Goal: Task Accomplishment & Management: Manage account settings

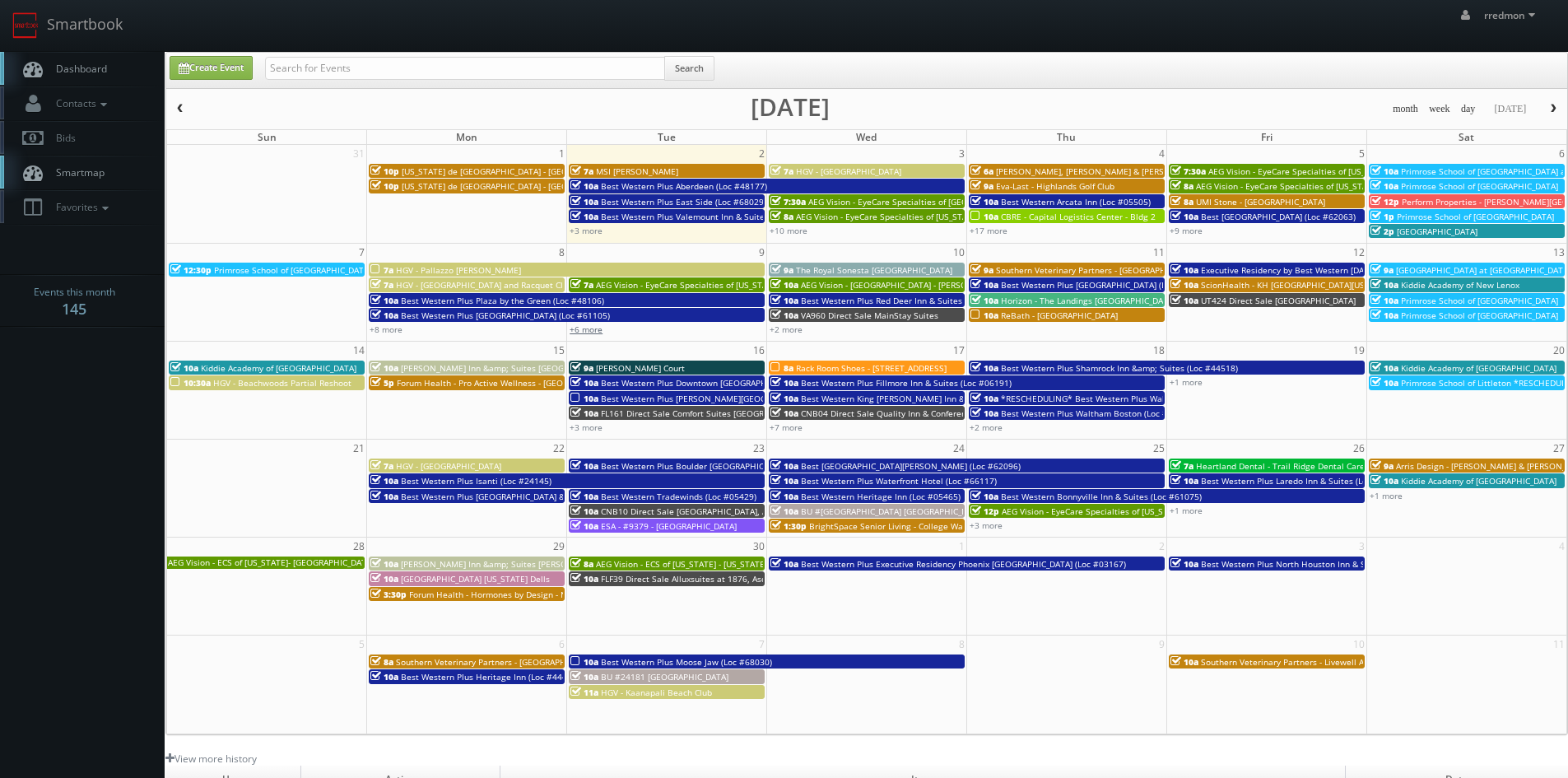
click at [597, 330] on link "+6 more" at bounding box center [585, 329] width 33 height 11
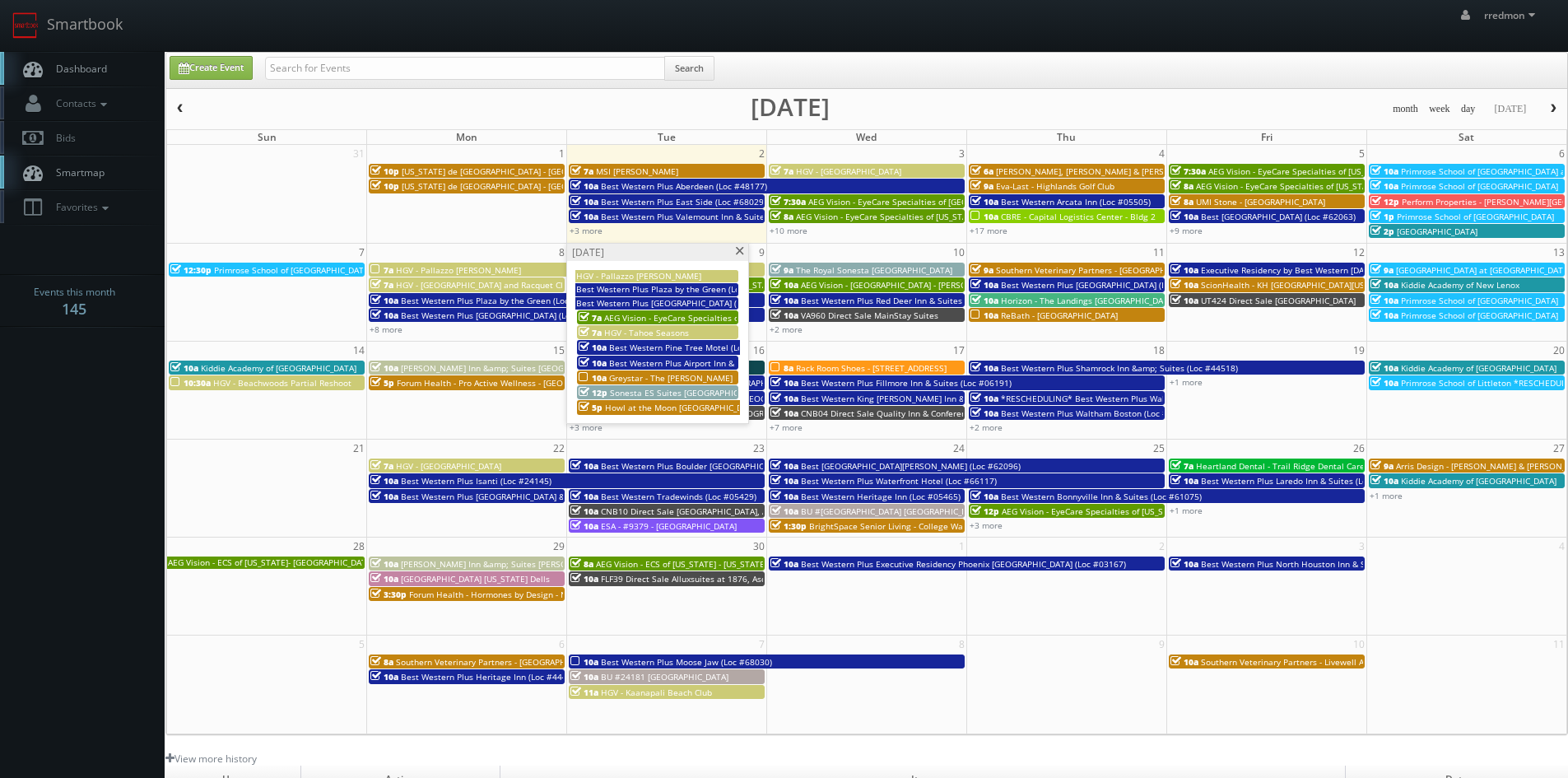
click at [628, 373] on span "Greystar - The Wyatt" at bounding box center [671, 378] width 123 height 11
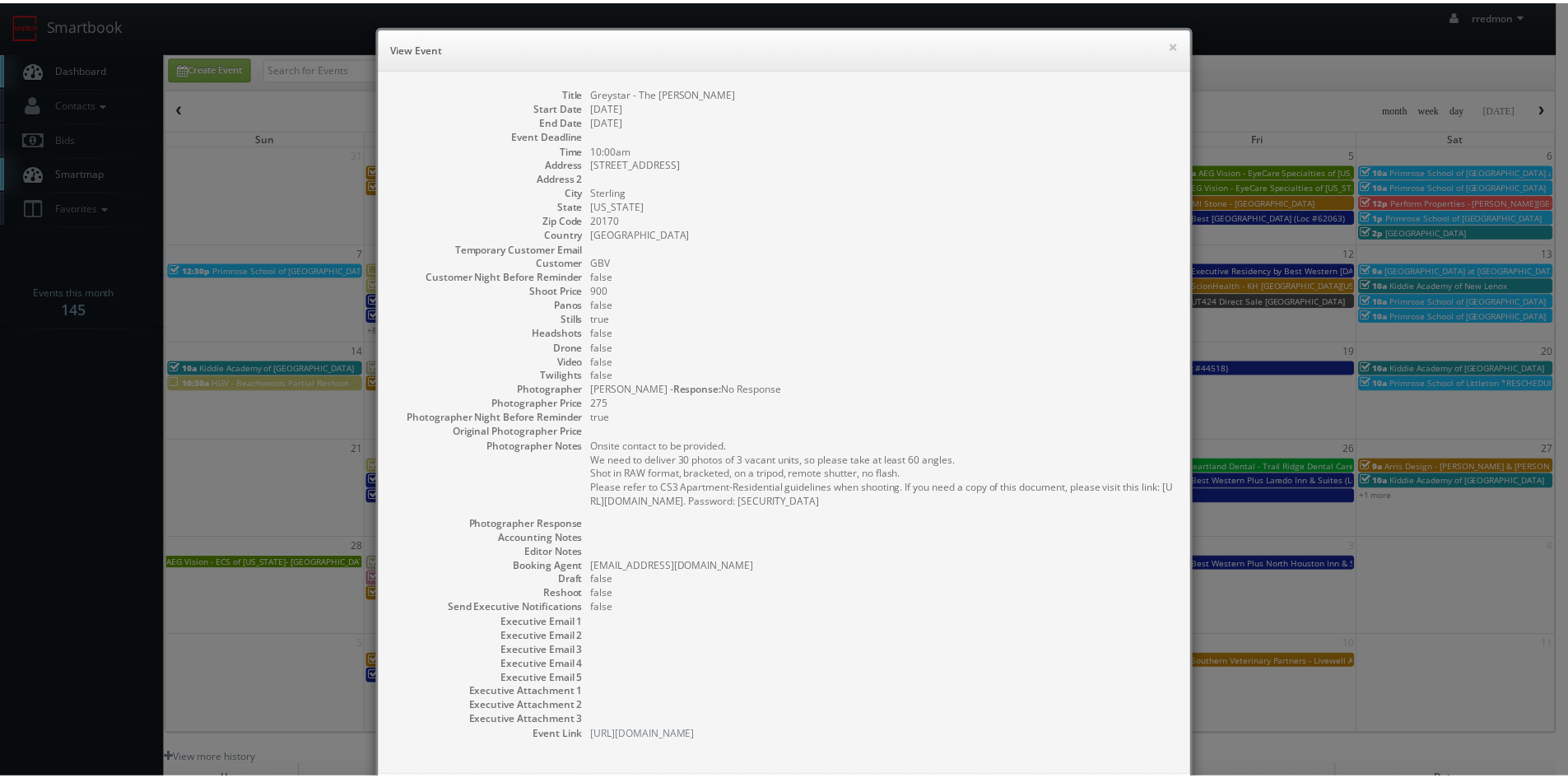
scroll to position [81, 0]
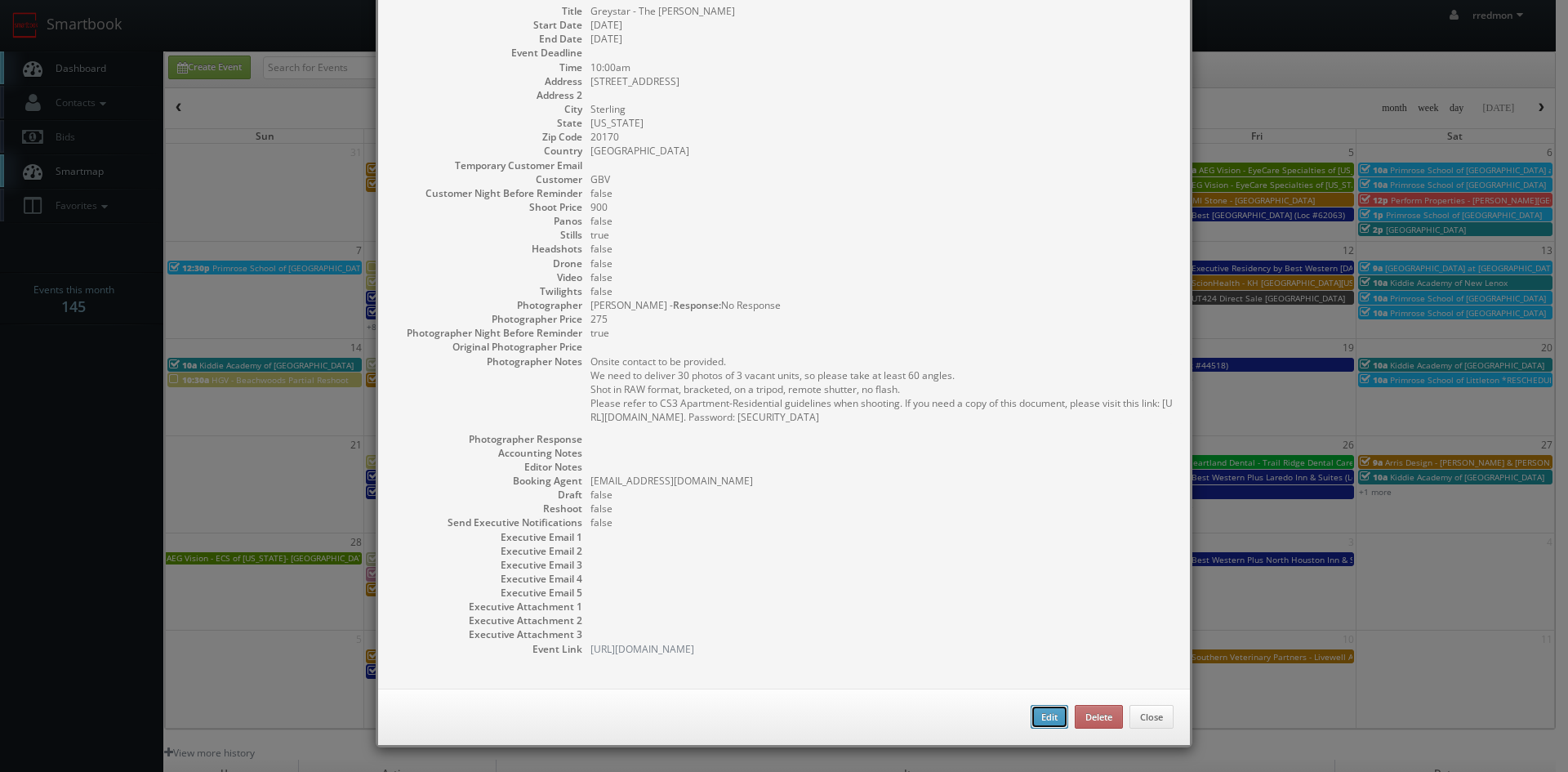
click at [1049, 721] on button "Edit" at bounding box center [1049, 717] width 37 height 24
type input "Greystar - The Wyatt"
type input "23550 Innovation Ave"
type input "Sterling"
type input "20170"
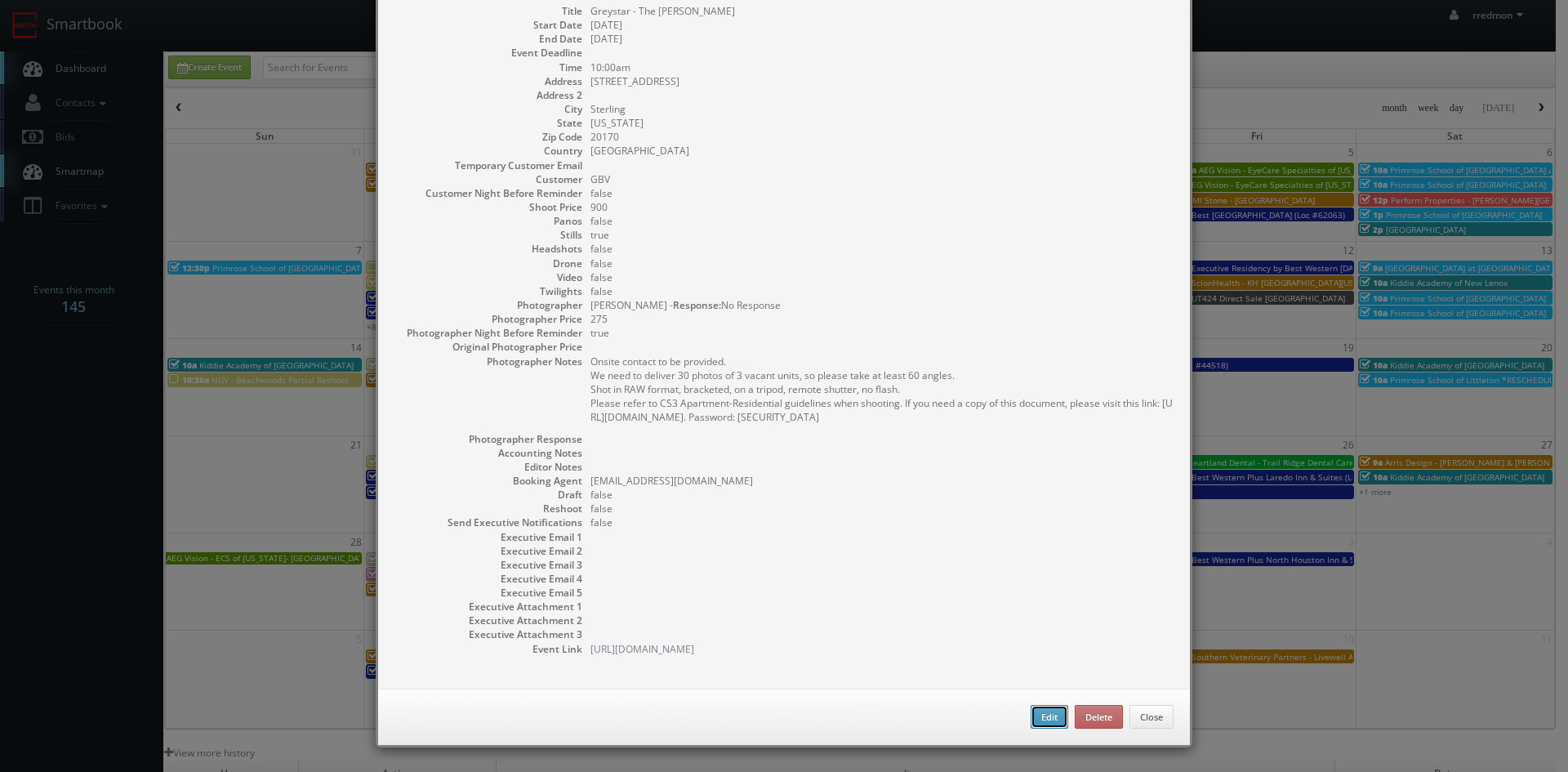
type input "900"
checkbox input "true"
type input "[DATE]"
type input "10:00am"
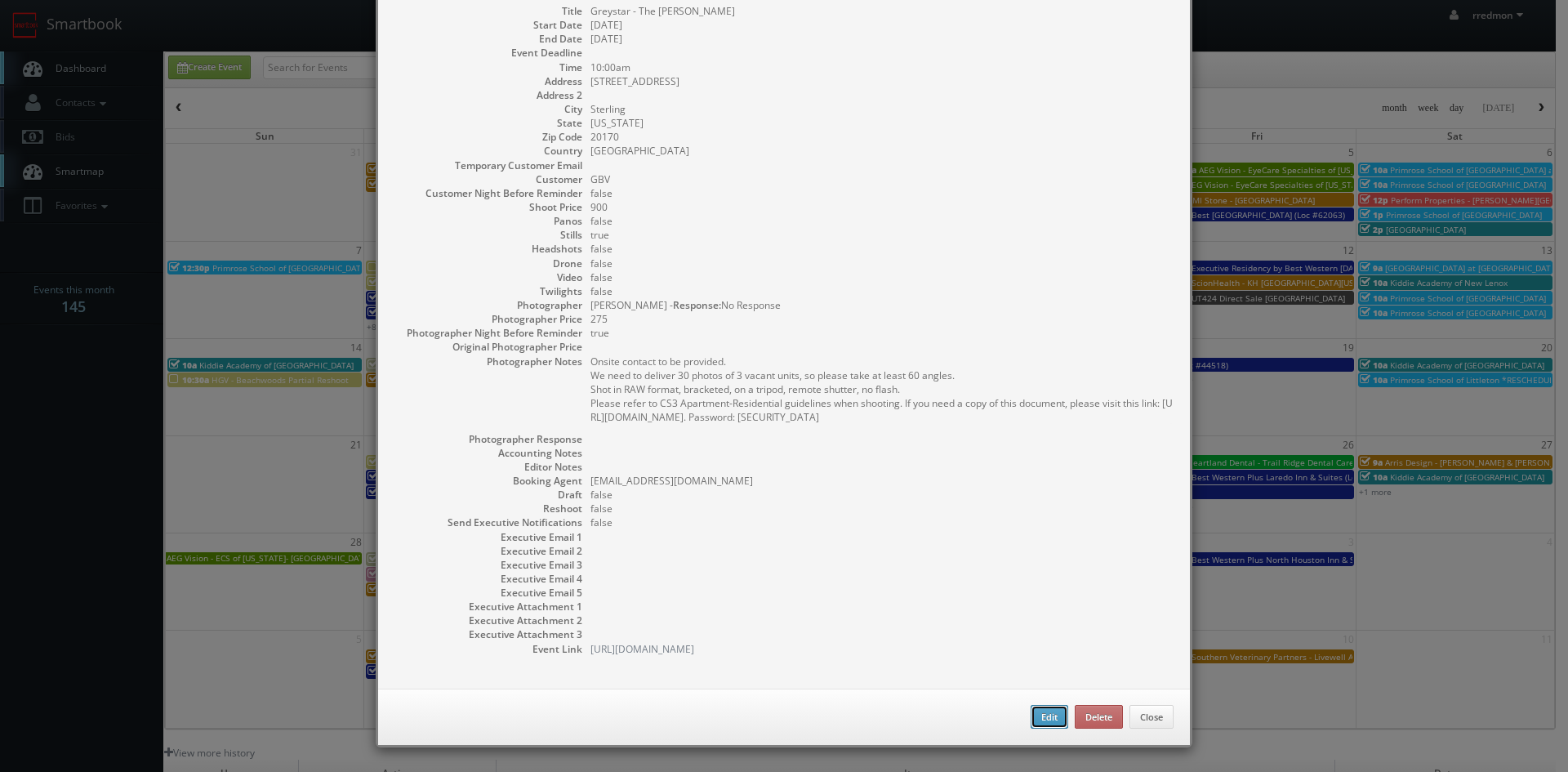
checkbox input "true"
type textarea "Onsite contact to be provided. We need to deliver 30 photos of 3 vacant units, …"
select select "[US_STATE]"
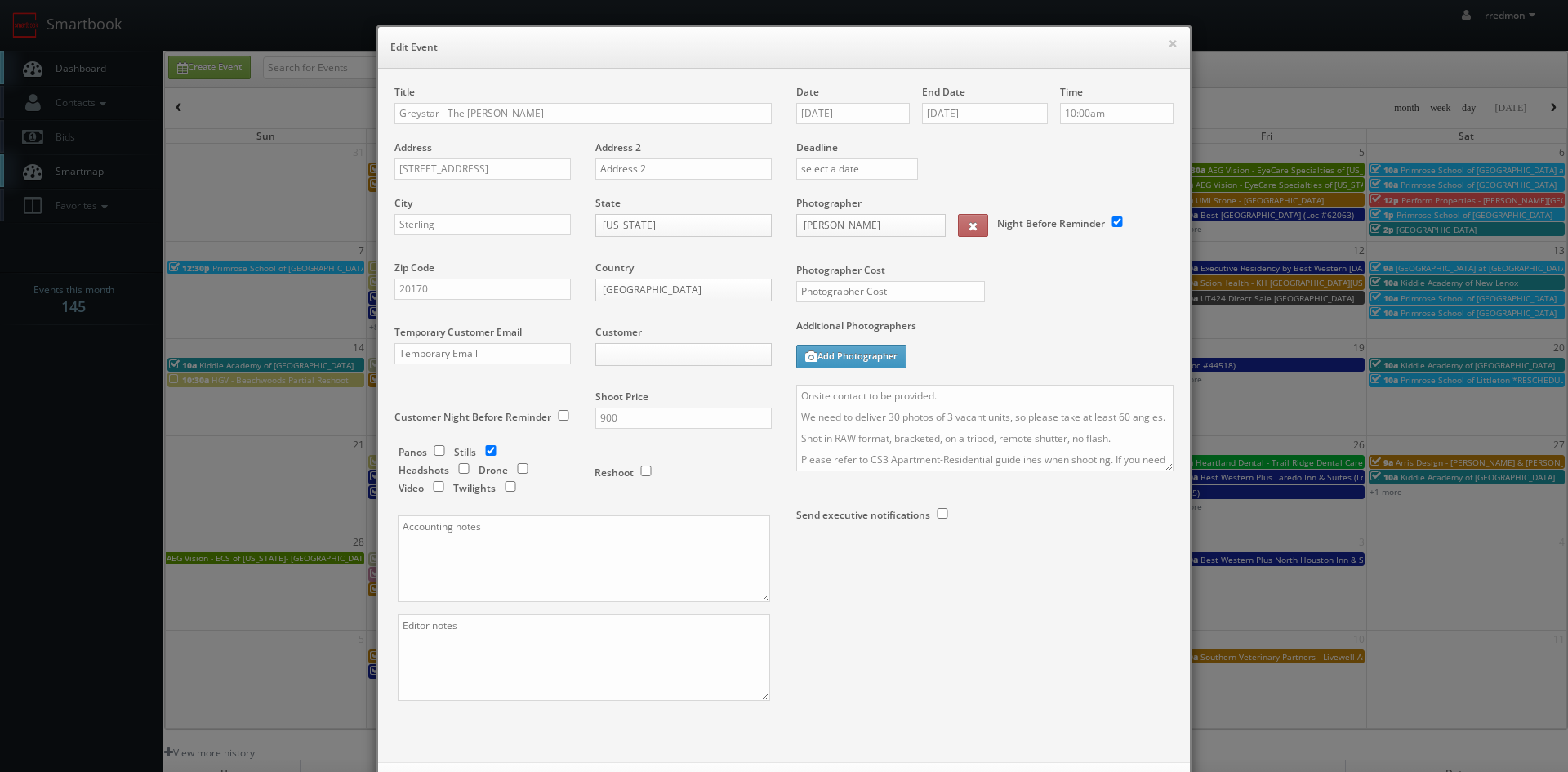
type input "900"
select select "nataliascrimgeour@gmail.com"
type input "275"
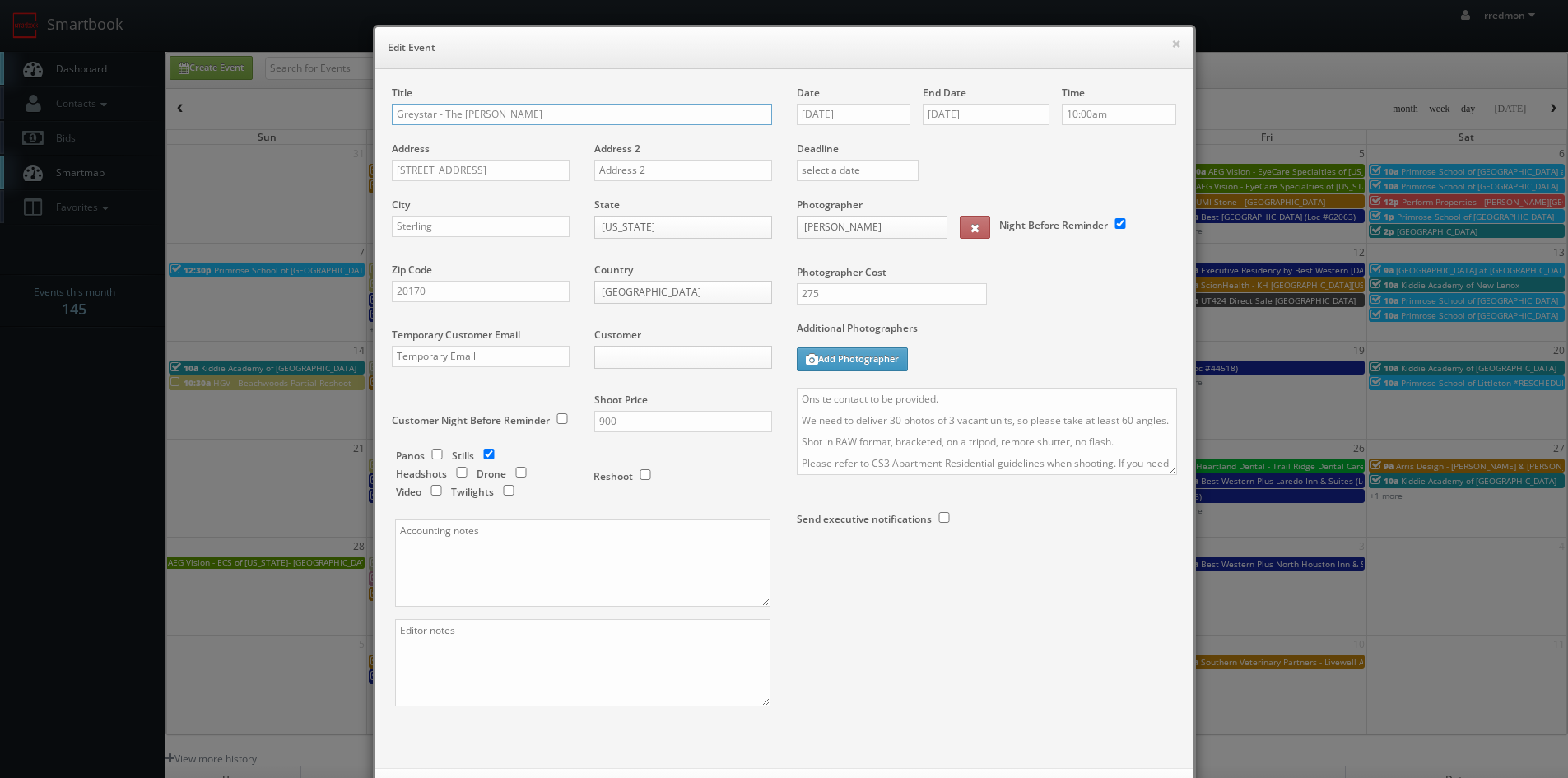
select select "fake72@mg.cs3calendar.com"
click at [932, 402] on textarea "Onsite contact to be provided. We need to deliver 30 photos of 3 vacant units, …" at bounding box center [986, 431] width 381 height 87
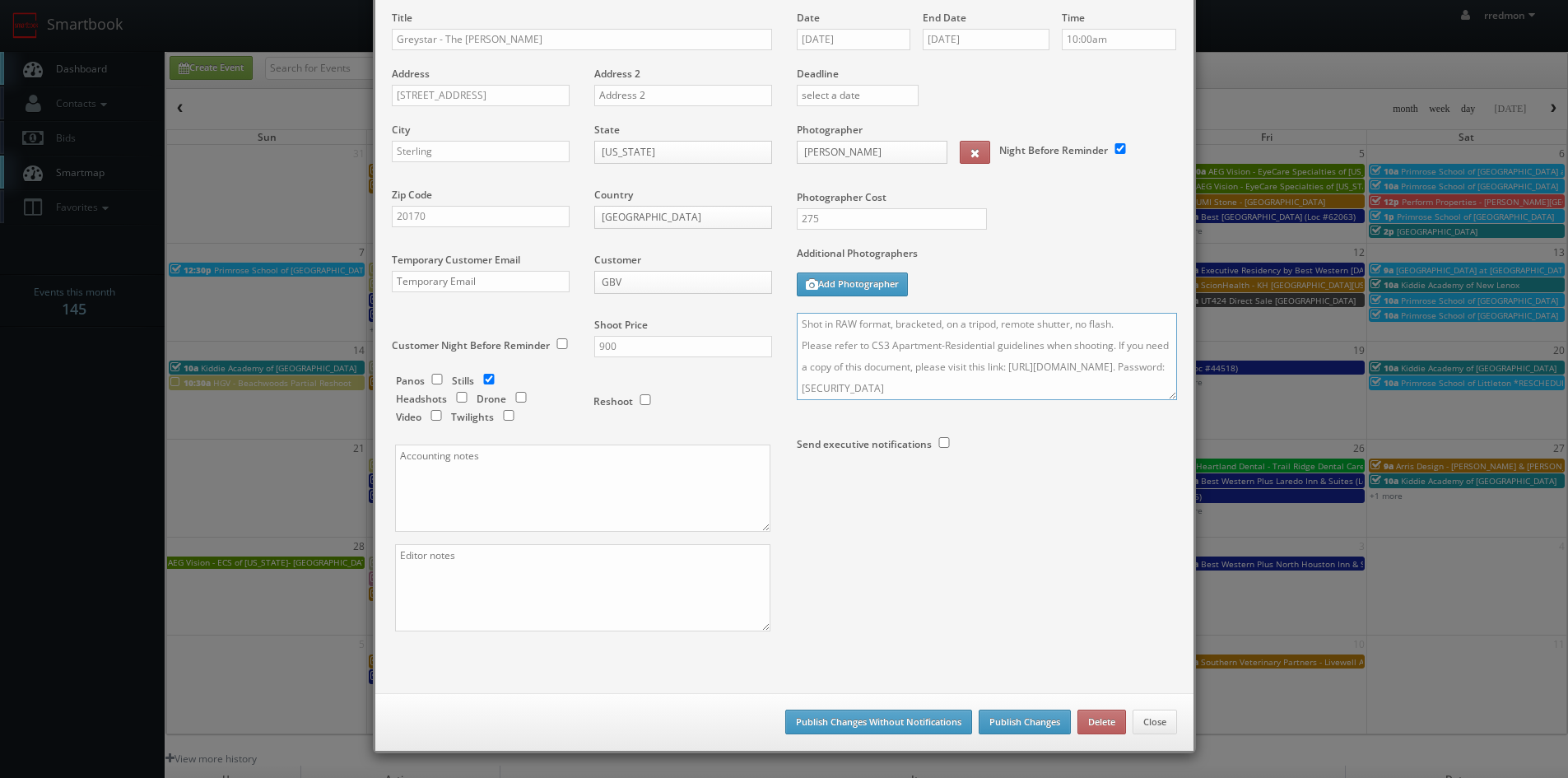
type textarea "Onsite contact is Laura Paulson. We need to deliver 30 photos of 3 vacant units…"
click at [1015, 722] on button "Publish Changes" at bounding box center [1025, 722] width 93 height 24
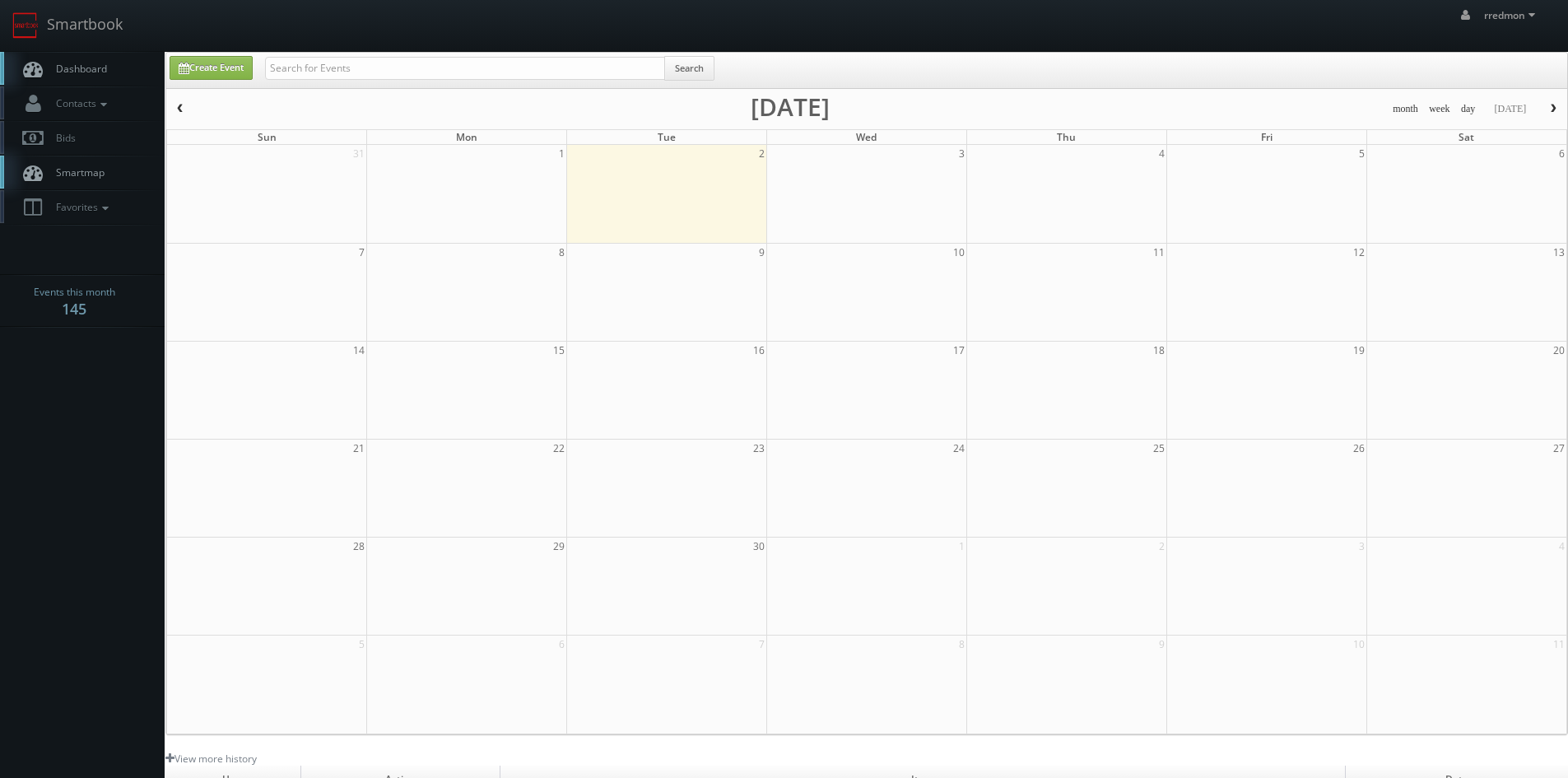
click at [107, 74] on span "Dashboard" at bounding box center [77, 68] width 59 height 14
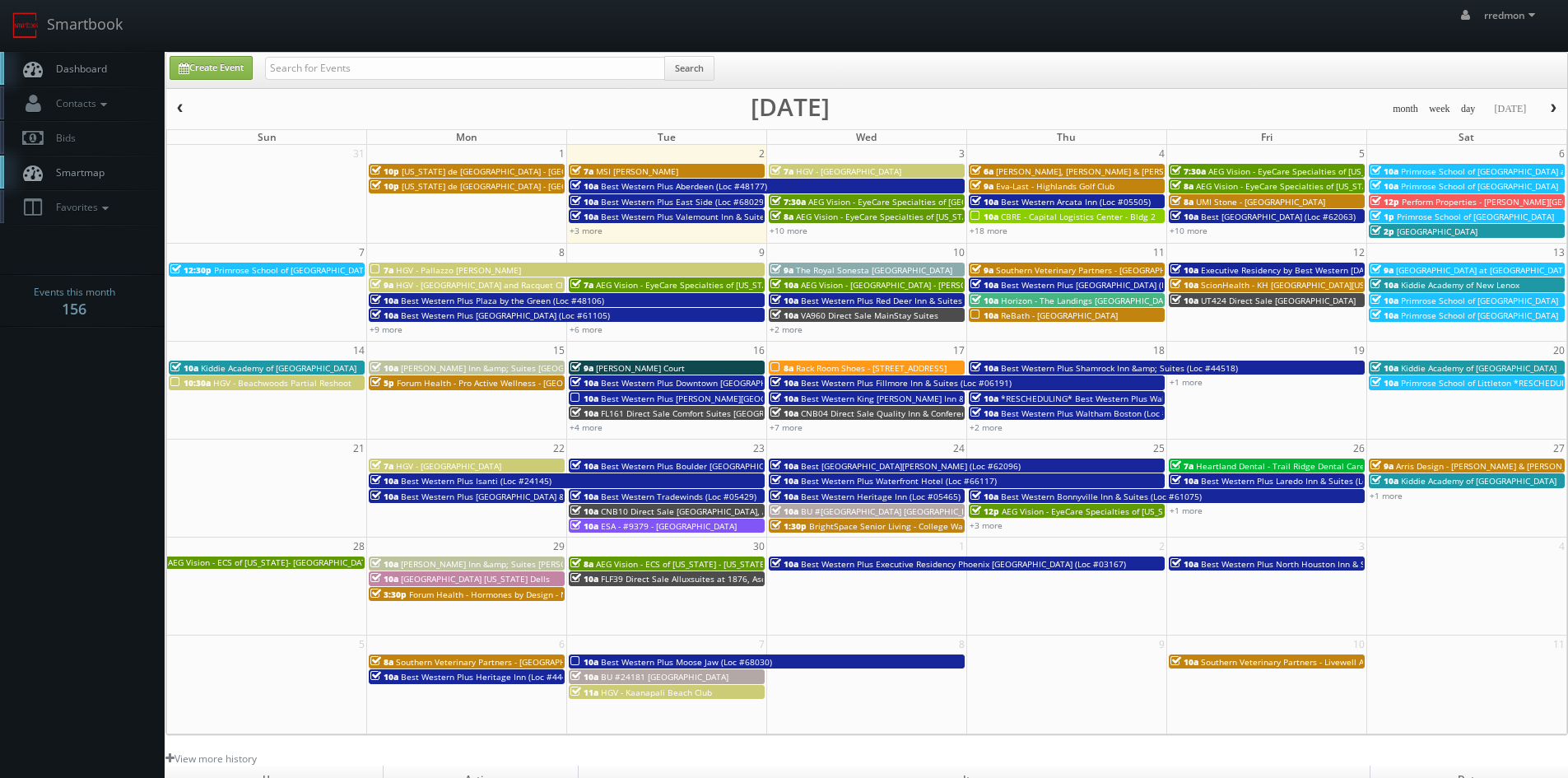
click at [1061, 320] on span "ReBath - [GEOGRAPHIC_DATA]" at bounding box center [1059, 315] width 117 height 11
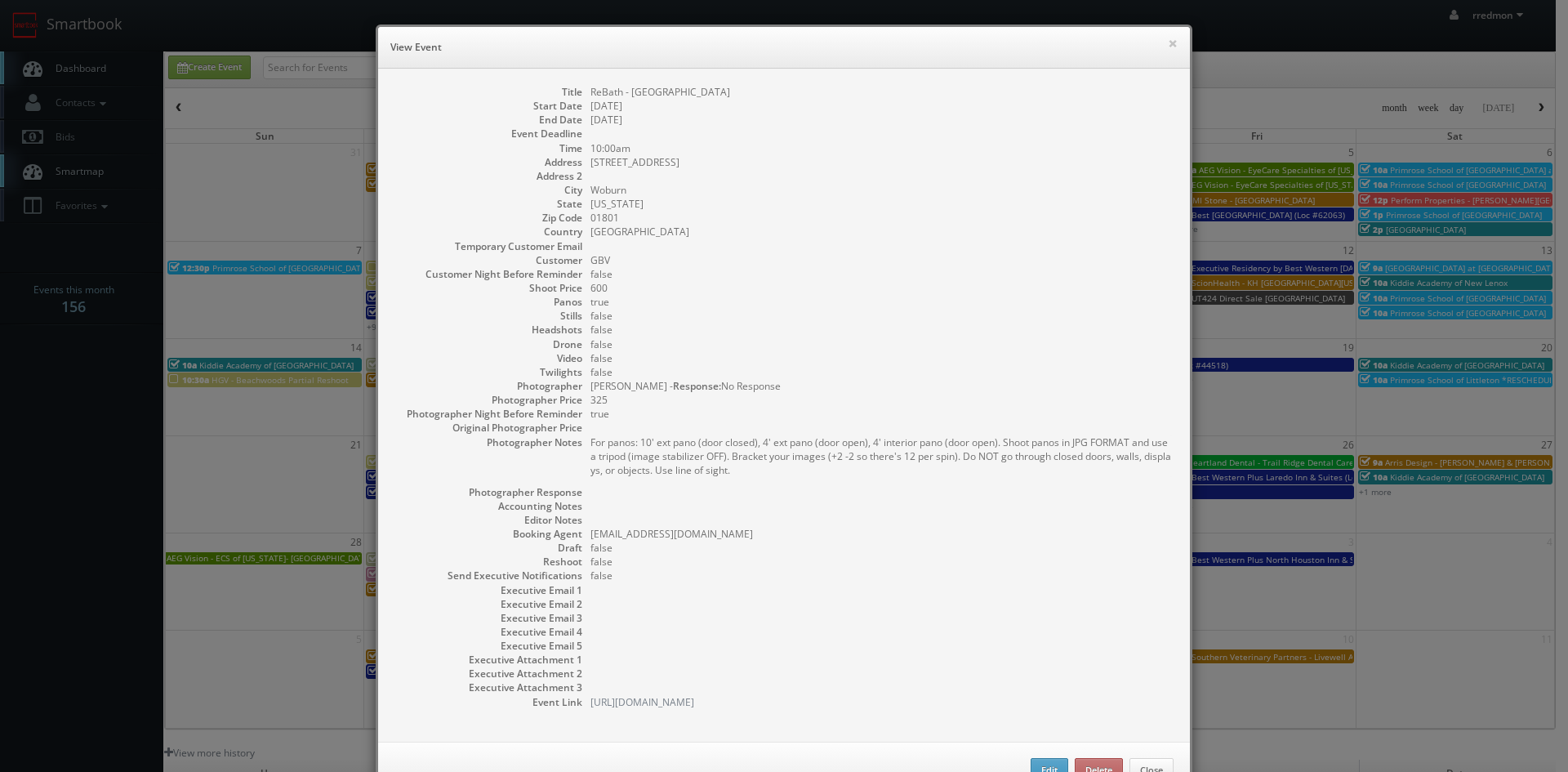
scroll to position [53, 0]
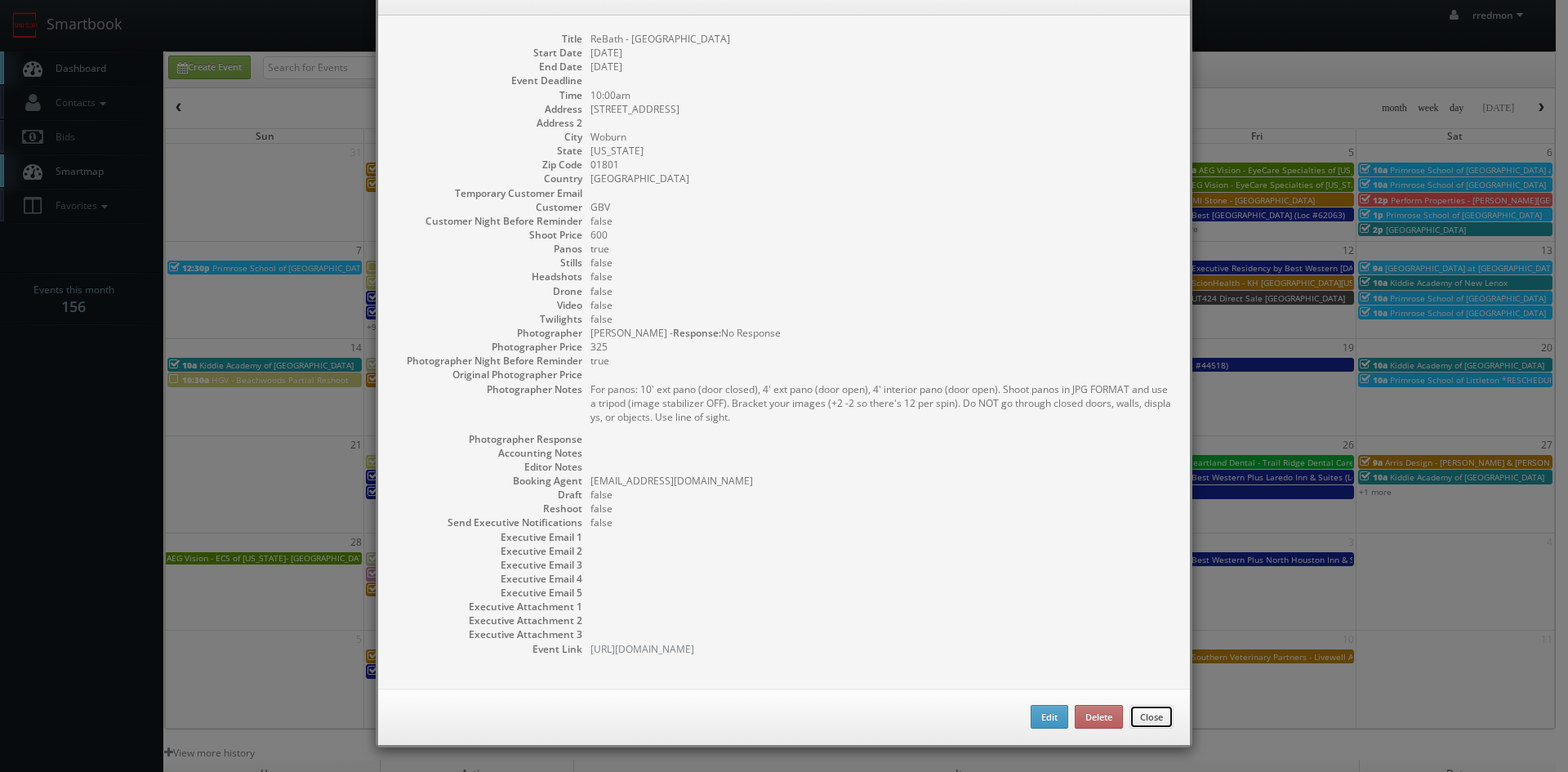
click at [1154, 715] on button "Close" at bounding box center [1152, 717] width 45 height 24
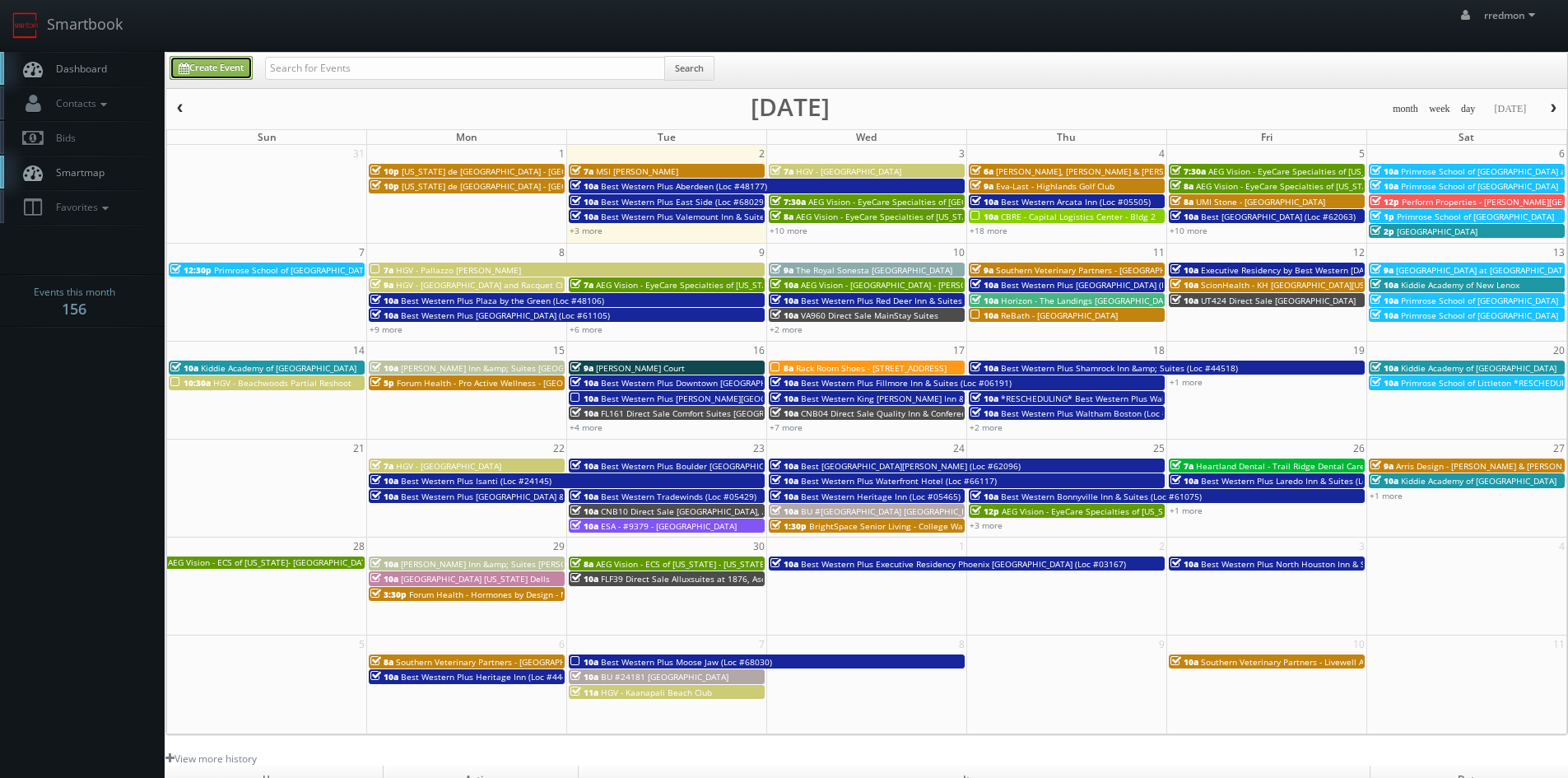
click at [228, 78] on link "Create Event" at bounding box center [210, 68] width 83 height 24
type input "[DATE]"
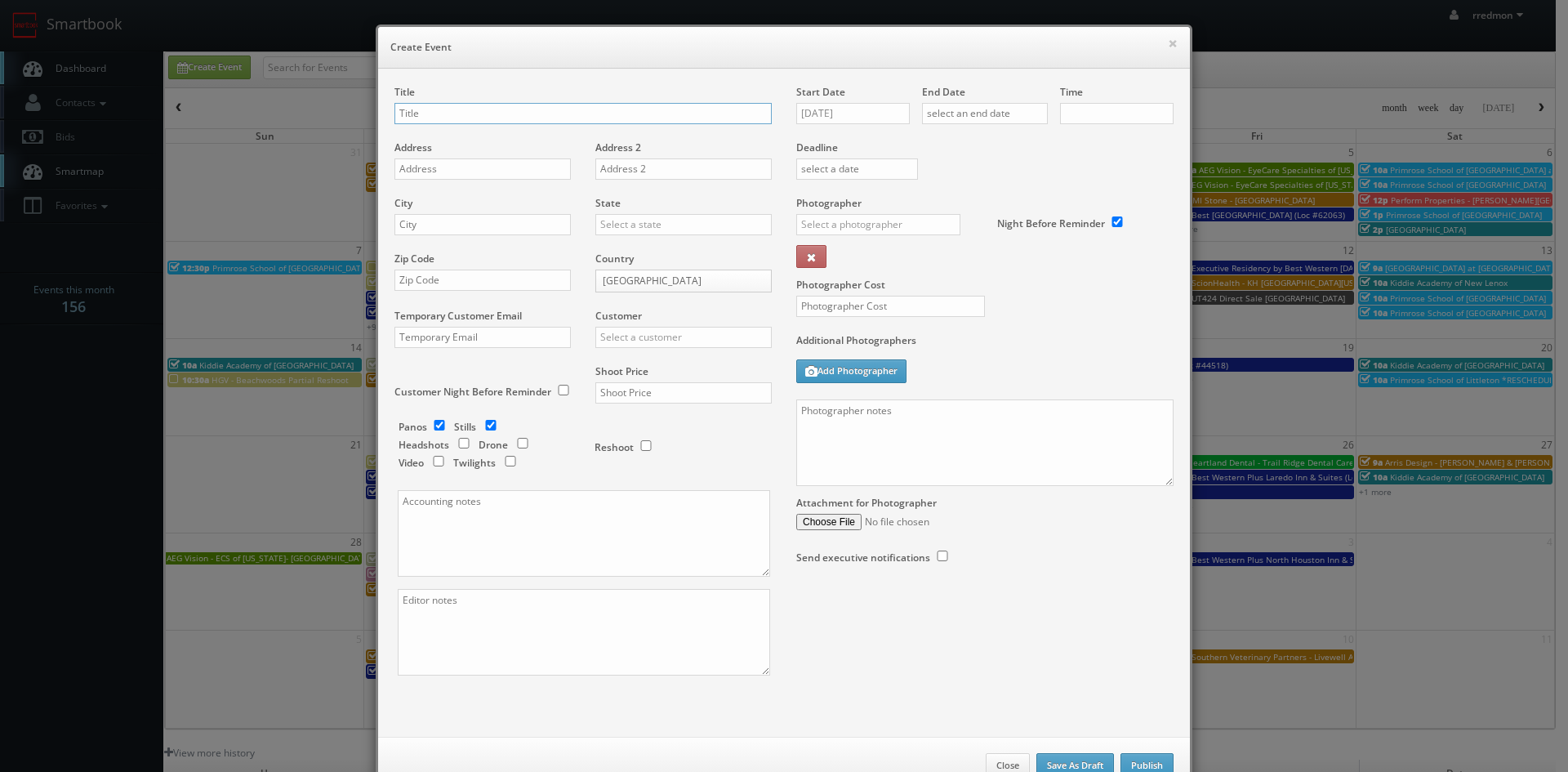
checkbox input "true"
type input "10:00am"
checkbox input "true"
type input "ReBath - Fairview"
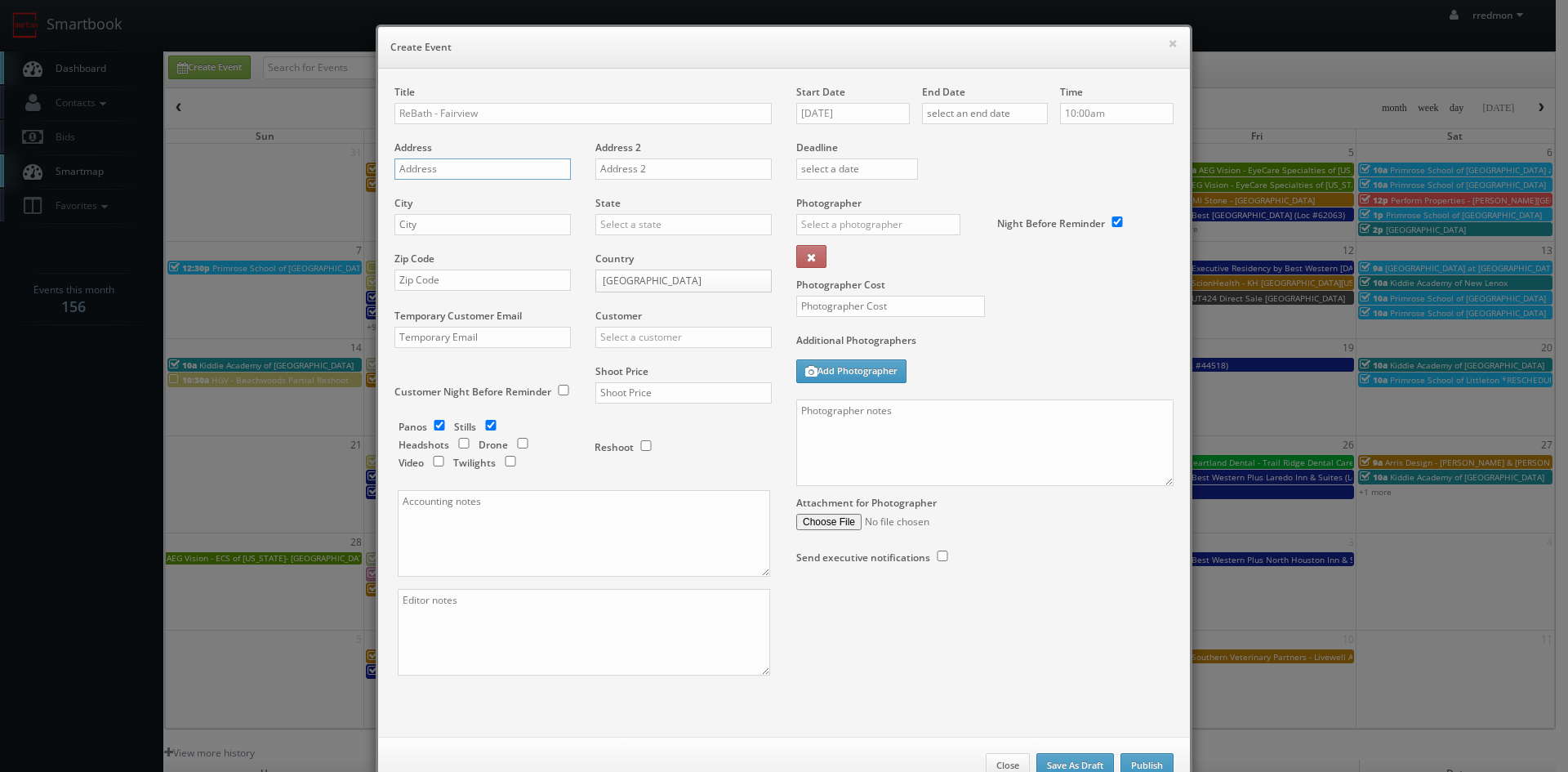
click at [499, 172] on input "text" at bounding box center [482, 169] width 176 height 21
paste input "35 Nutmeg Dr"
type input "35 Nutmeg Dr"
click at [524, 227] on input "text" at bounding box center [482, 225] width 176 height 21
type input "Trumbull"
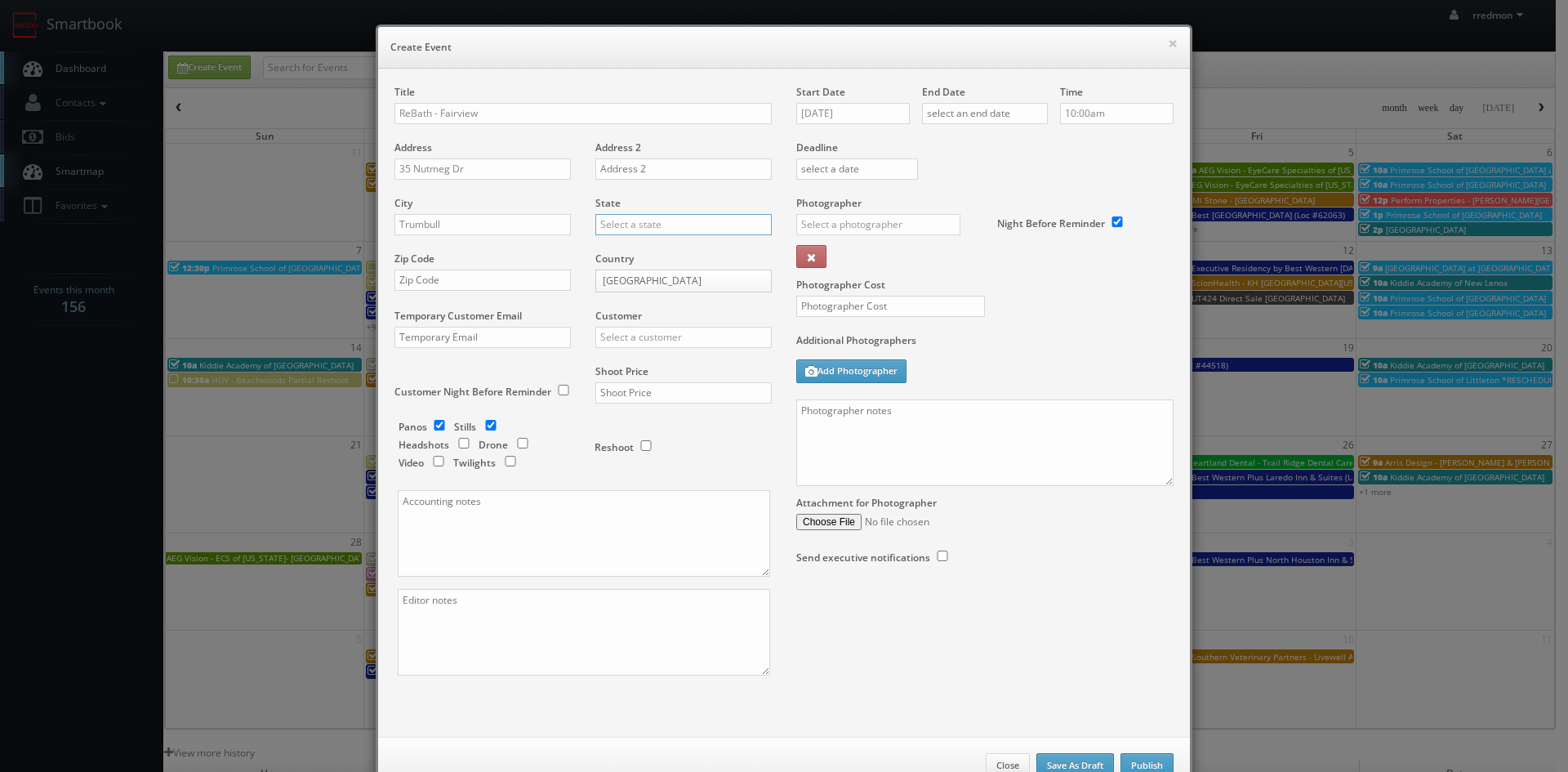
click at [656, 223] on input "text" at bounding box center [684, 225] width 176 height 21
click at [671, 420] on div "[US_STATE]" at bounding box center [684, 426] width 174 height 27
type input "[US_STATE]"
click at [534, 281] on input "text" at bounding box center [482, 280] width 176 height 21
paste input "06611"
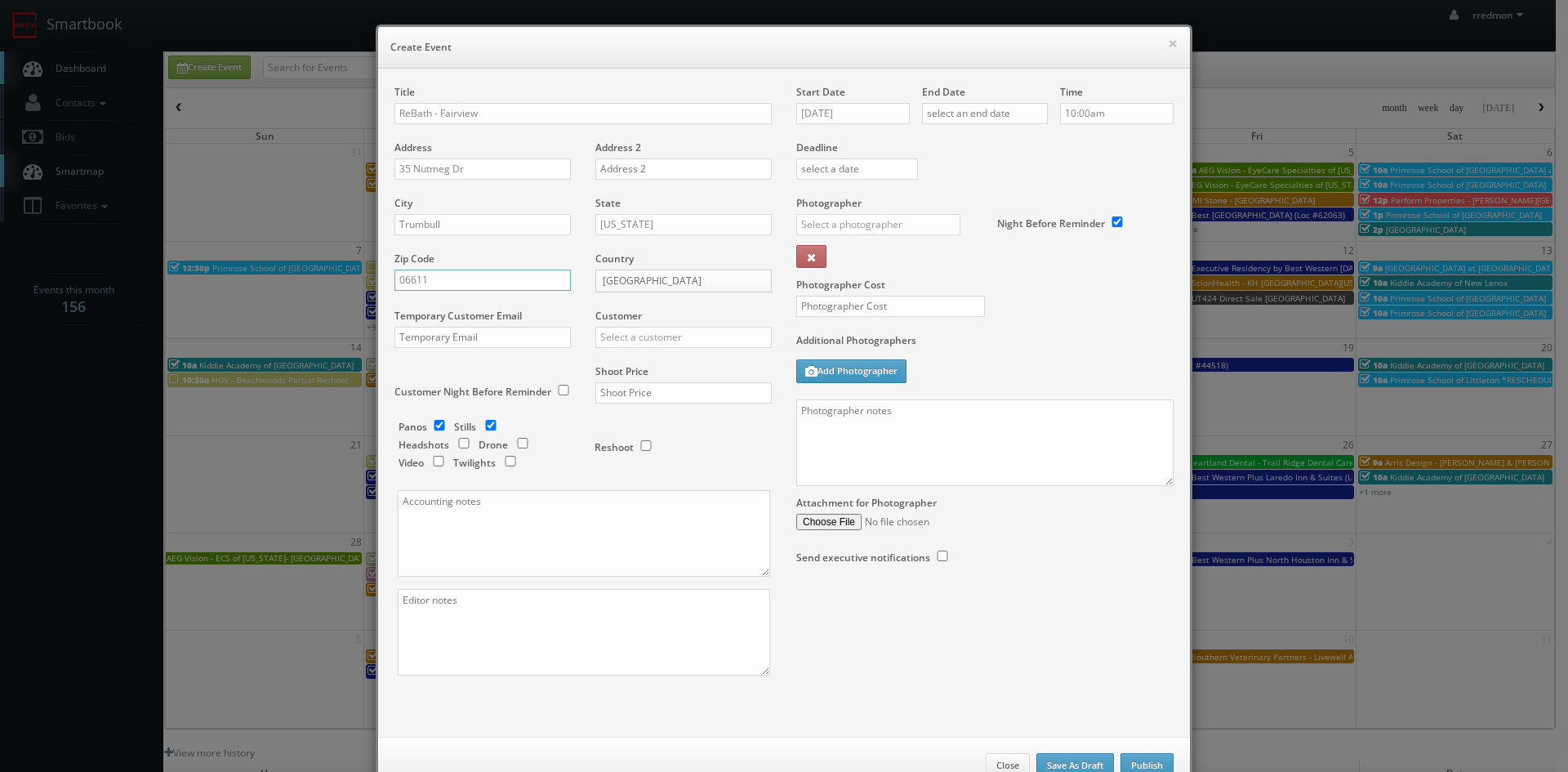
type input "06611"
click at [632, 335] on input "text" at bounding box center [684, 337] width 176 height 21
click at [631, 479] on div "GBV" at bounding box center [684, 484] width 174 height 27
type input "GBV"
click at [489, 427] on input "checkbox" at bounding box center [491, 425] width 24 height 10
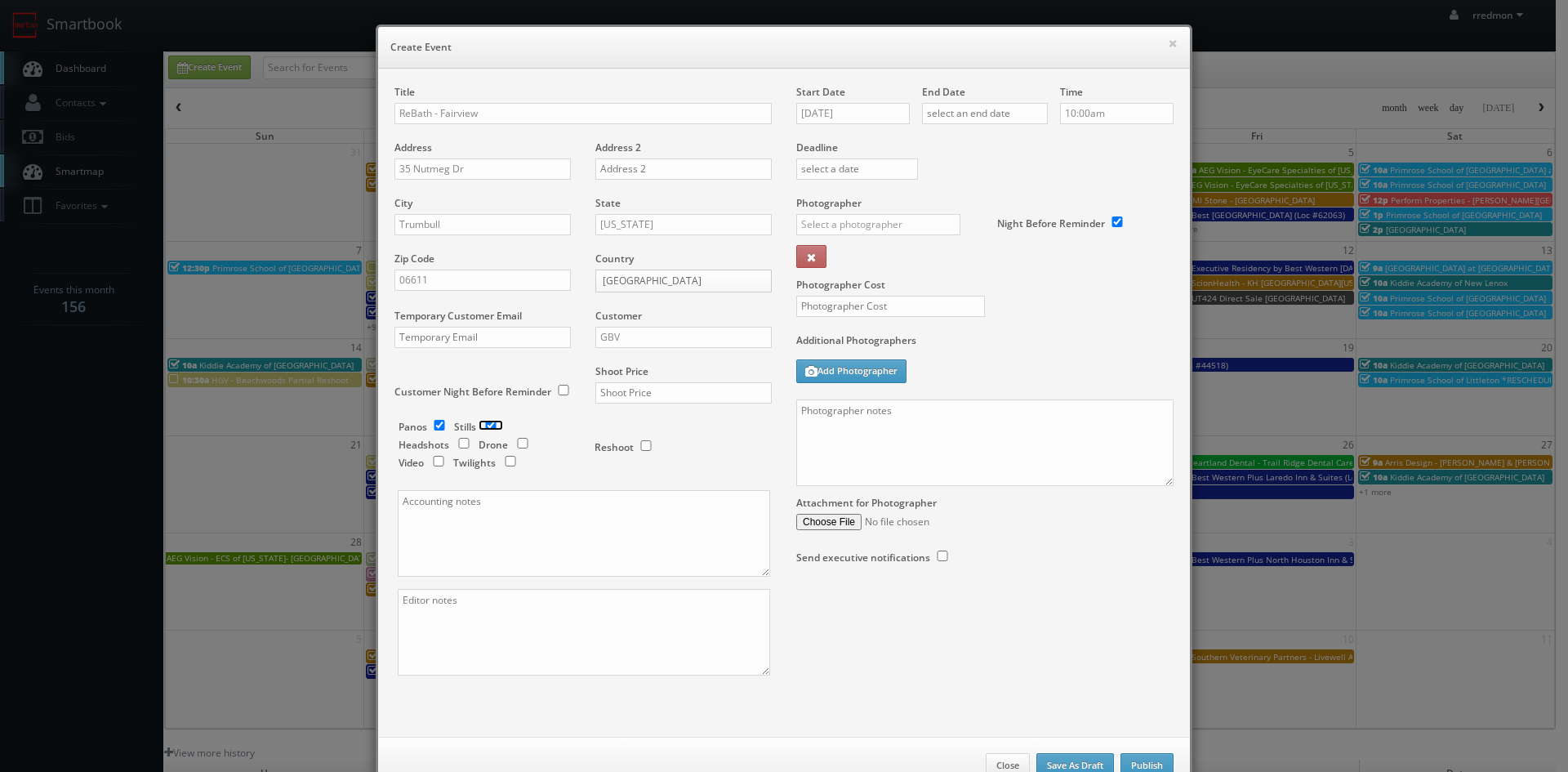
checkbox input "false"
click at [623, 392] on input "text" at bounding box center [684, 392] width 176 height 21
type input "600"
click at [857, 309] on input "text" at bounding box center [890, 306] width 188 height 21
type input "425"
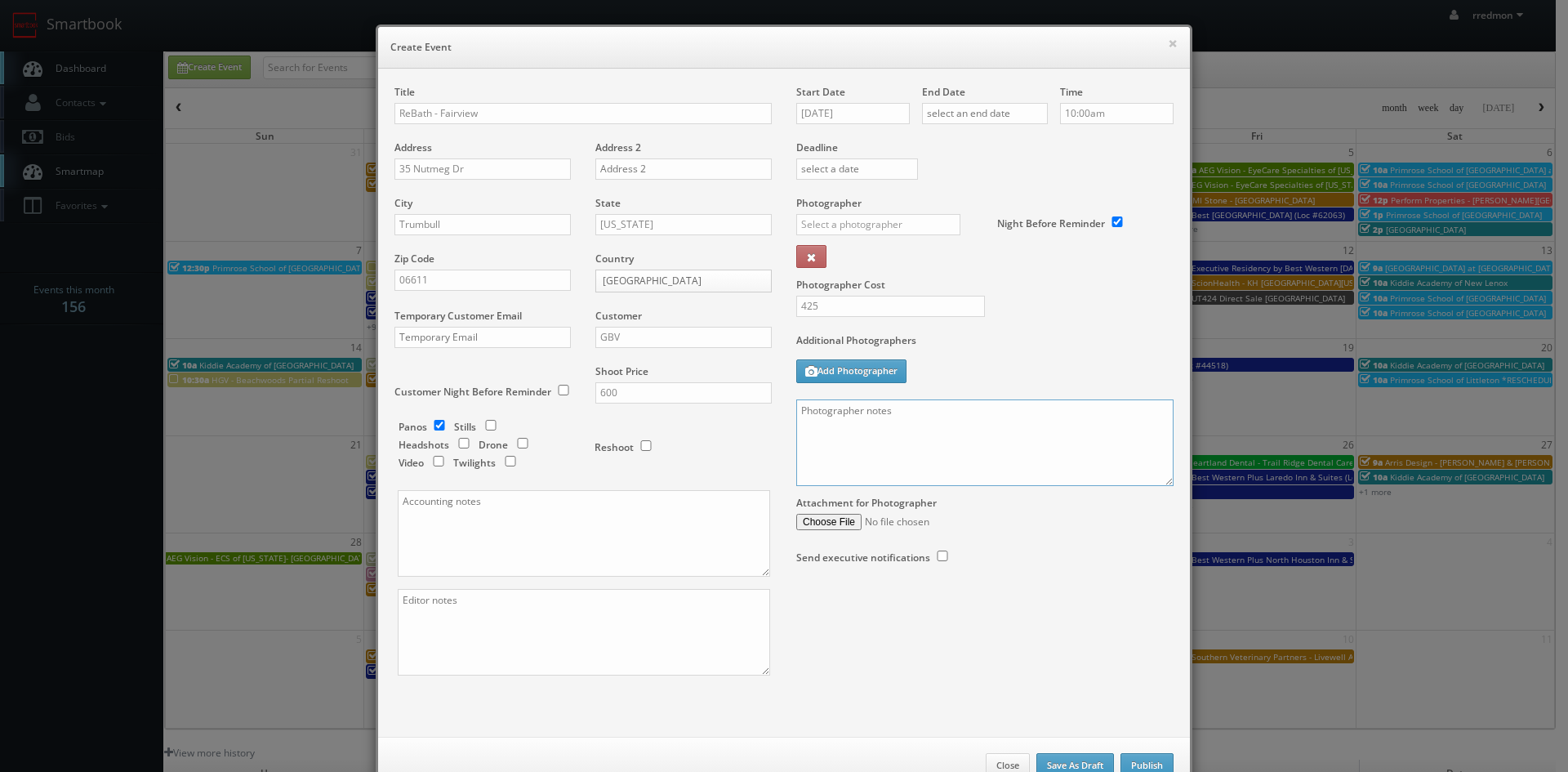
click at [951, 433] on textarea at bounding box center [984, 443] width 378 height 86
paste textarea "For panos: 10' ext pano (door closed), 4' ext pano (door open), 4' interior pan…"
type textarea "For panos: 10' ext pano (door closed), 4' ext pano (door open), 4' interior pan…"
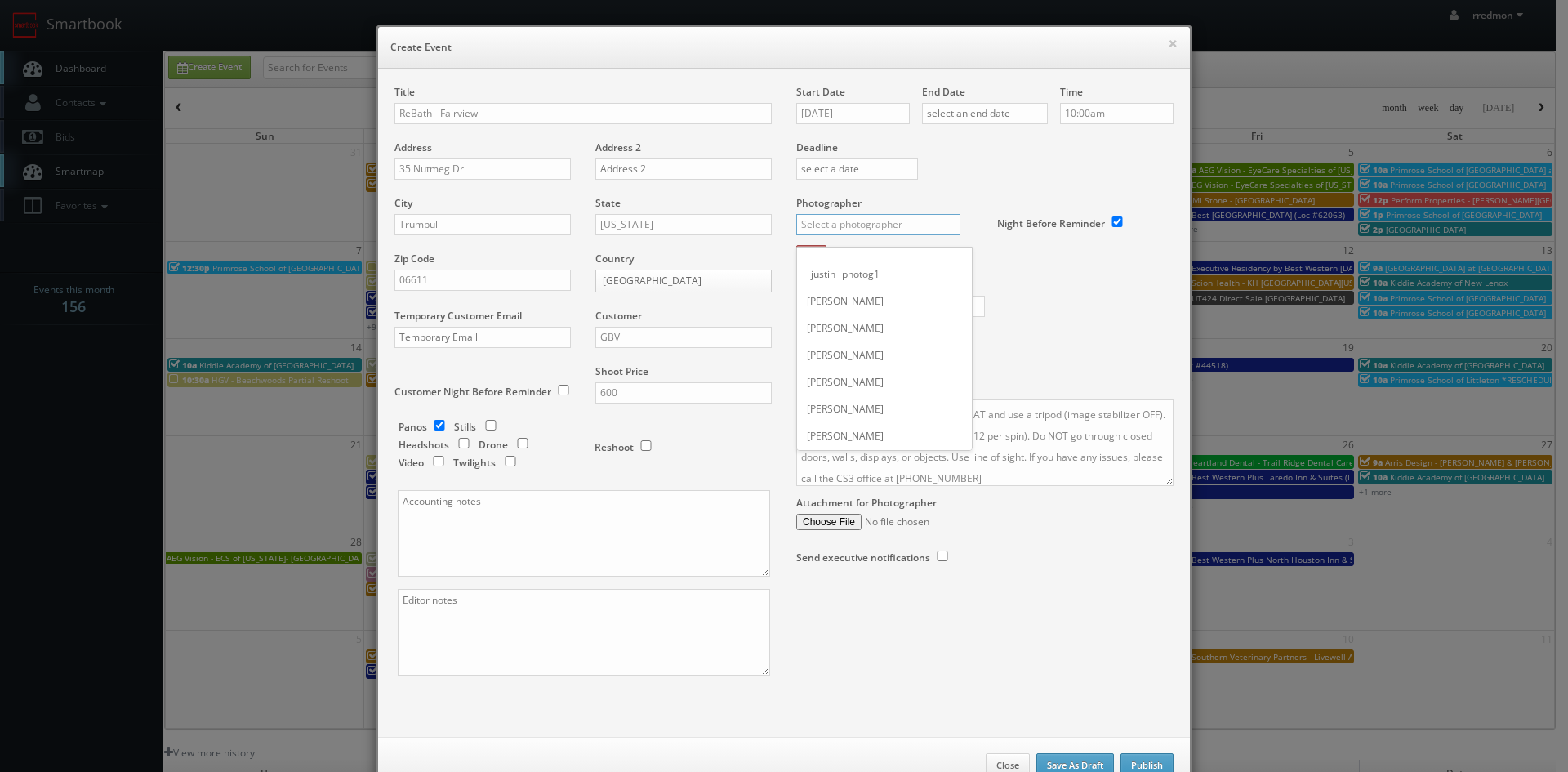
click at [892, 227] on input "text" at bounding box center [878, 225] width 164 height 21
click at [860, 439] on div "[PERSON_NAME]" at bounding box center [884, 449] width 174 height 27
type input "[PERSON_NAME]"
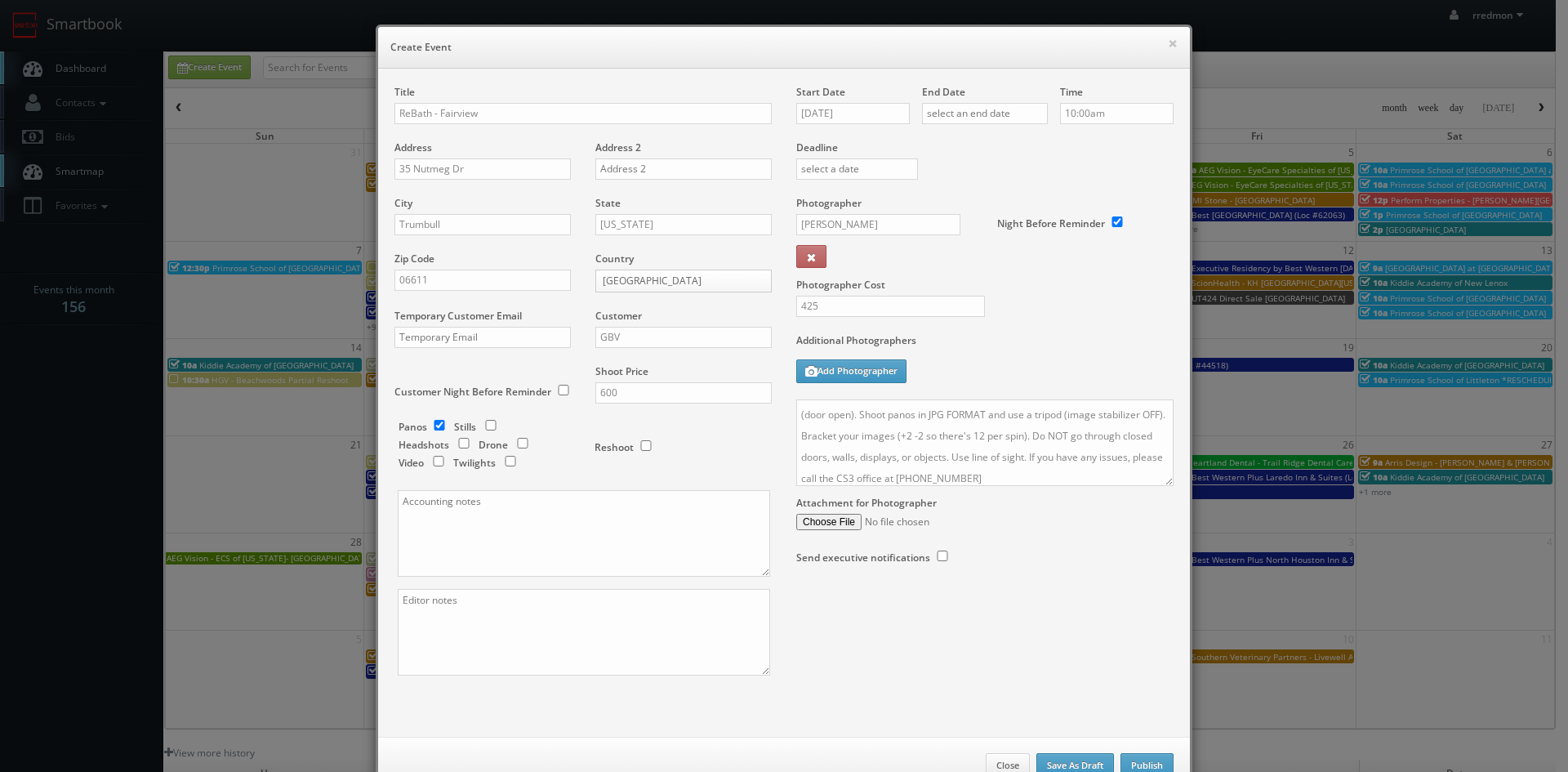
scroll to position [49, 0]
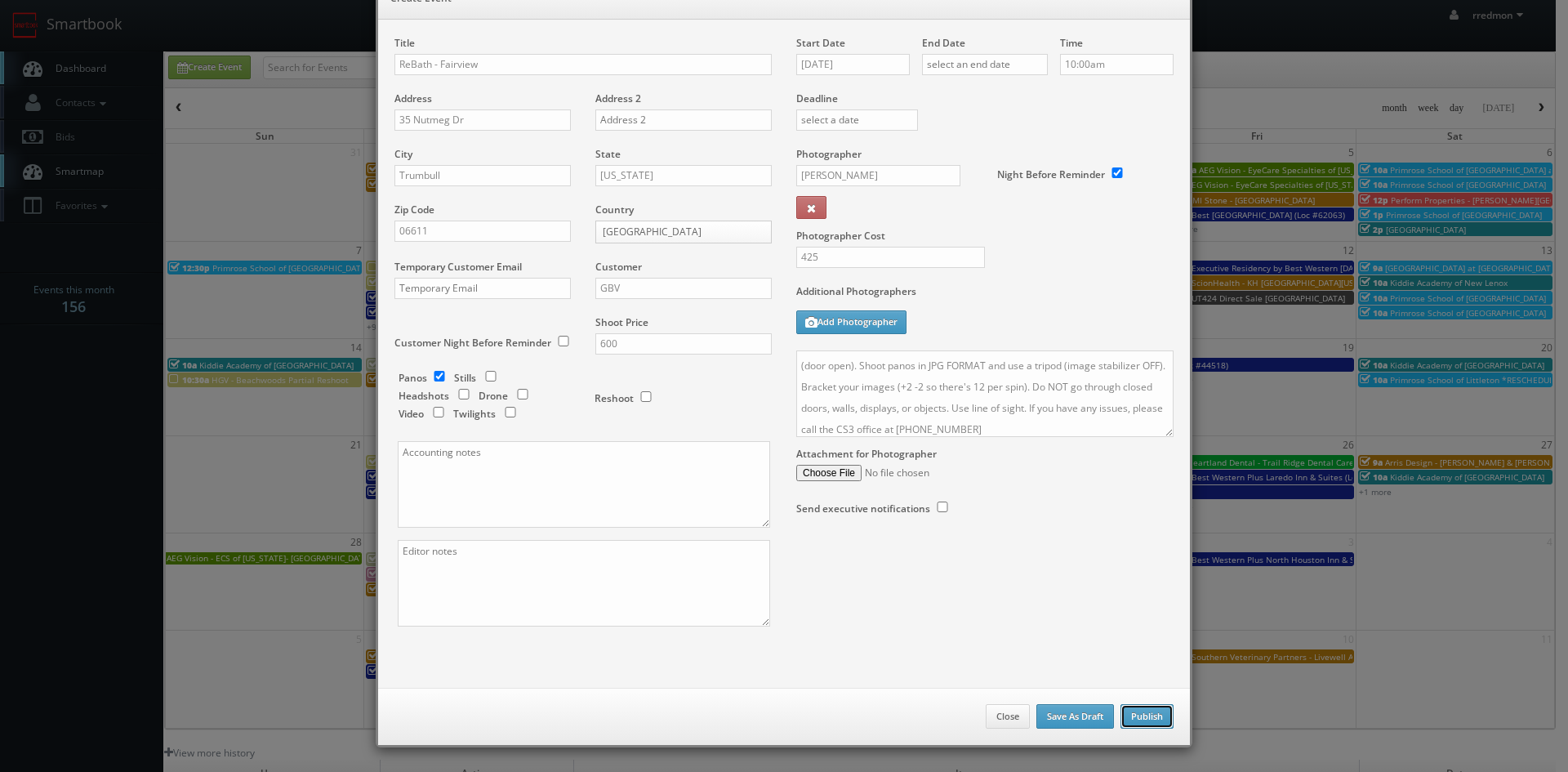
click at [1156, 715] on button "Publish" at bounding box center [1147, 716] width 53 height 24
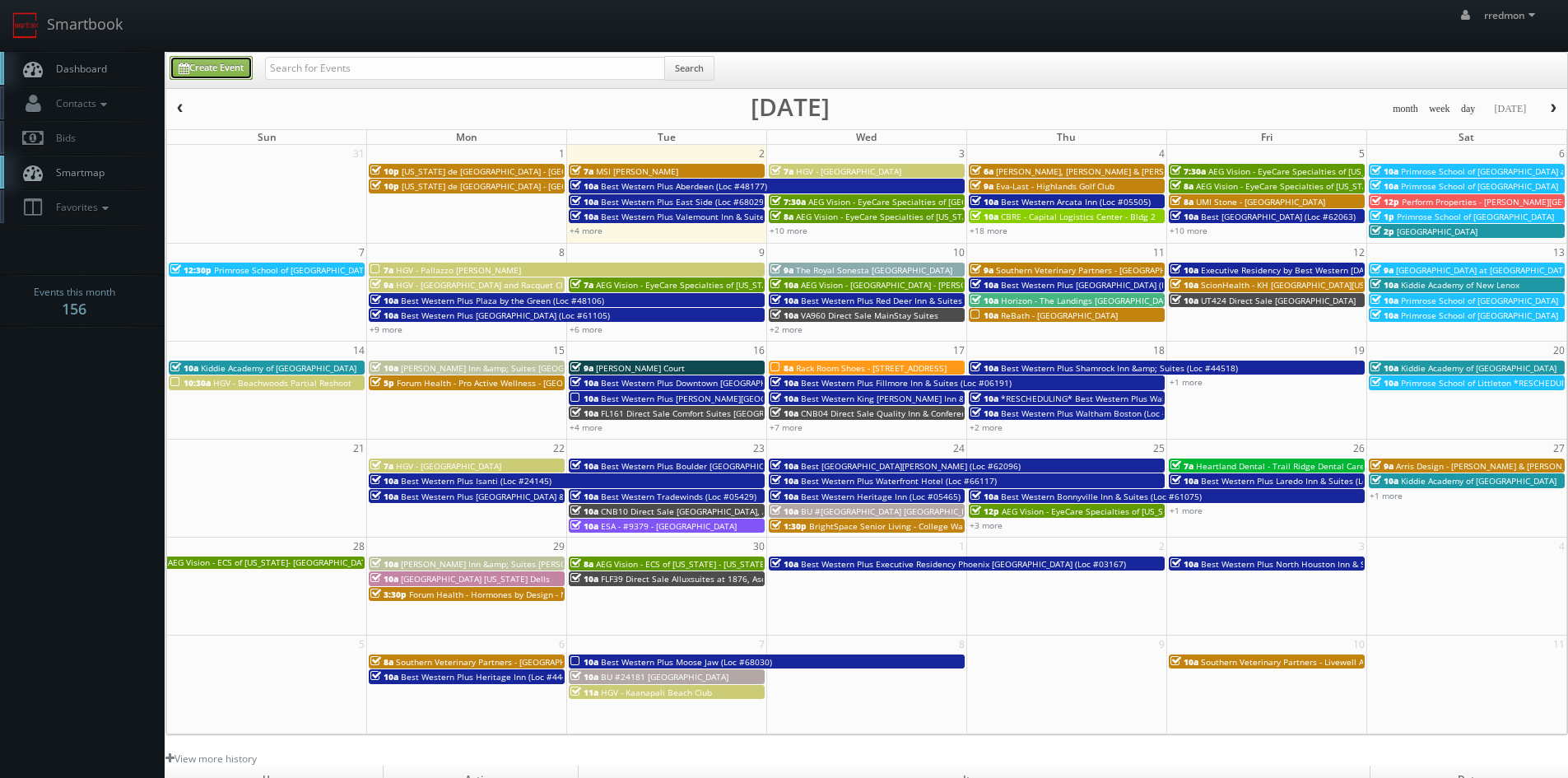
click at [221, 70] on link "Create Event" at bounding box center [210, 68] width 83 height 24
type input "09/02/2025"
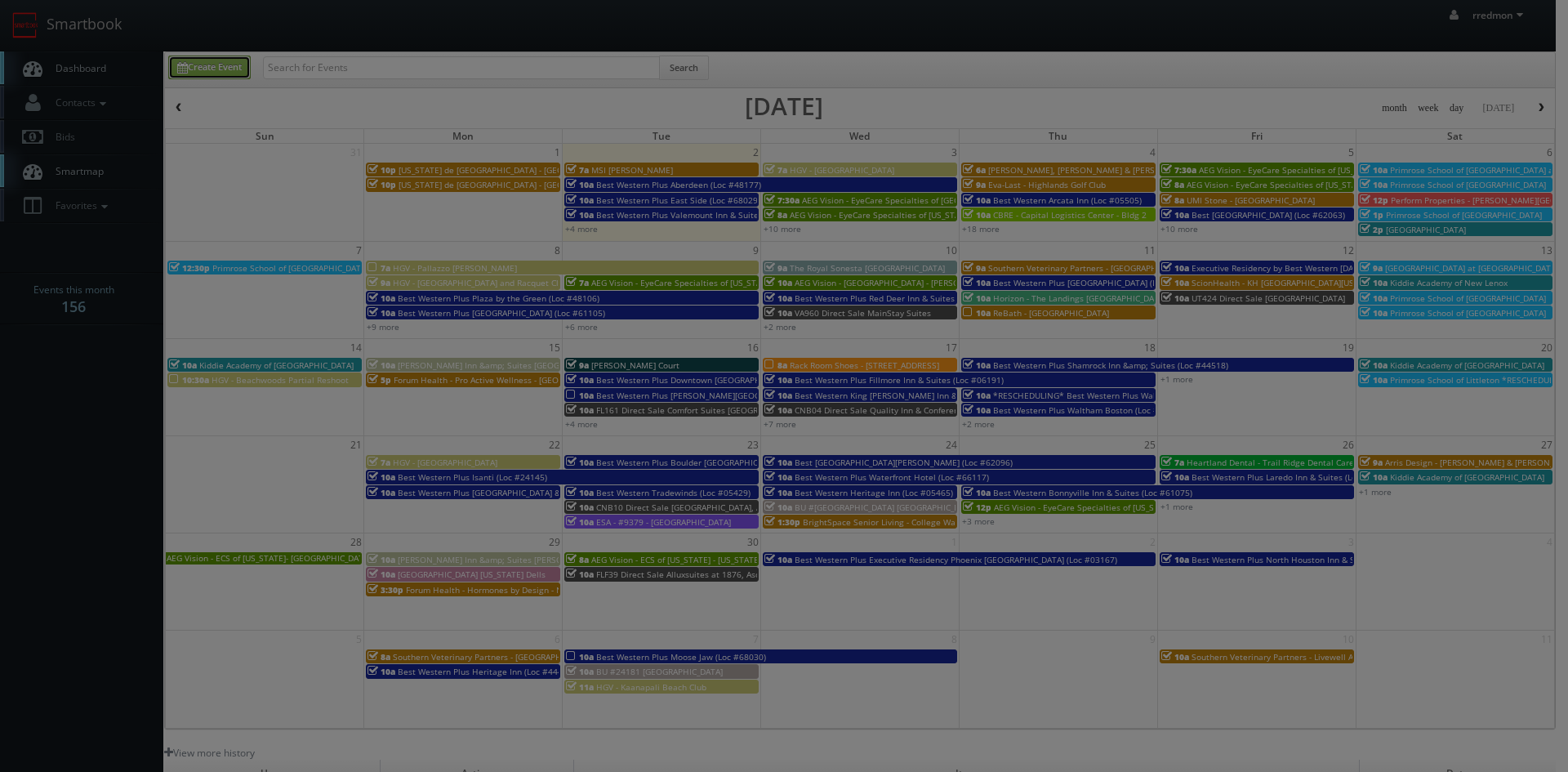
scroll to position [0, 0]
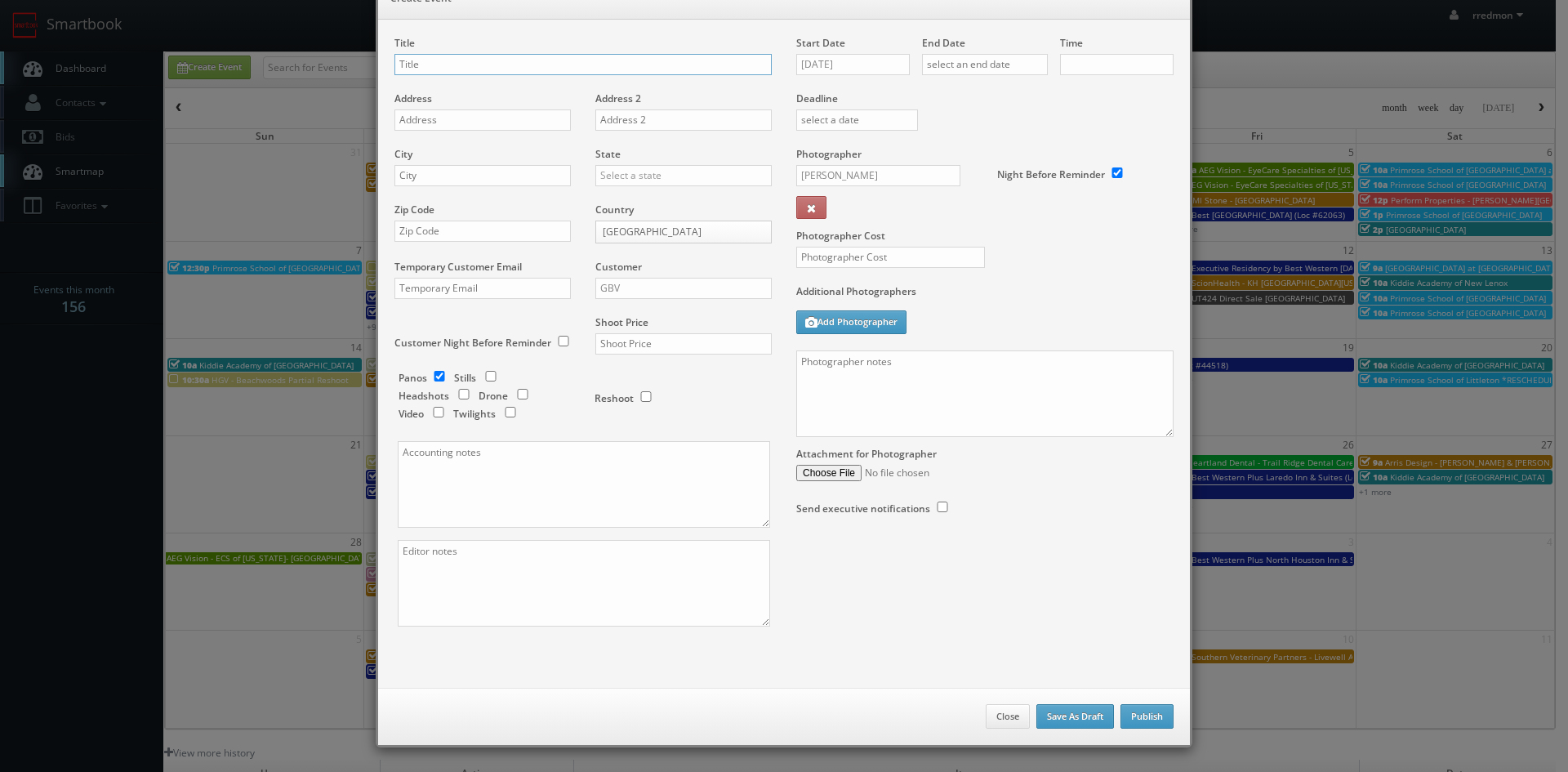
checkbox input "true"
type input "10:00am"
checkbox input "true"
type input "ReBath - [GEOGRAPHIC_DATA]-[GEOGRAPHIC_DATA]"
click at [527, 118] on input "text" at bounding box center [482, 120] width 176 height 21
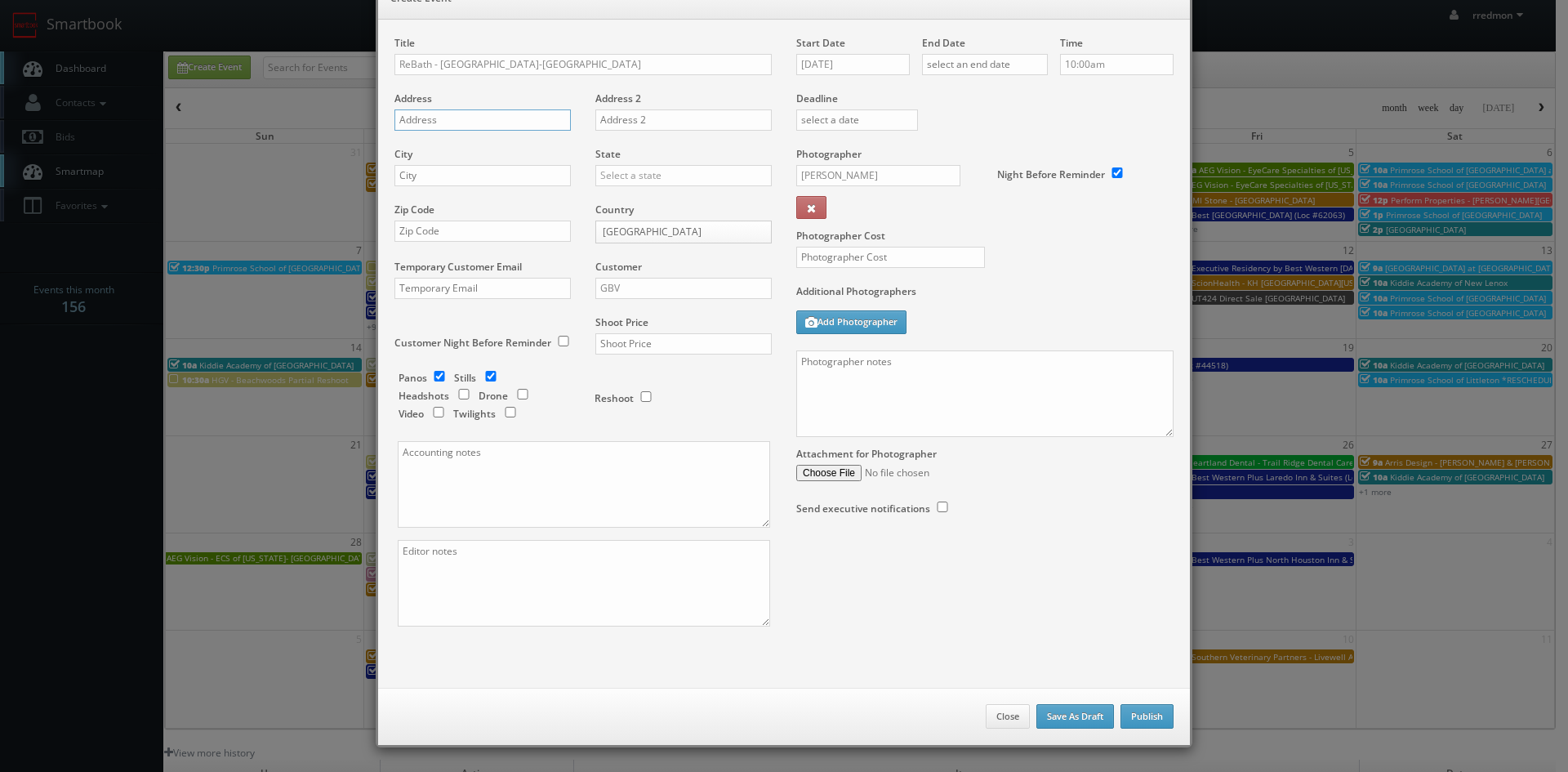
paste input "20 Tuttle Pl"
type input "20 Tuttle Pl"
click at [515, 172] on input "text" at bounding box center [482, 175] width 176 height 21
paste input "Middletown"
type input "Middletown"
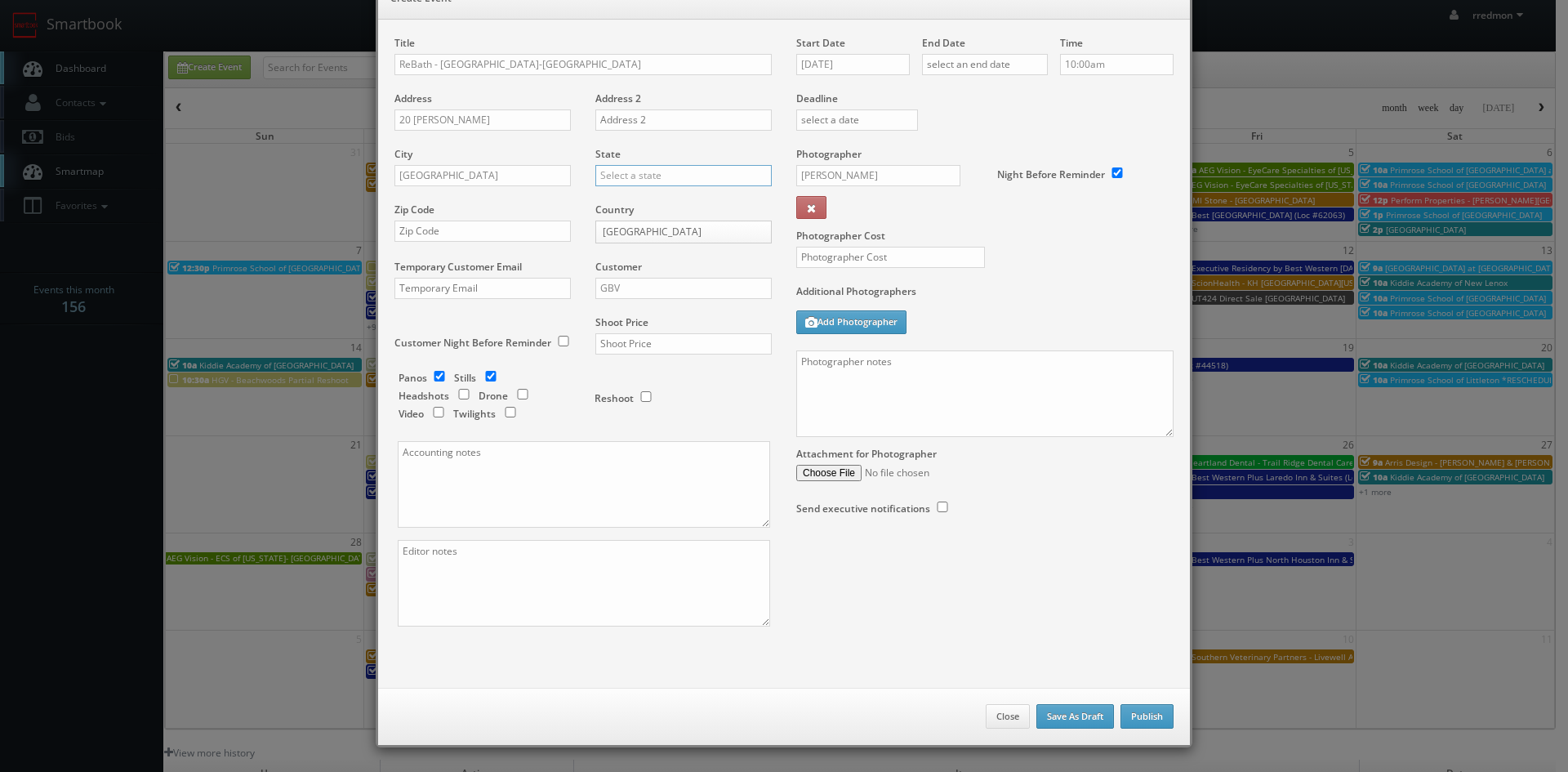
click at [665, 171] on input "text" at bounding box center [684, 175] width 176 height 21
click at [668, 377] on div "[US_STATE]" at bounding box center [684, 377] width 174 height 27
type input "[US_STATE]"
click at [513, 234] on input "text" at bounding box center [482, 231] width 176 height 21
paste input "06457"
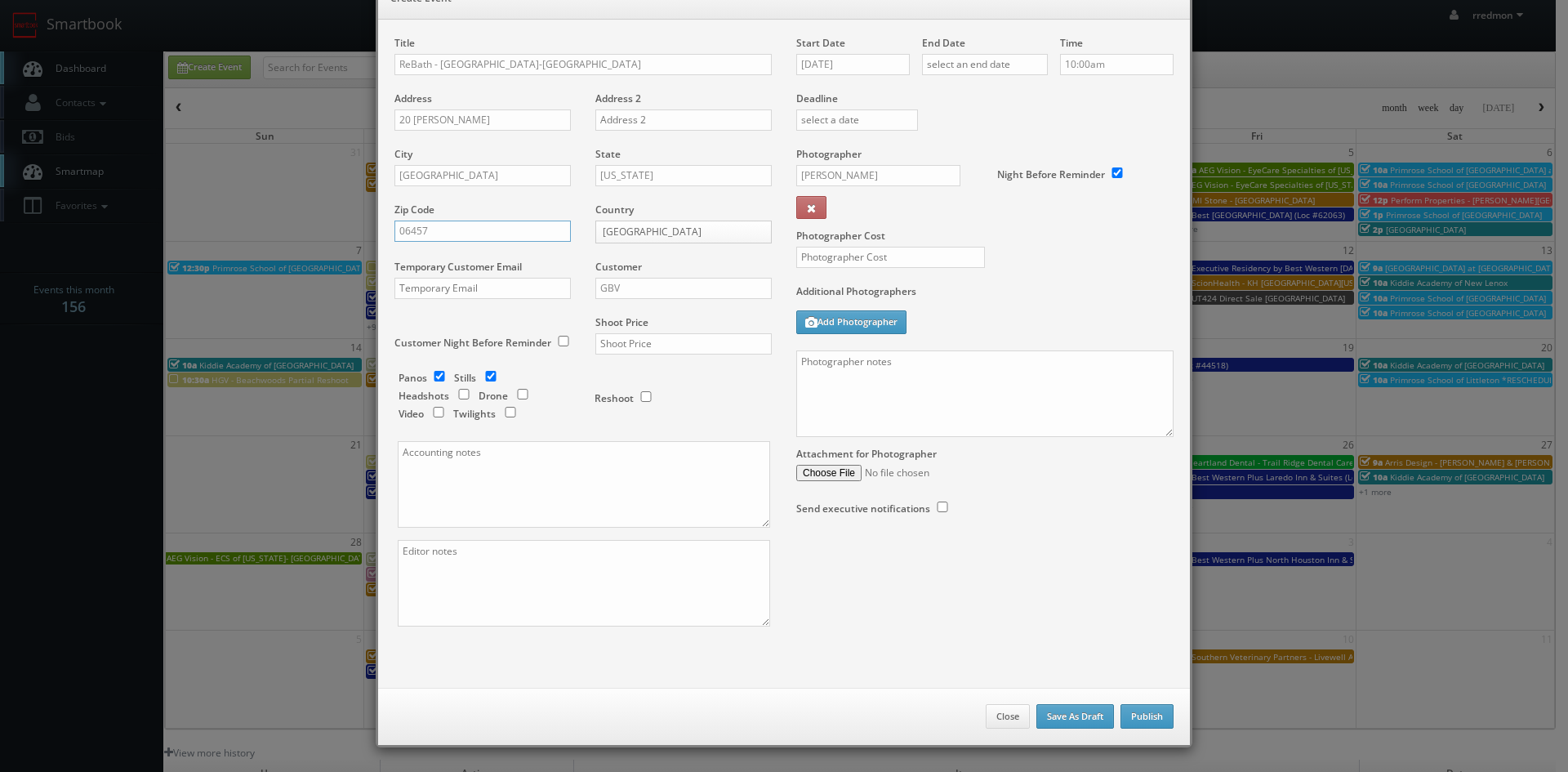
type input "06457"
click at [652, 279] on input "GBV" at bounding box center [684, 288] width 176 height 21
click at [637, 428] on div "GBV" at bounding box center [684, 435] width 174 height 27
click at [486, 375] on input "checkbox" at bounding box center [491, 376] width 24 height 10
checkbox input "false"
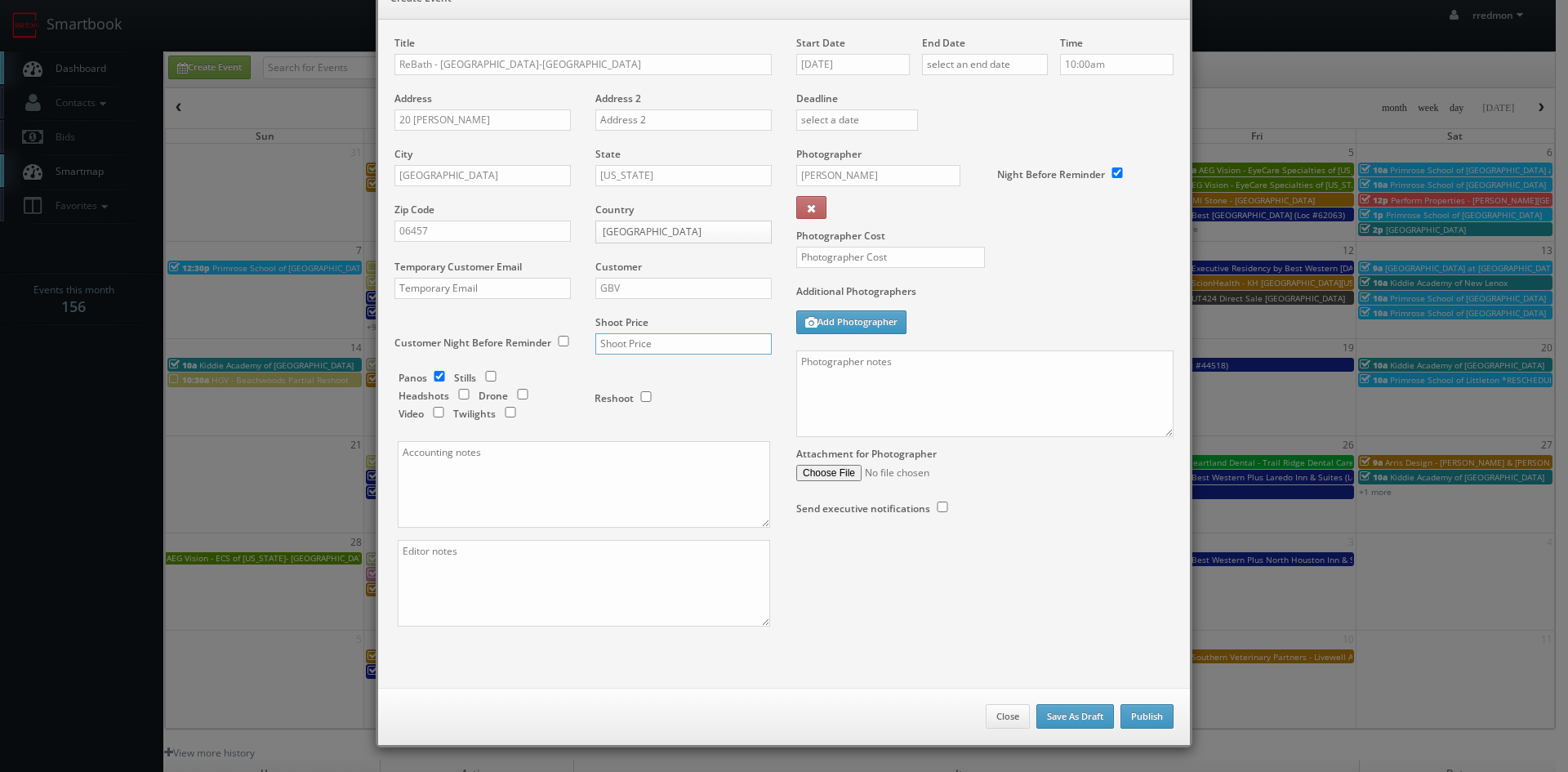
click at [630, 346] on input "text" at bounding box center [684, 343] width 176 height 21
type input "600"
click at [884, 258] on input "text" at bounding box center [890, 257] width 188 height 21
type input "425"
click at [844, 62] on input "09/02/2025" at bounding box center [853, 64] width 113 height 21
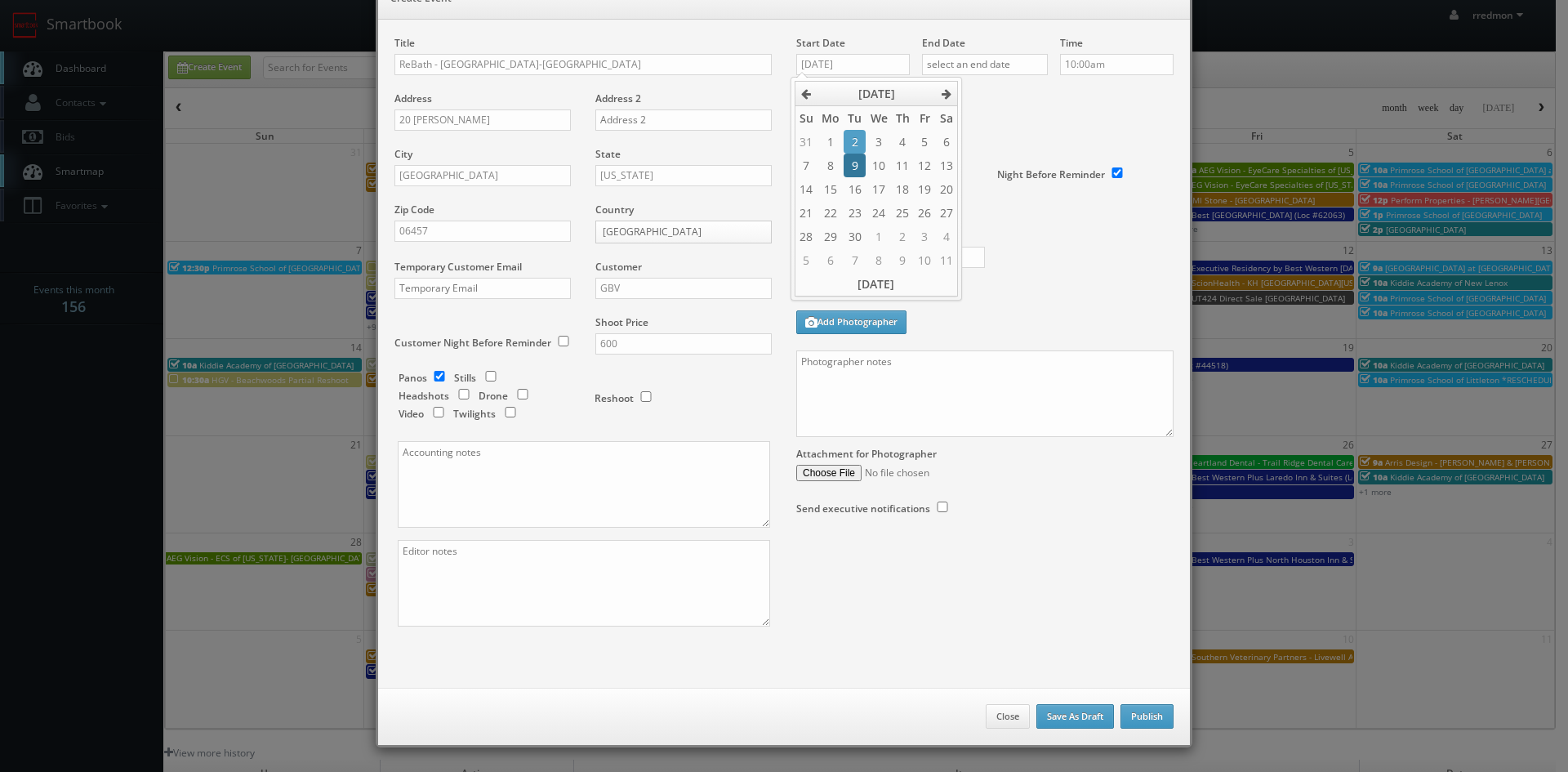
click at [858, 167] on td "9" at bounding box center [855, 166] width 22 height 24
type input "09/09/2025"
drag, startPoint x: 979, startPoint y: 65, endPoint x: 975, endPoint y: 75, distance: 10.8
click at [979, 65] on input "text" at bounding box center [985, 64] width 126 height 21
drag, startPoint x: 980, startPoint y: 162, endPoint x: 1039, endPoint y: 120, distance: 72.4
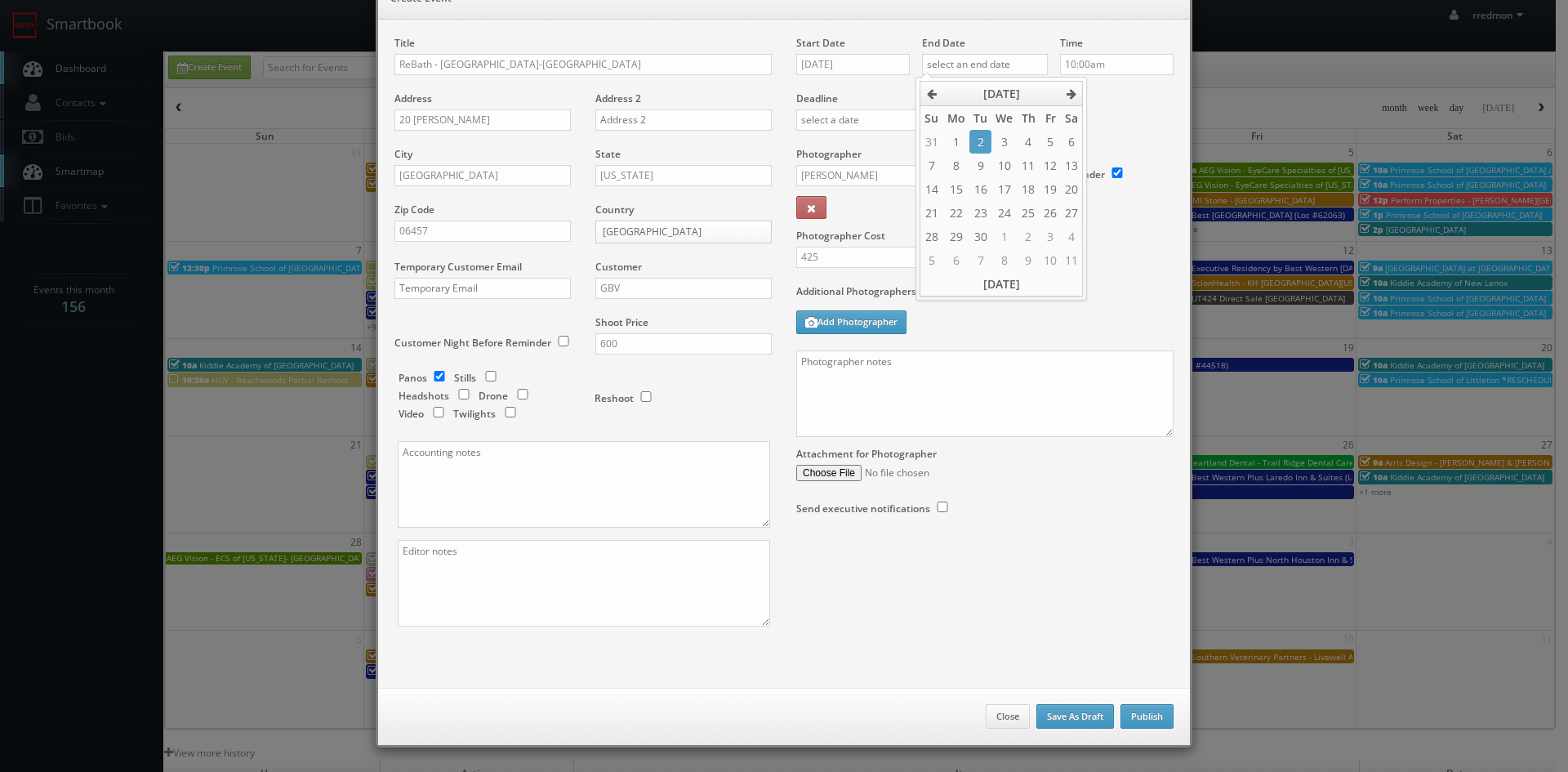
click at [980, 162] on td "9" at bounding box center [981, 166] width 22 height 24
type input "09/09/2025"
click at [1106, 65] on input "10:00am" at bounding box center [1117, 64] width 113 height 21
type input "2:30pm"
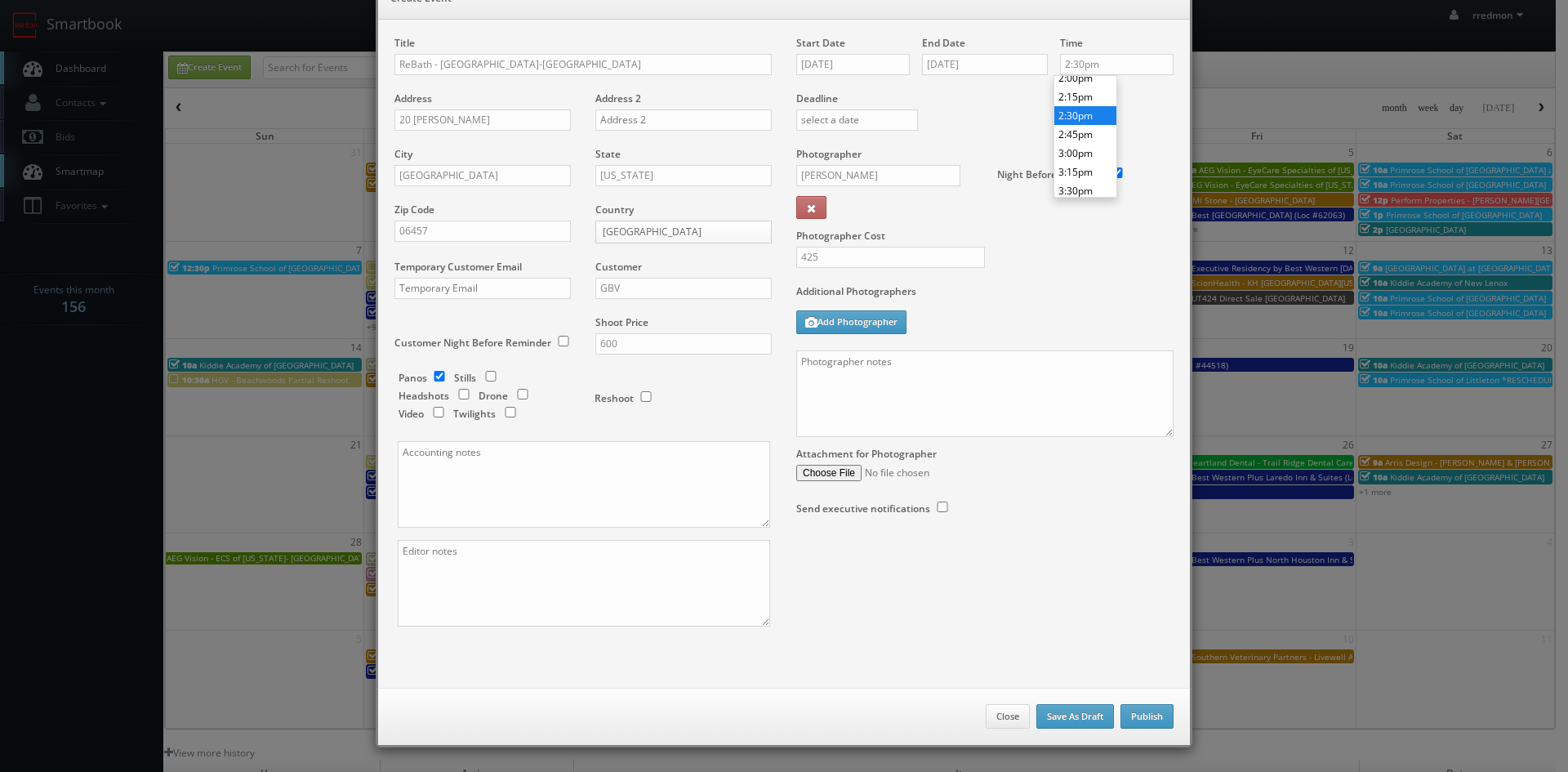
click at [1088, 119] on li "2:30pm" at bounding box center [1086, 115] width 62 height 19
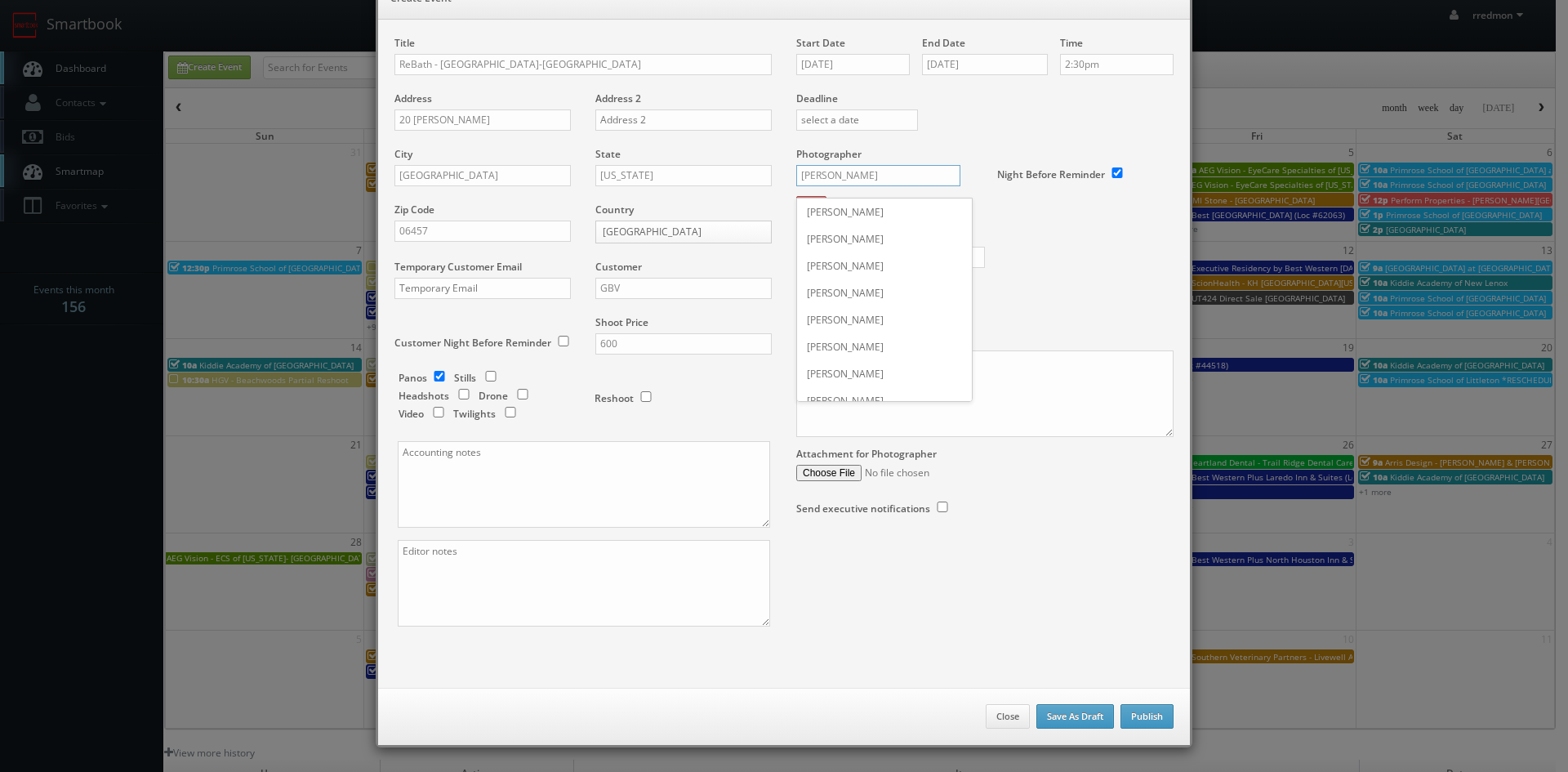
click at [883, 174] on input "Rob Cuni" at bounding box center [878, 175] width 164 height 21
click at [852, 399] on div "Rob Cuni" at bounding box center [884, 400] width 174 height 27
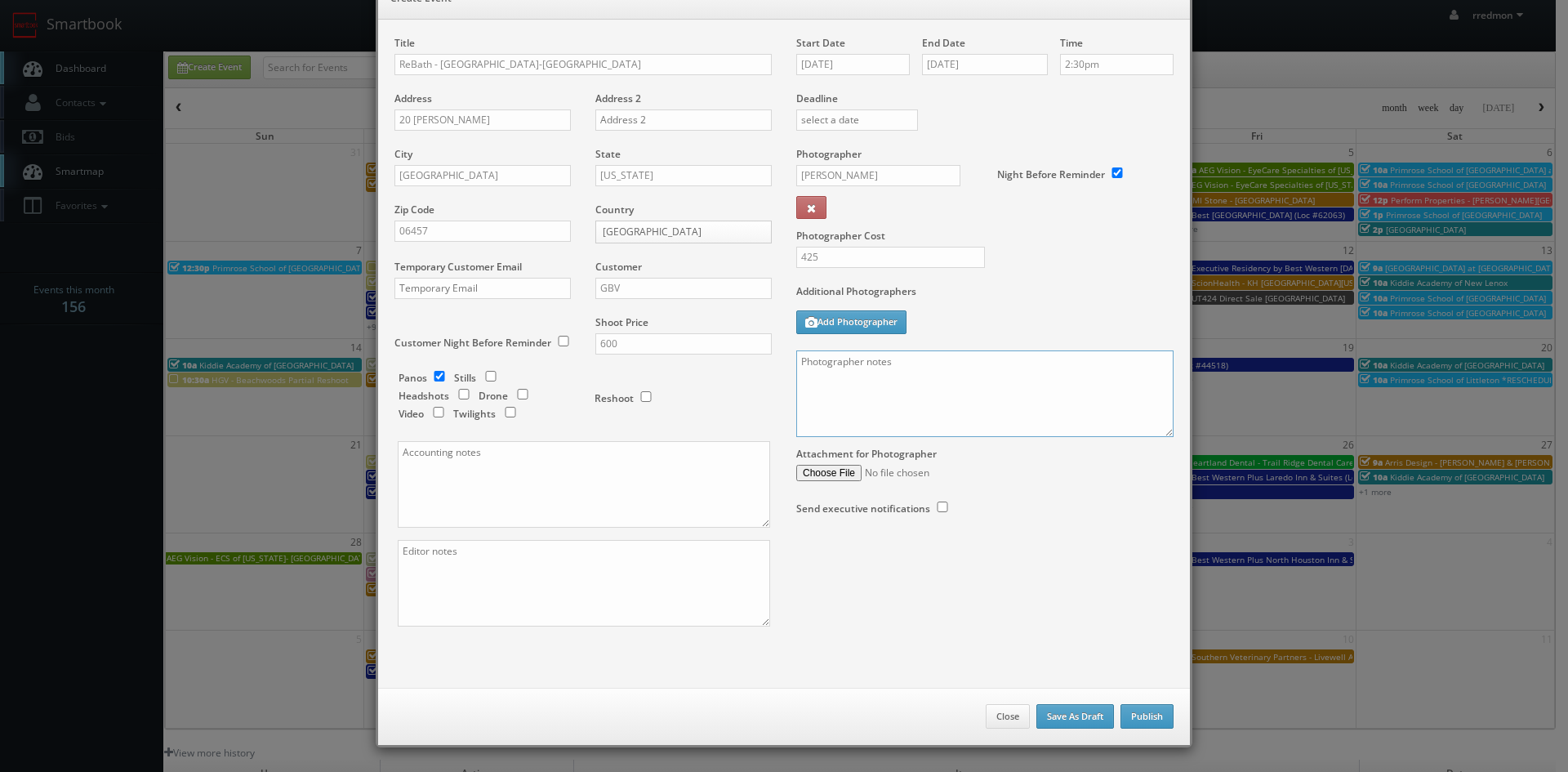
click at [932, 393] on textarea at bounding box center [984, 393] width 378 height 86
paste textarea "For panos: 10' ext pano (door closed), 4' ext pano (door open), 4' interior pan…"
type textarea "For panos: 10' ext pano (door closed), 4' ext pano (door open), 4' interior pan…"
click at [1137, 712] on button "Publish" at bounding box center [1147, 716] width 53 height 24
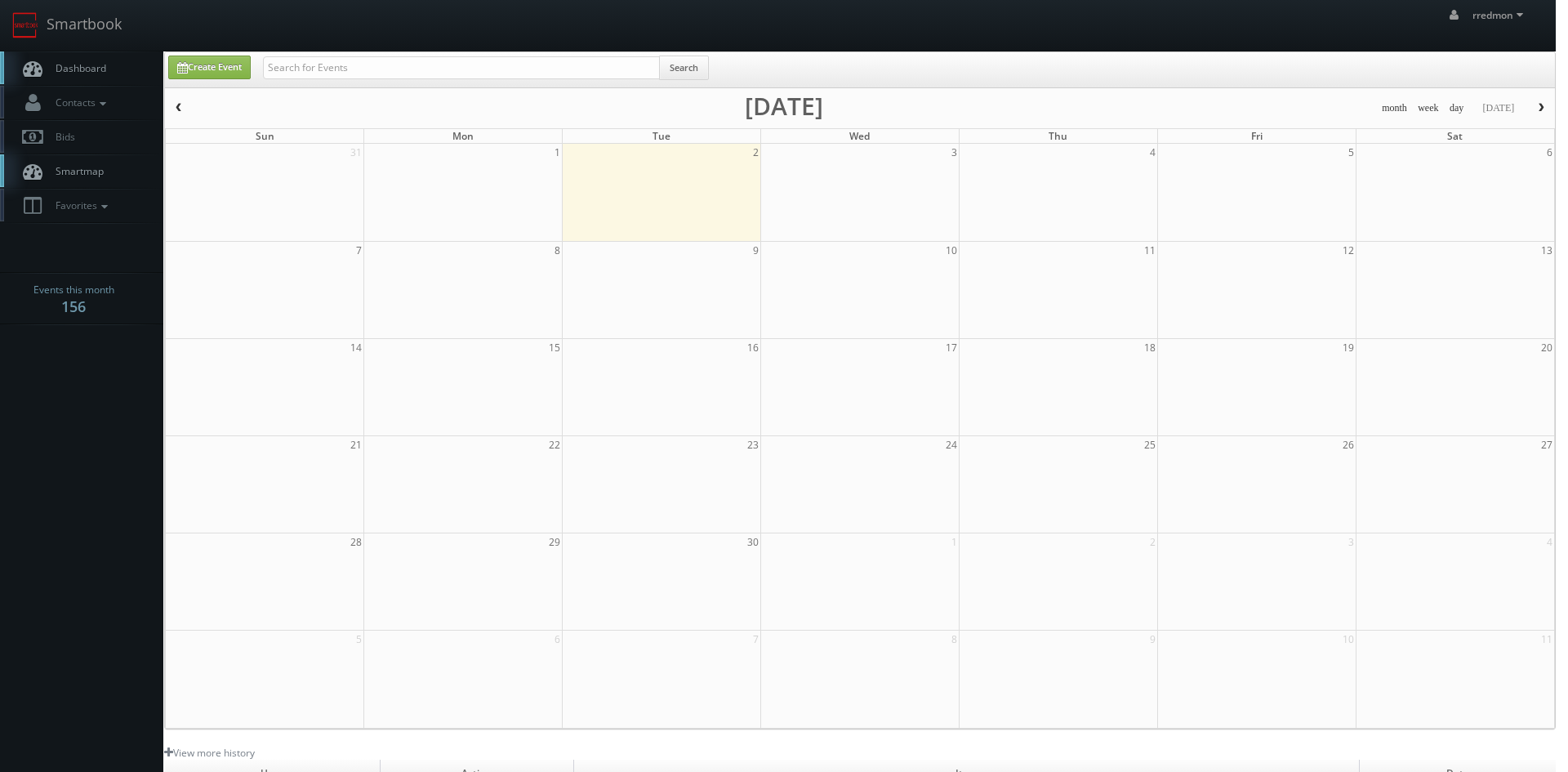
checkbox input "false"
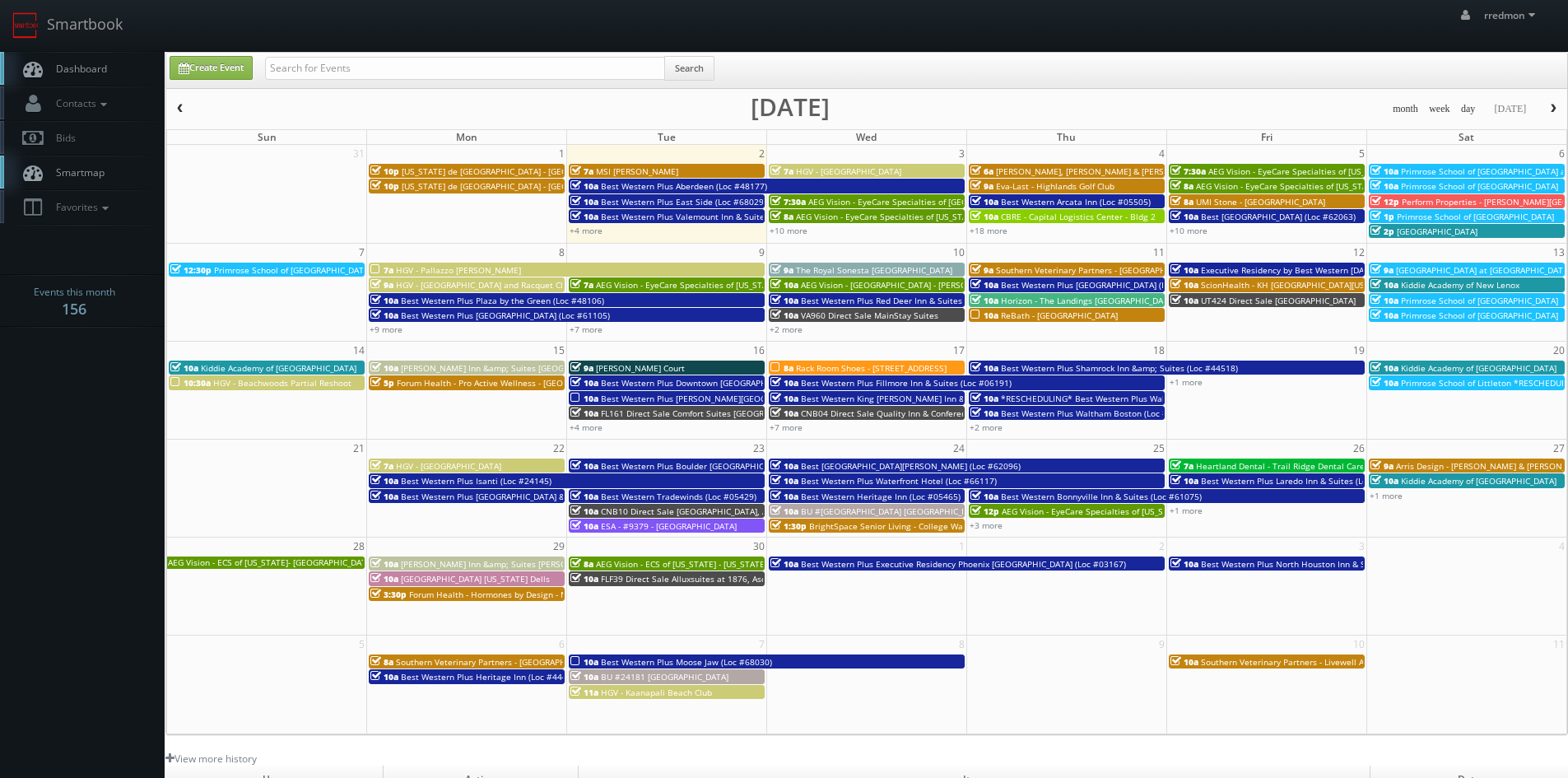
click at [607, 331] on div "+7 more" at bounding box center [667, 328] width 199 height 14
type input "09/09/2025"
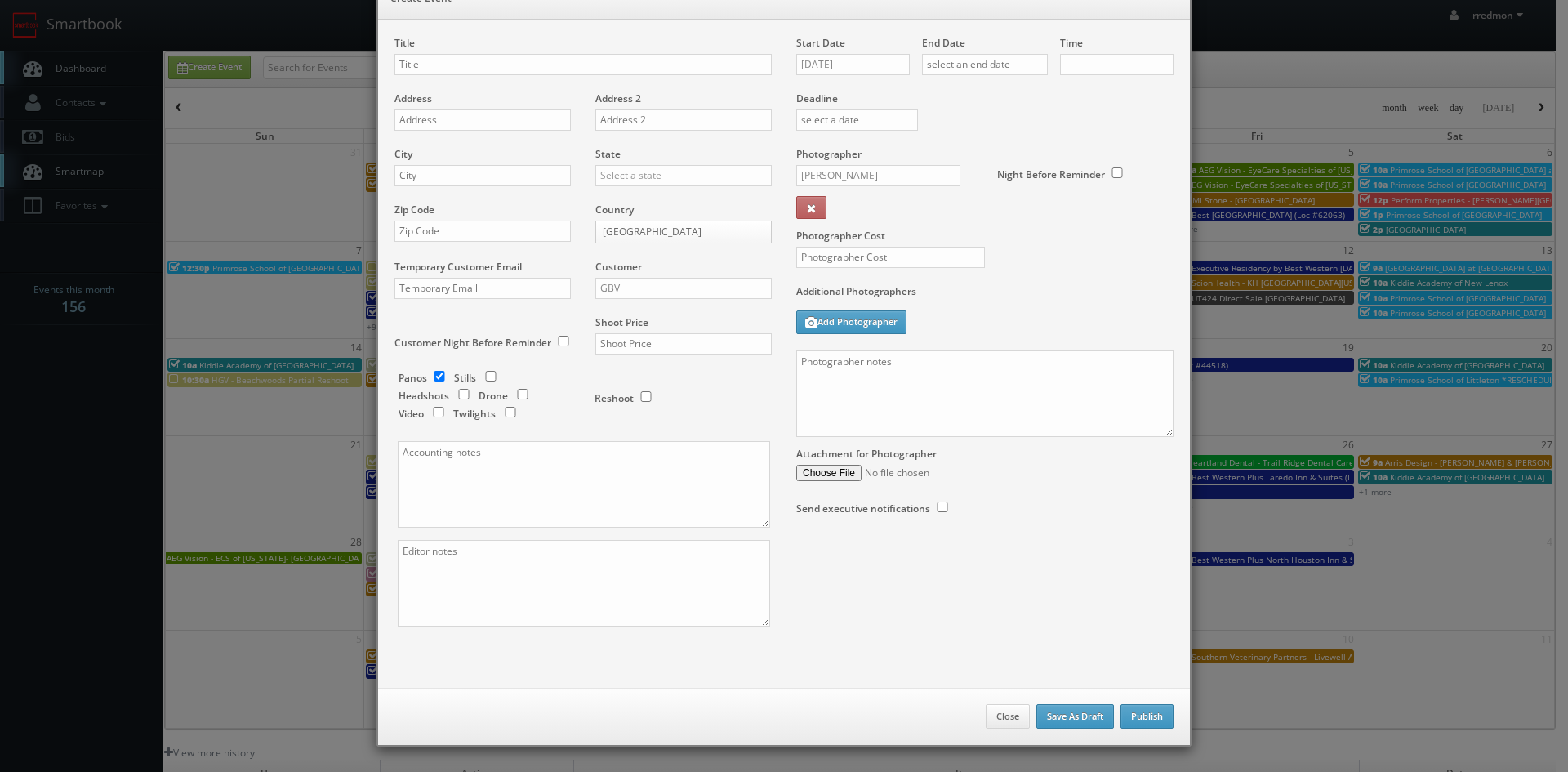
scroll to position [0, 0]
checkbox input "true"
type input "10:00am"
checkbox input "true"
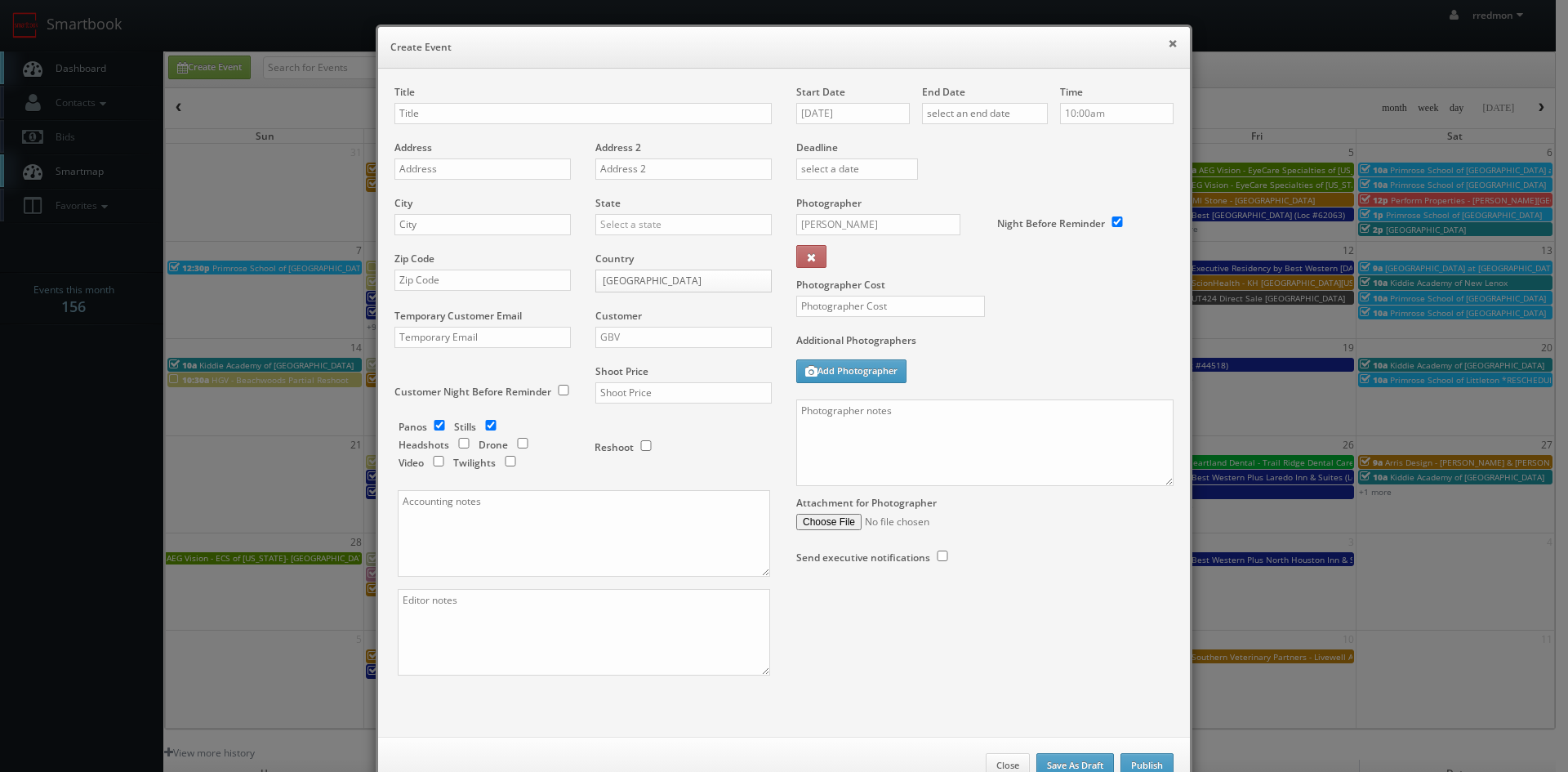
click at [1168, 45] on button "×" at bounding box center [1173, 43] width 10 height 11
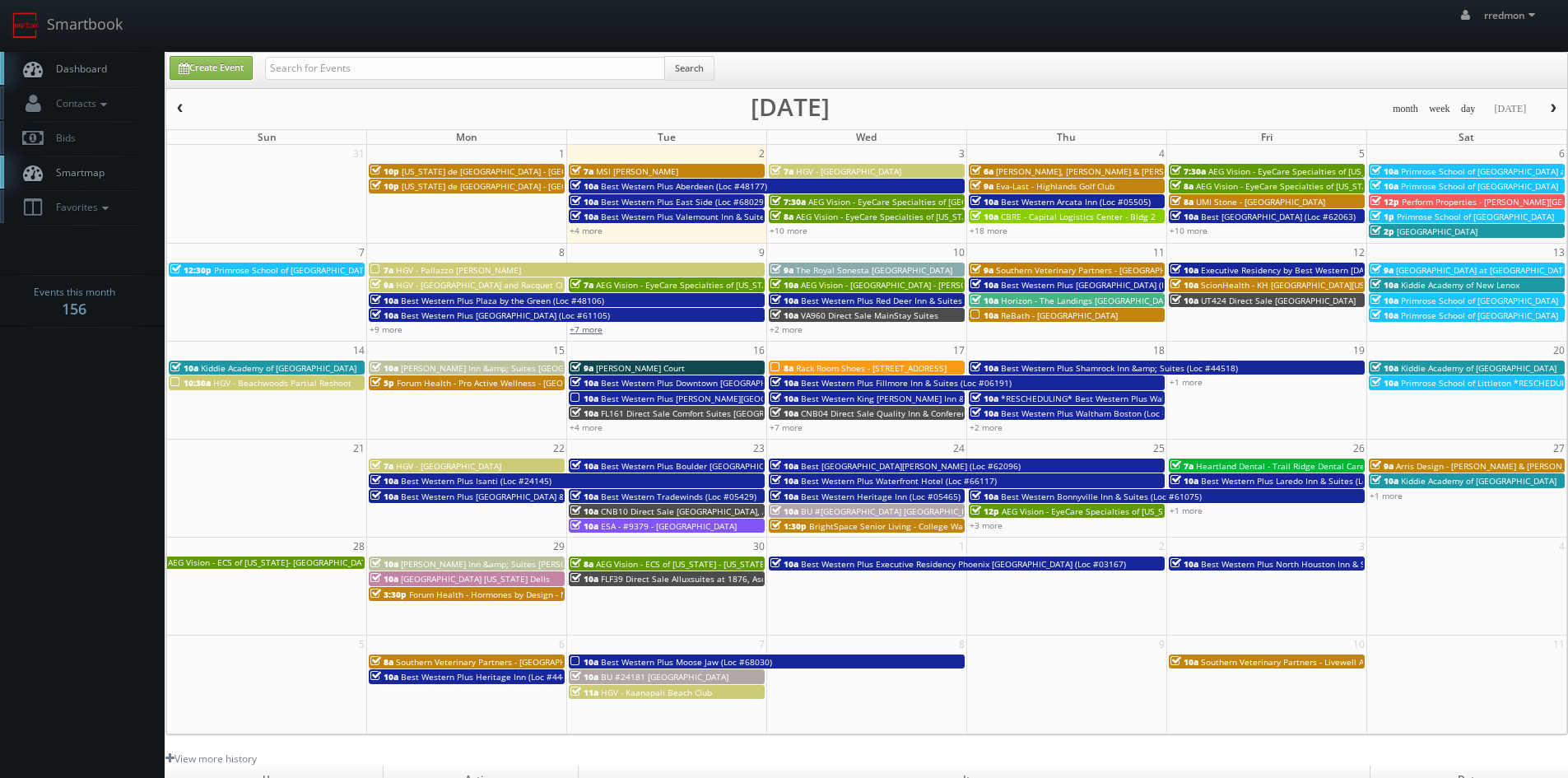
click at [583, 333] on link "+7 more" at bounding box center [585, 329] width 33 height 11
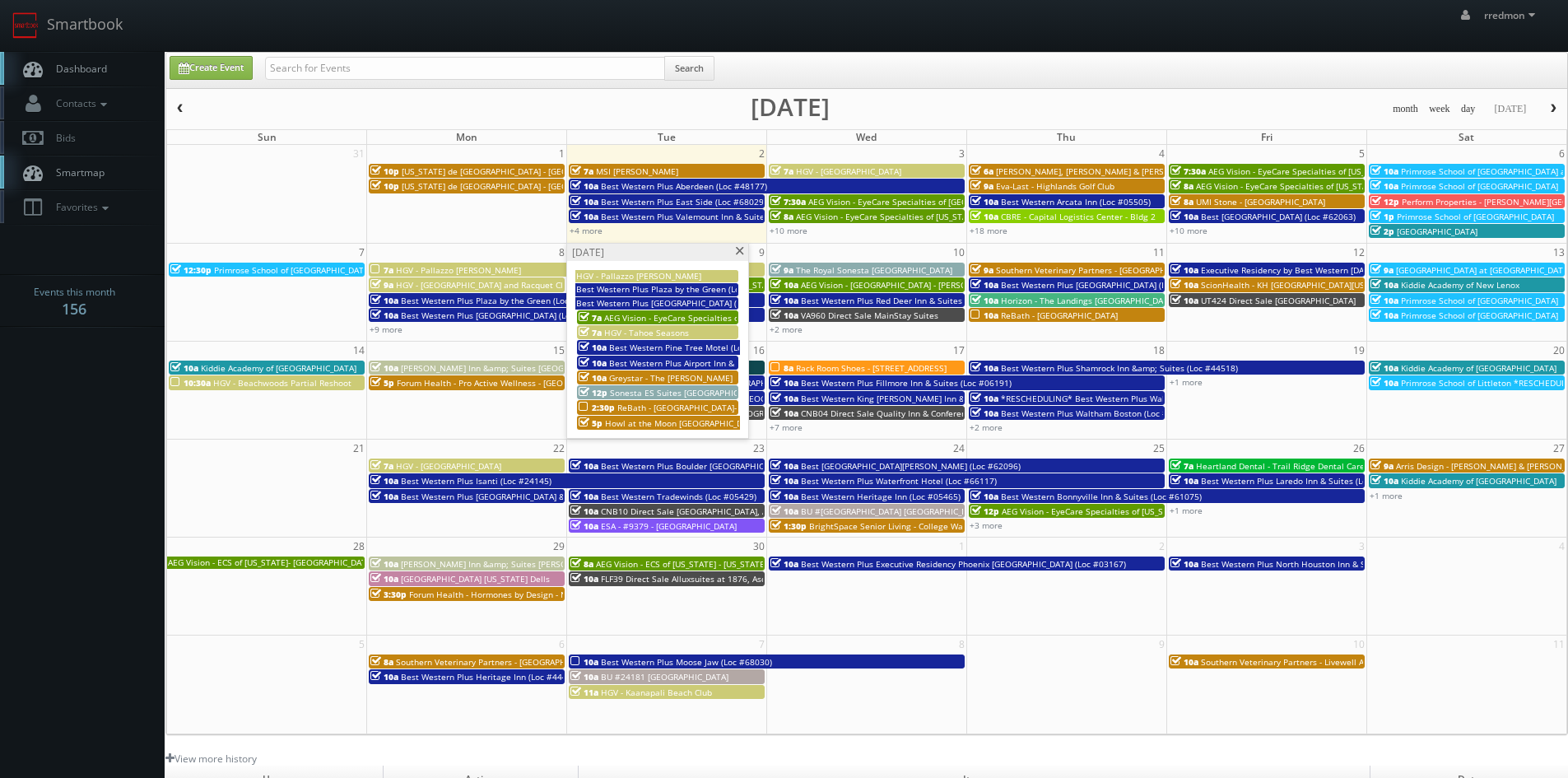
click at [740, 248] on span at bounding box center [739, 252] width 10 height 9
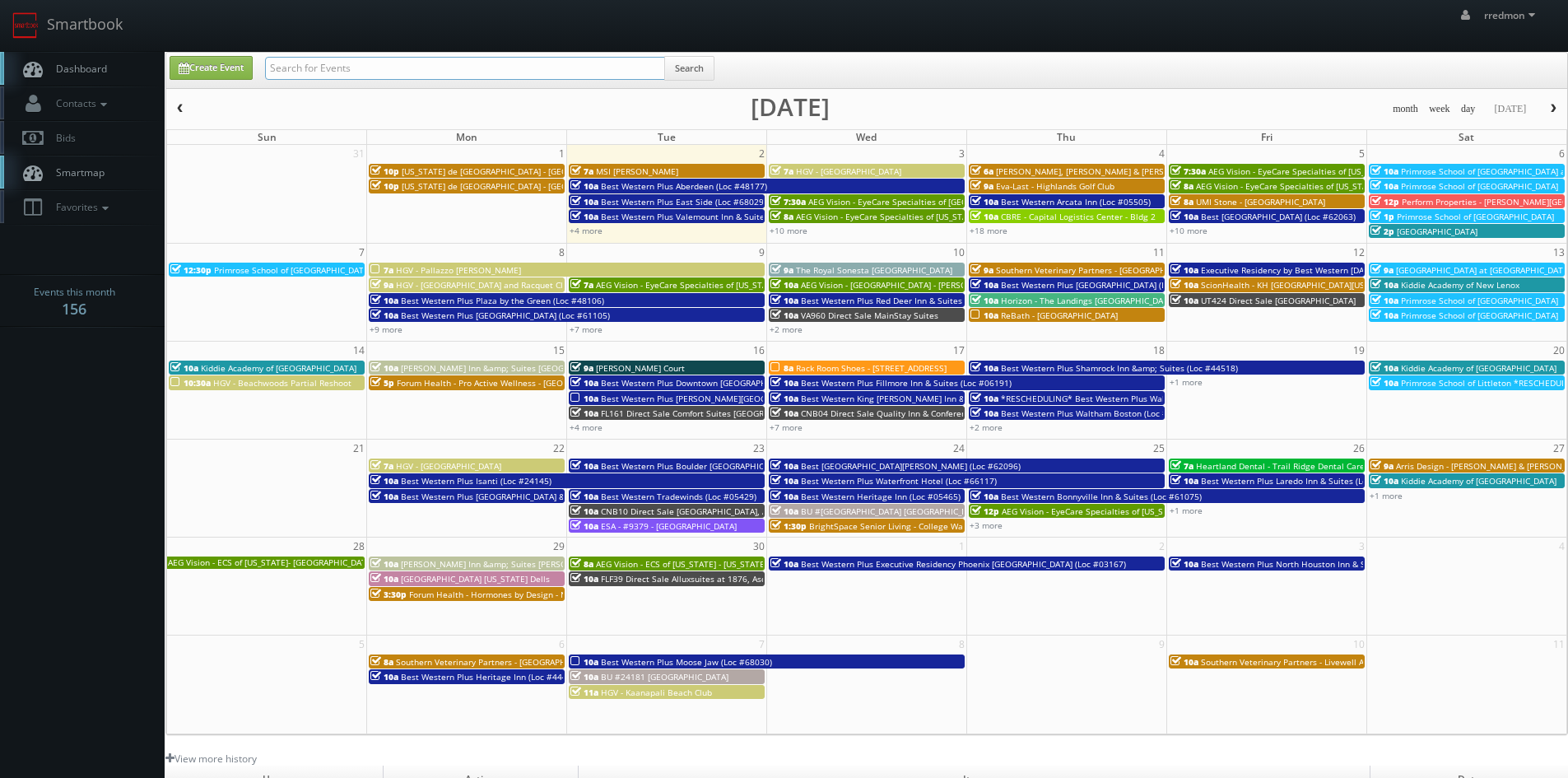
click at [576, 72] on input "text" at bounding box center [465, 68] width 400 height 23
type input "rebath"
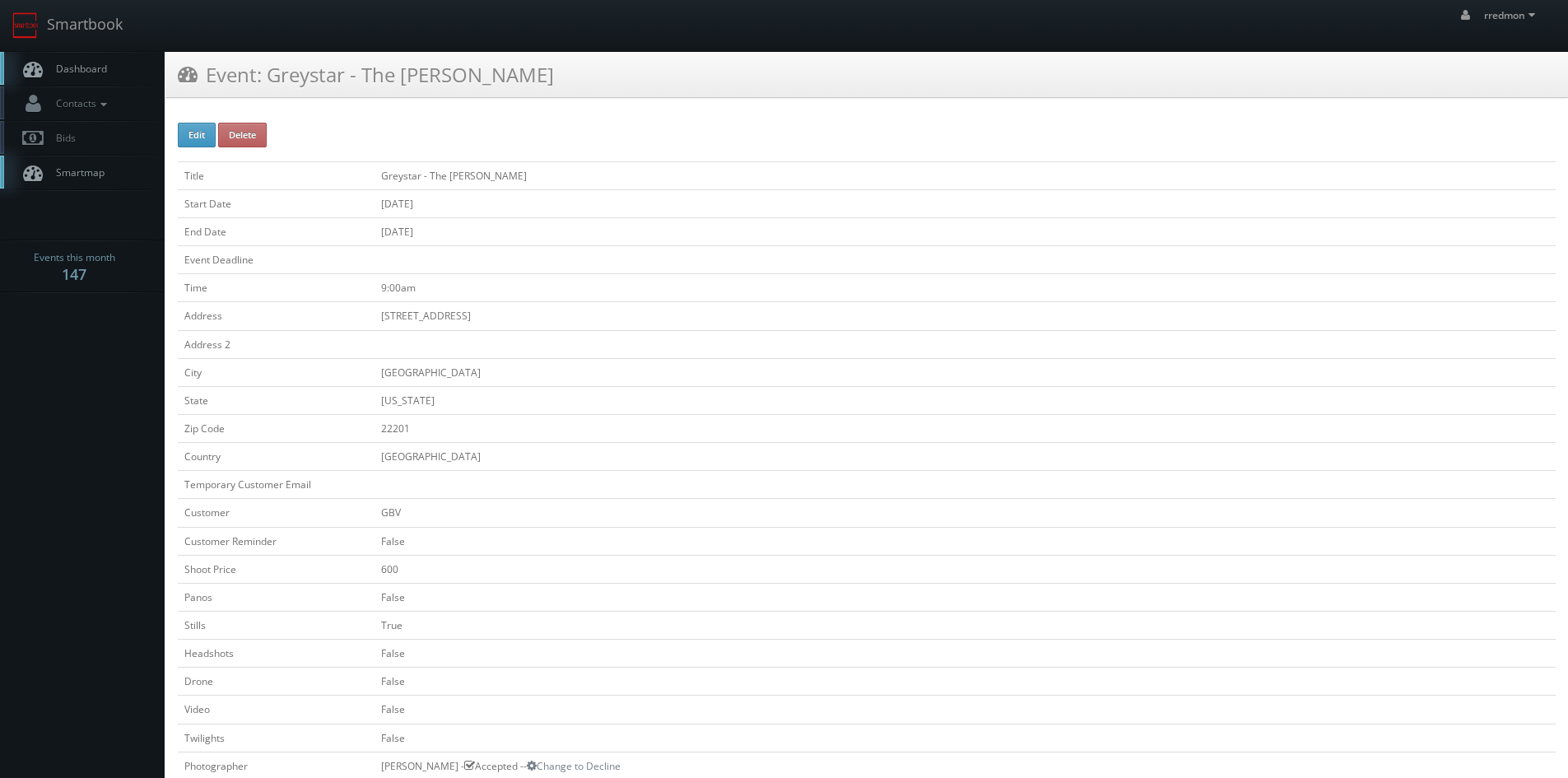
click at [108, 70] on link "Dashboard" at bounding box center [82, 68] width 165 height 34
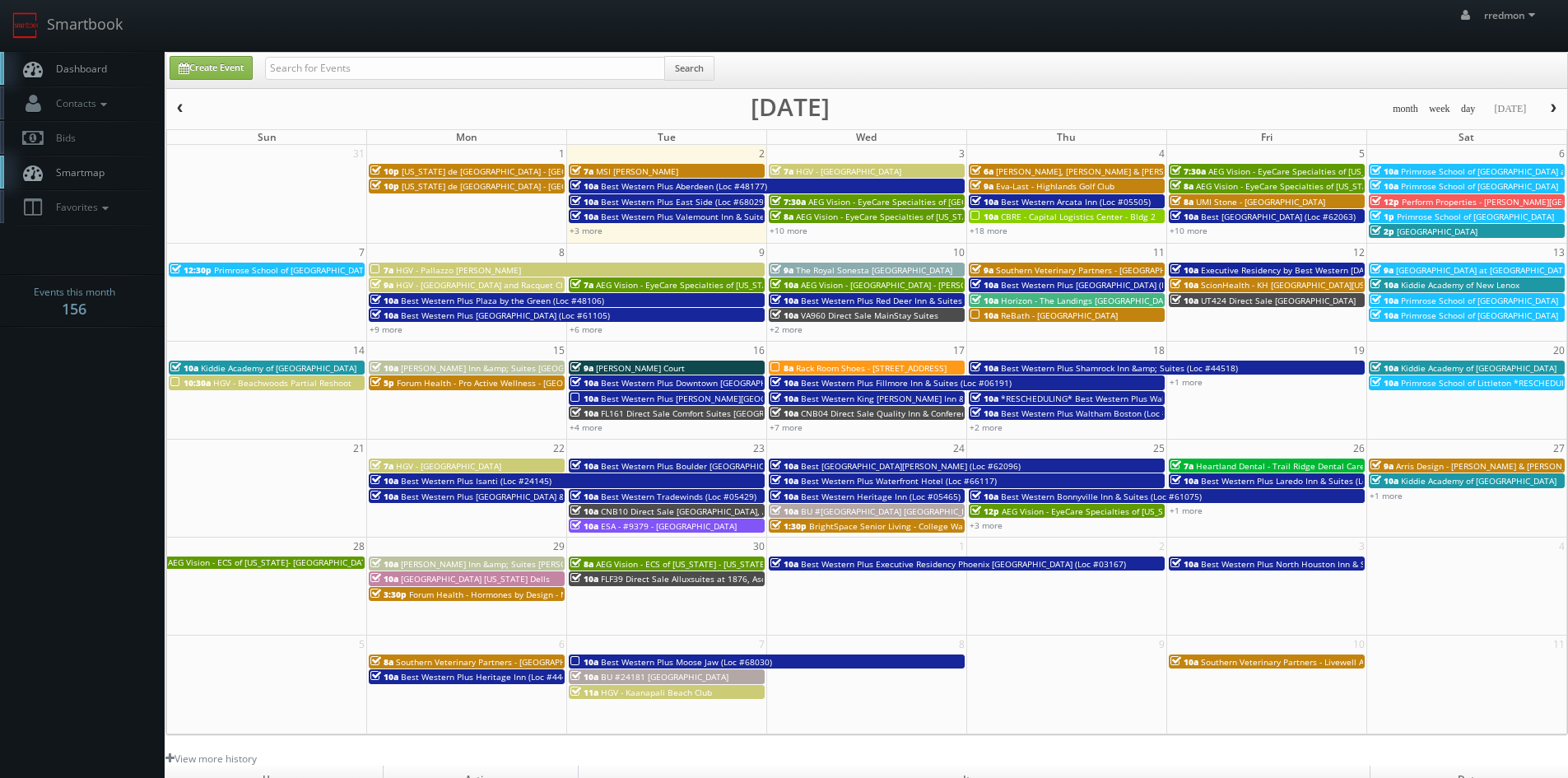
click at [1010, 316] on span "ReBath - Boston" at bounding box center [1059, 315] width 117 height 11
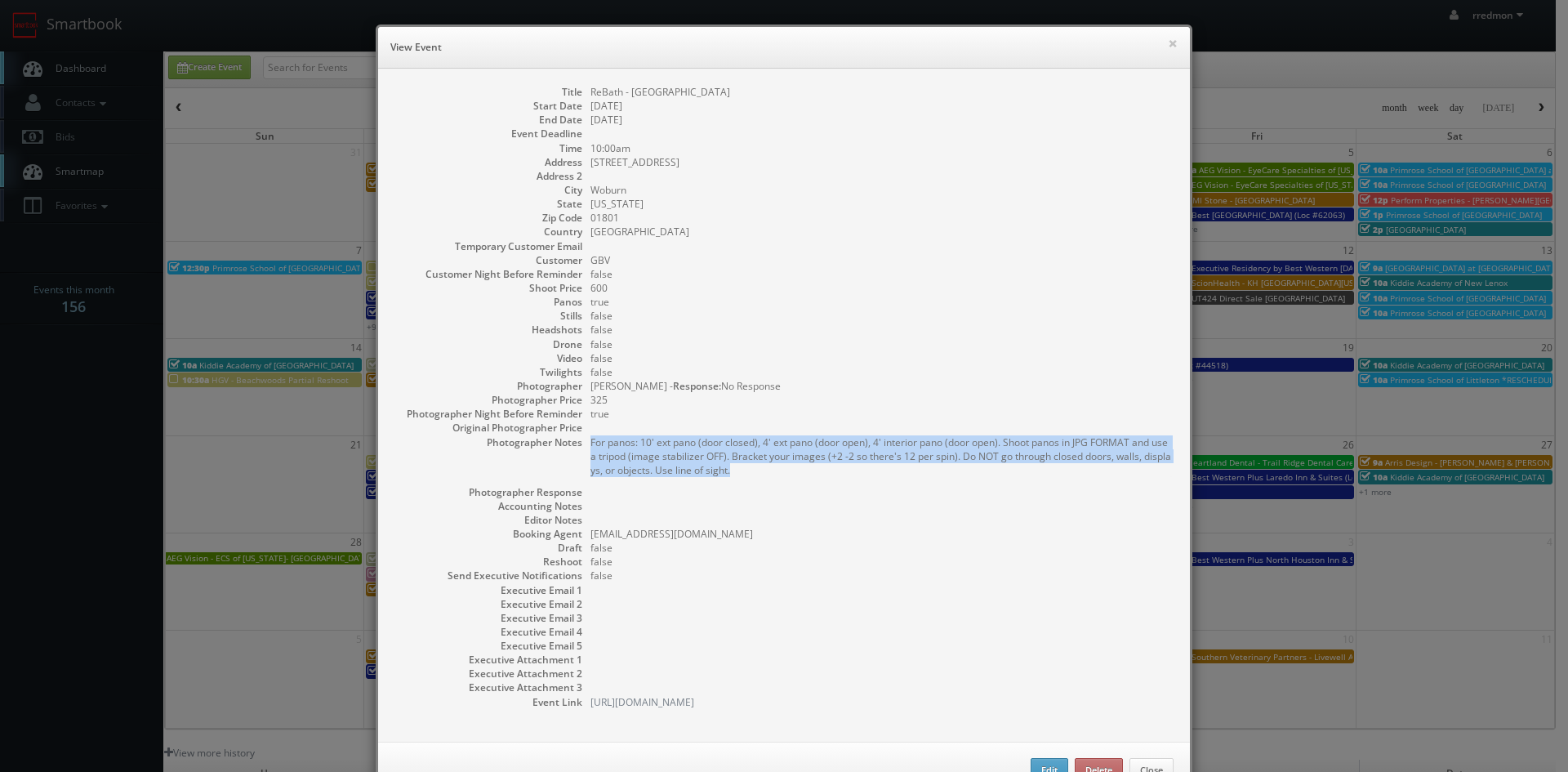
drag, startPoint x: 738, startPoint y: 473, endPoint x: 580, endPoint y: 441, distance: 161.2
click at [580, 441] on dl "Title ReBath - Boston Start Date 09/11/2025 End Date 09/11/2025 Event Deadline …" at bounding box center [784, 397] width 779 height 624
copy pre "For panos: 10' ext pano (door closed), 4' ext pano (door open), 4' interior pan…"
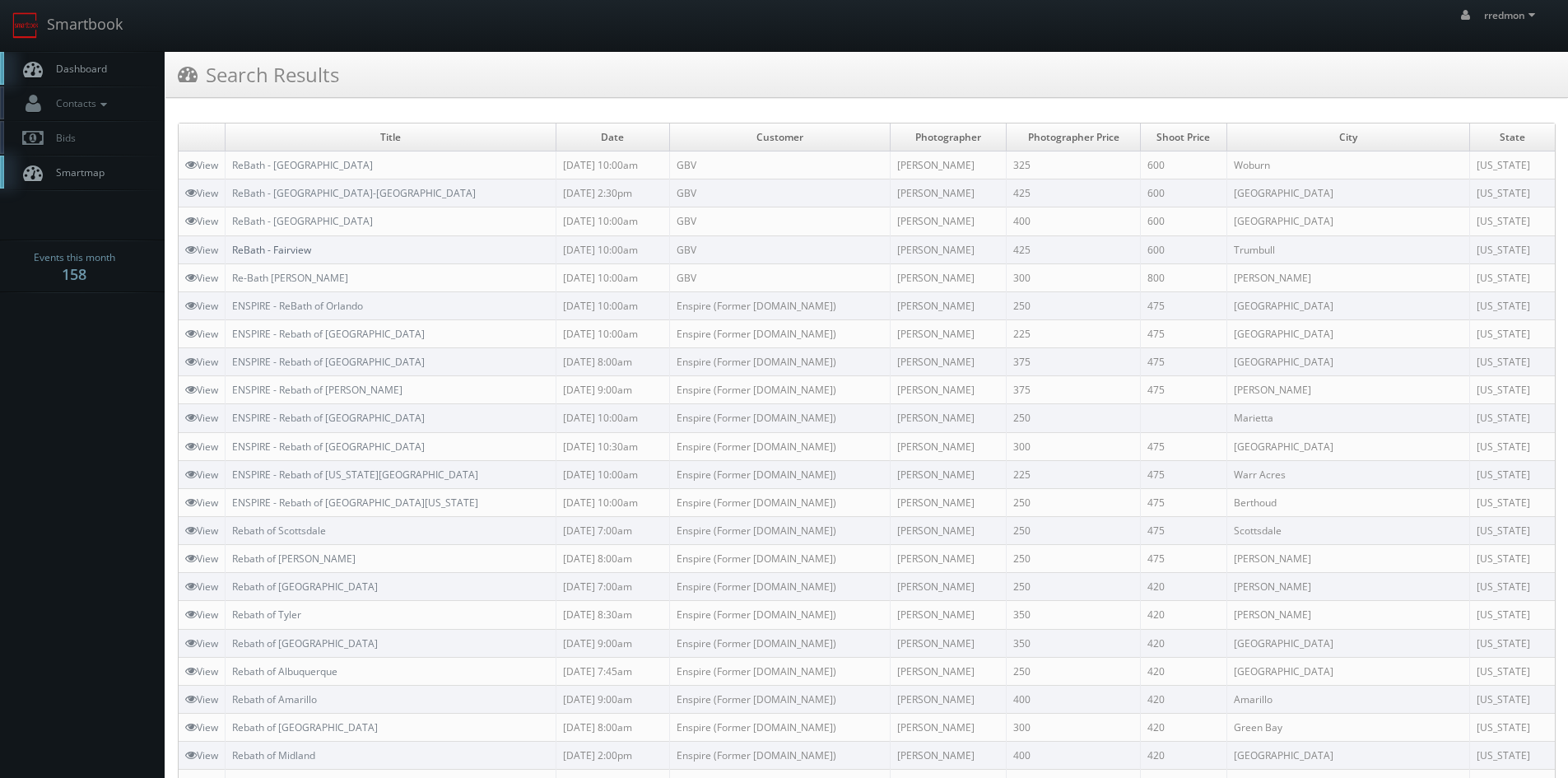
click at [309, 252] on link "ReBath - Fairview" at bounding box center [271, 250] width 79 height 14
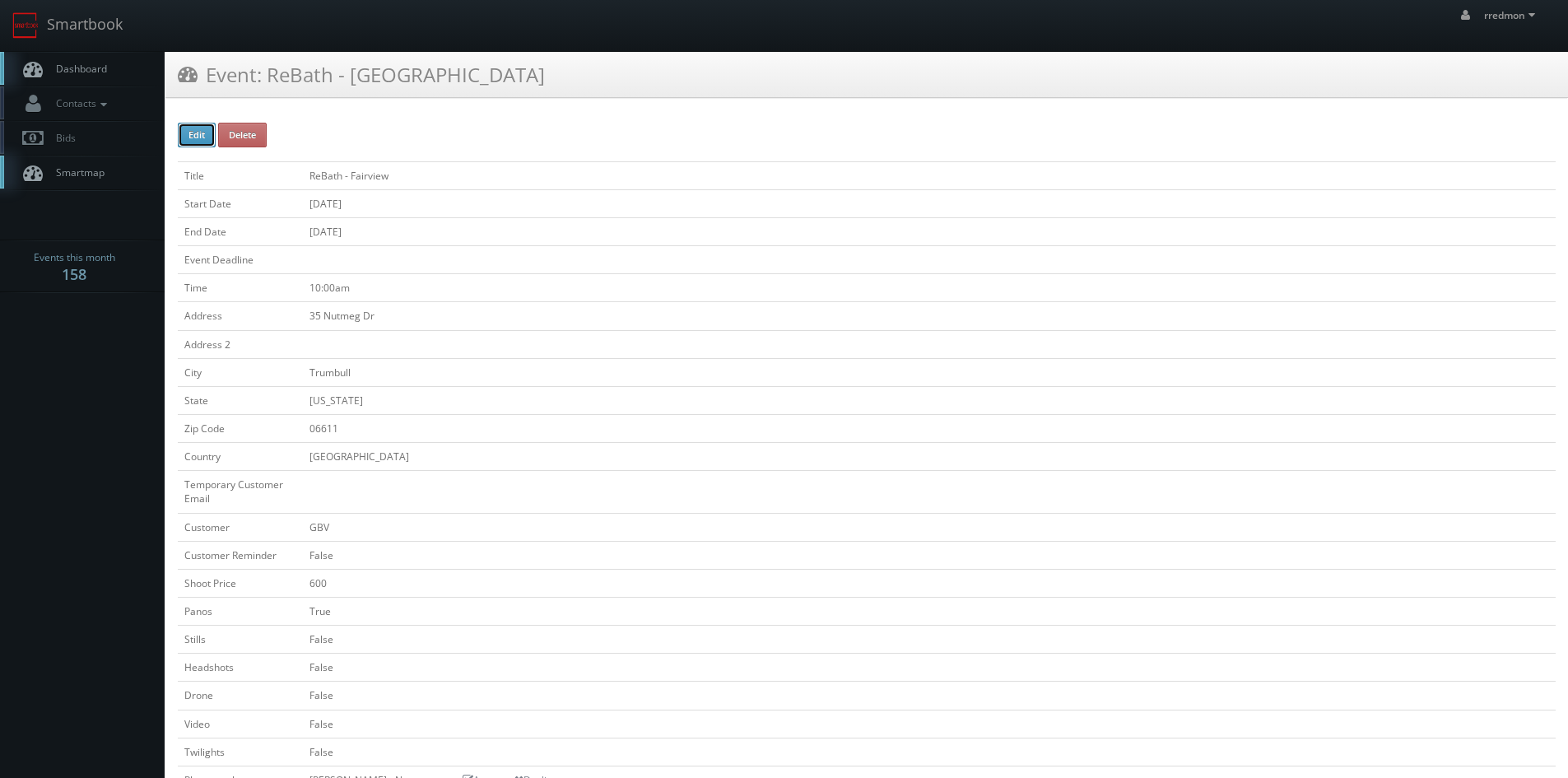
click at [190, 131] on button "Edit" at bounding box center [196, 135] width 37 height 24
type input "ReBath - Fairview"
type input "35 Nutmeg Dr"
type input "Trumbull"
type input "06611"
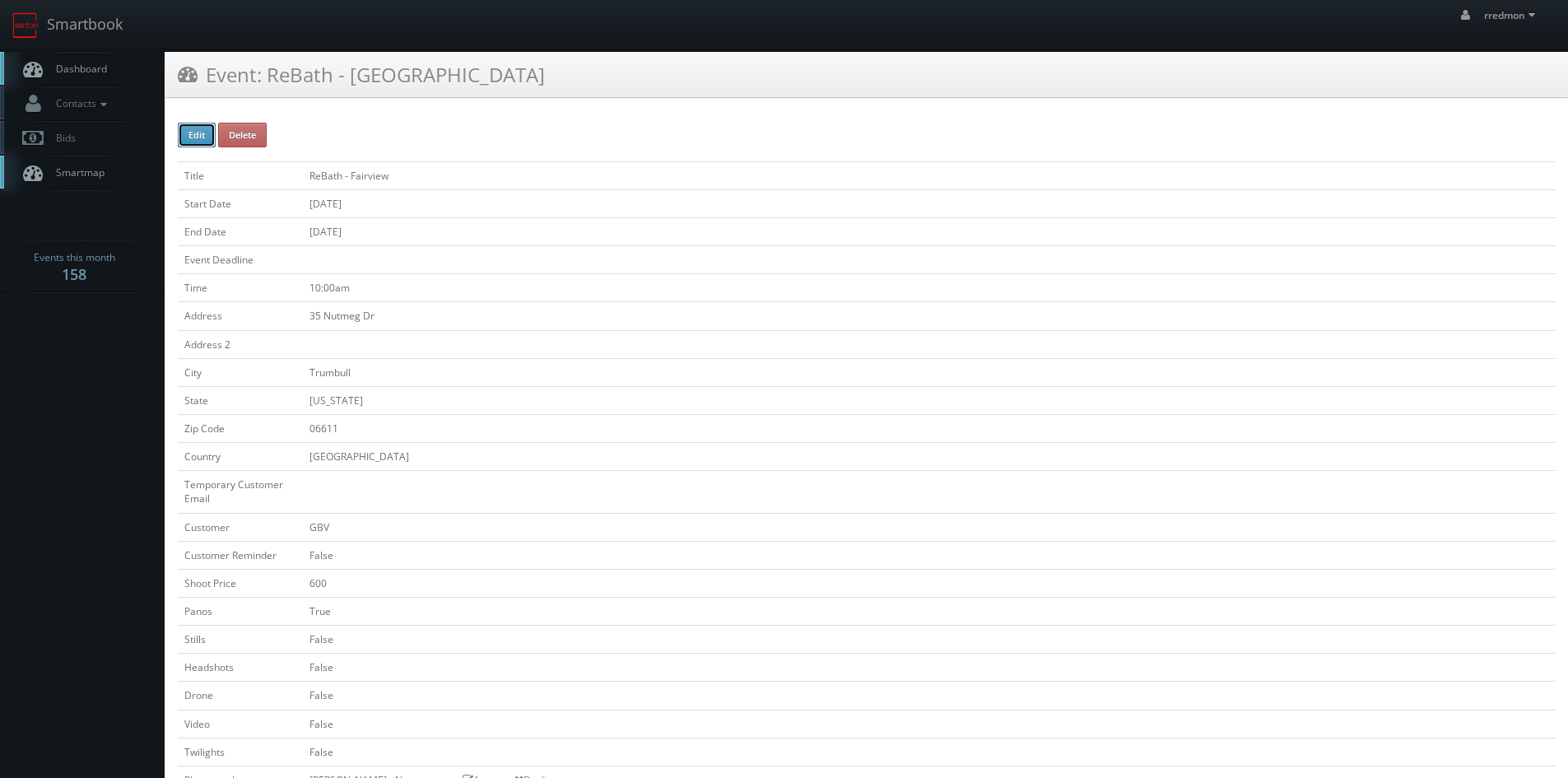
checkbox input "false"
type input "600"
checkbox input "true"
checkbox input "false"
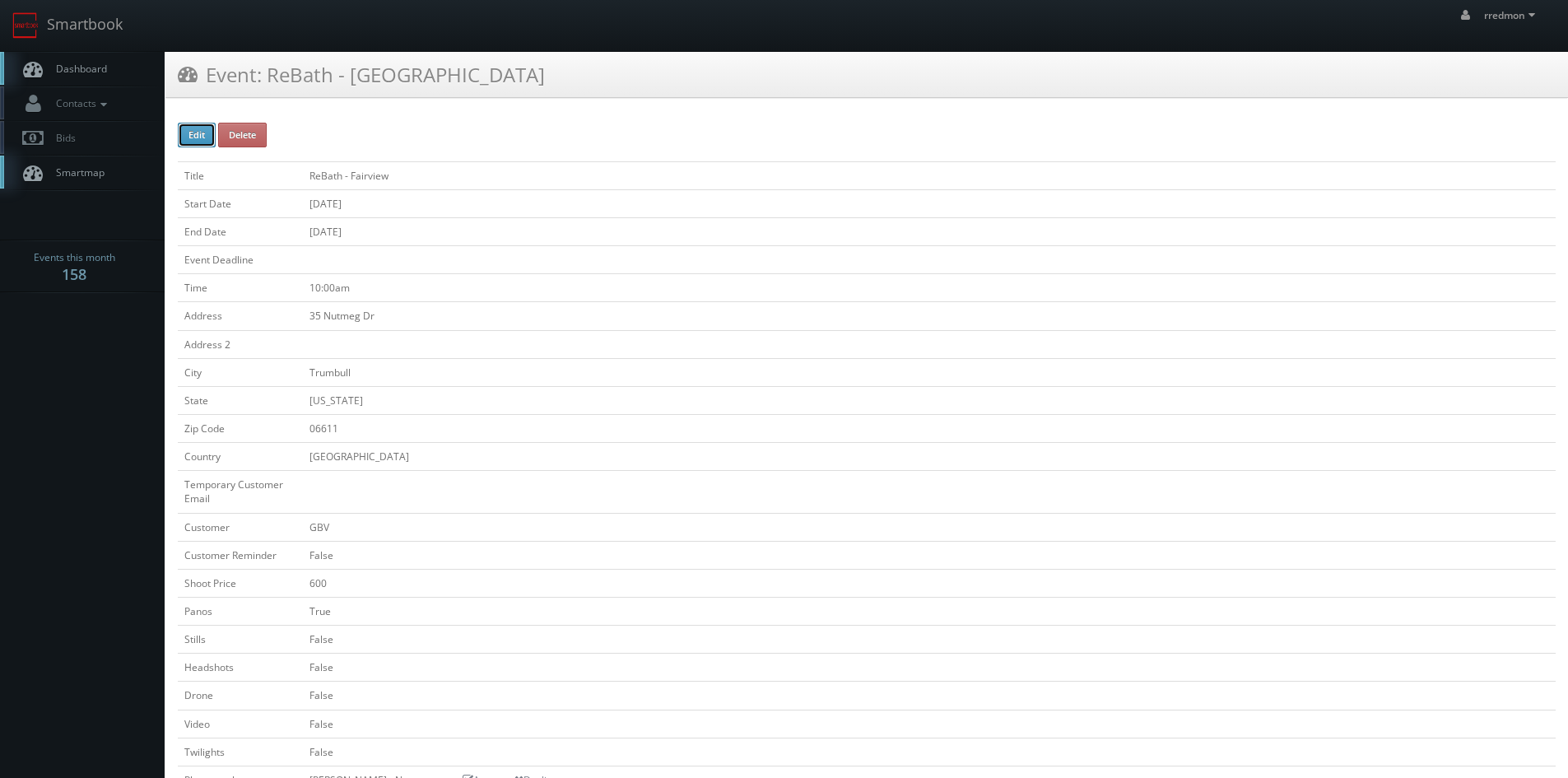
checkbox input "false"
type input "[DATE]"
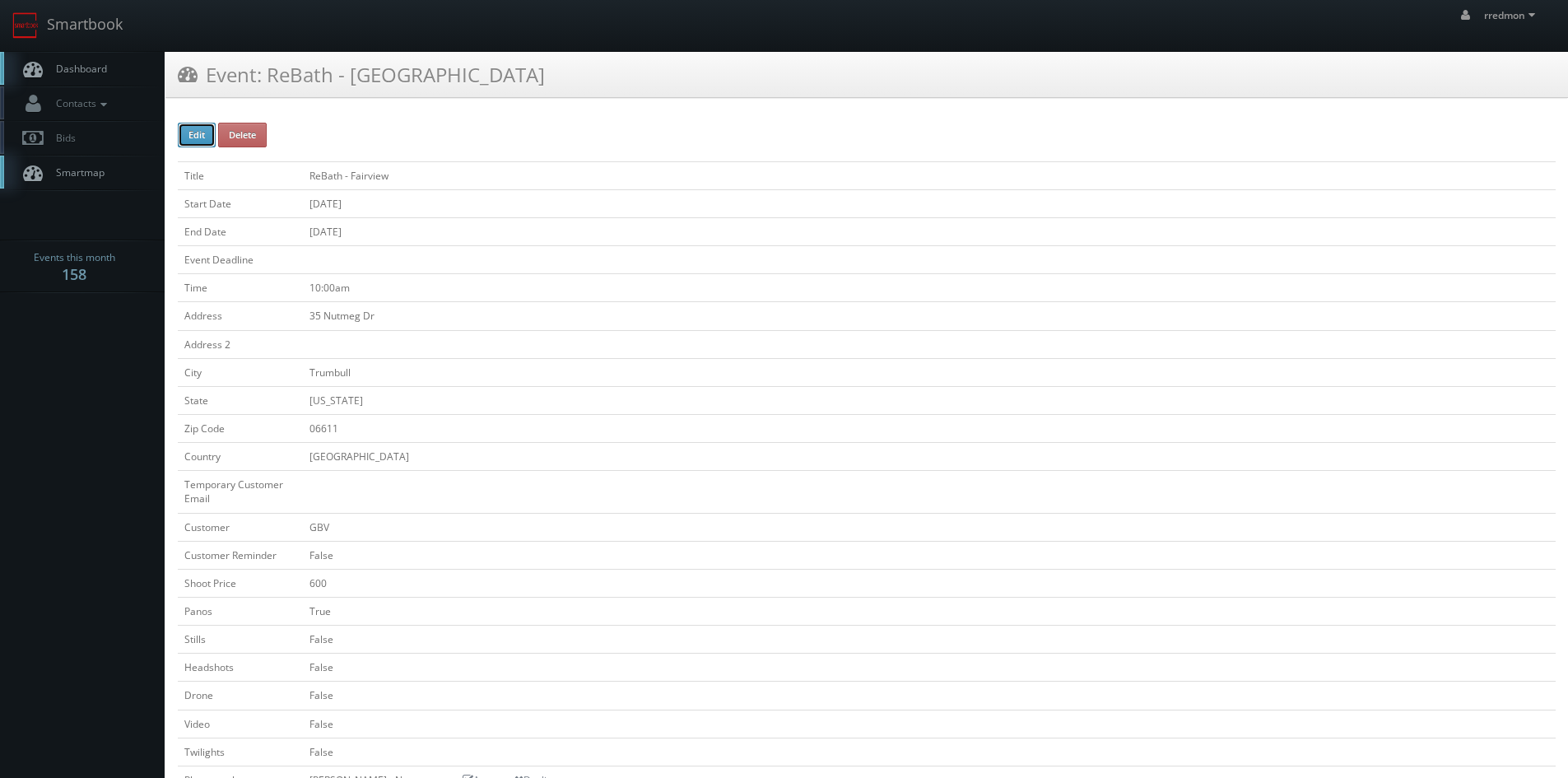
type input "[DATE]"
type input "10:00am"
checkbox input "true"
checkbox input "false"
type input "425"
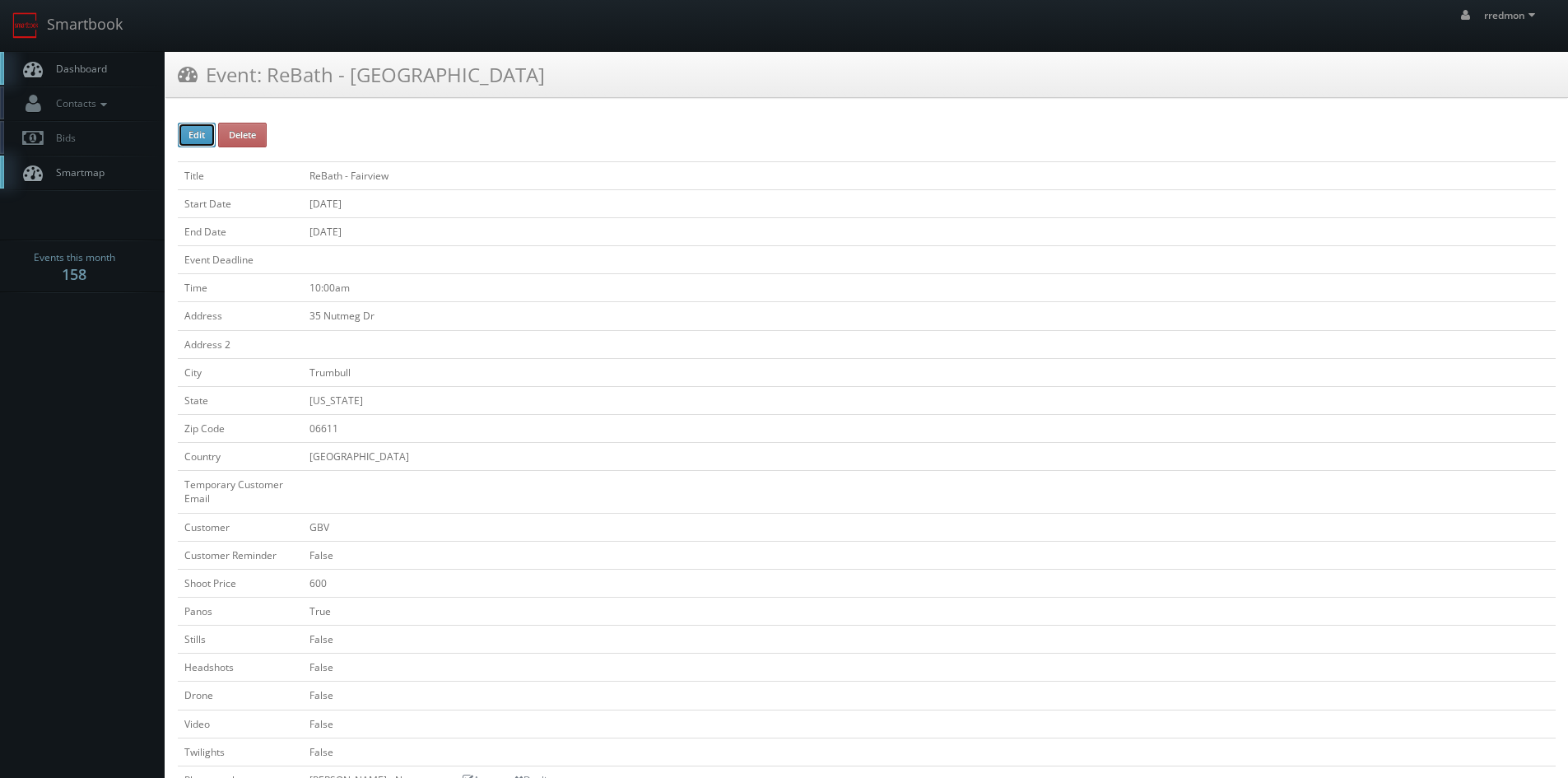
type input "600"
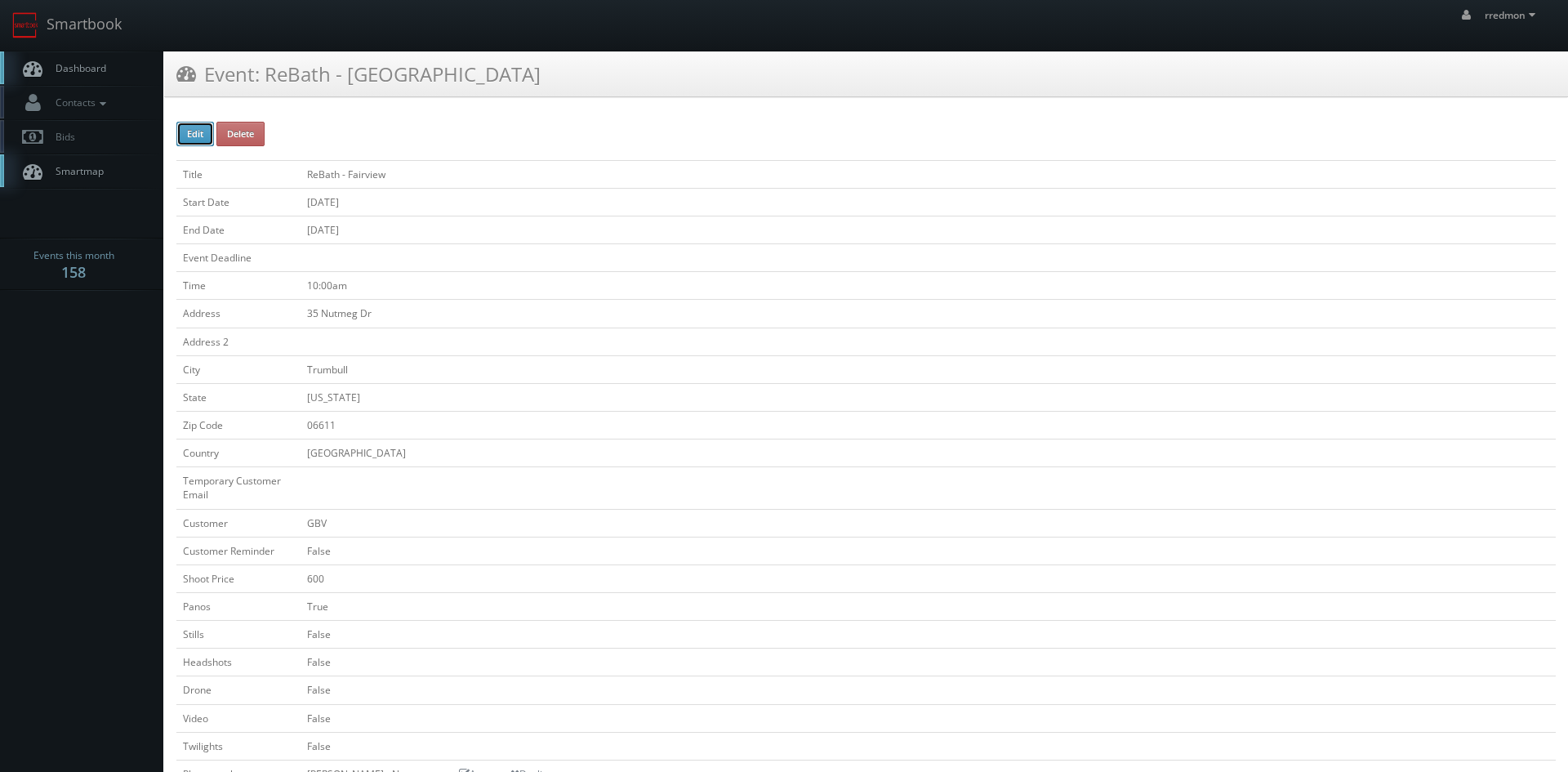
select select "[US_STATE]"
select select "[EMAIL_ADDRESS][DOMAIN_NAME]"
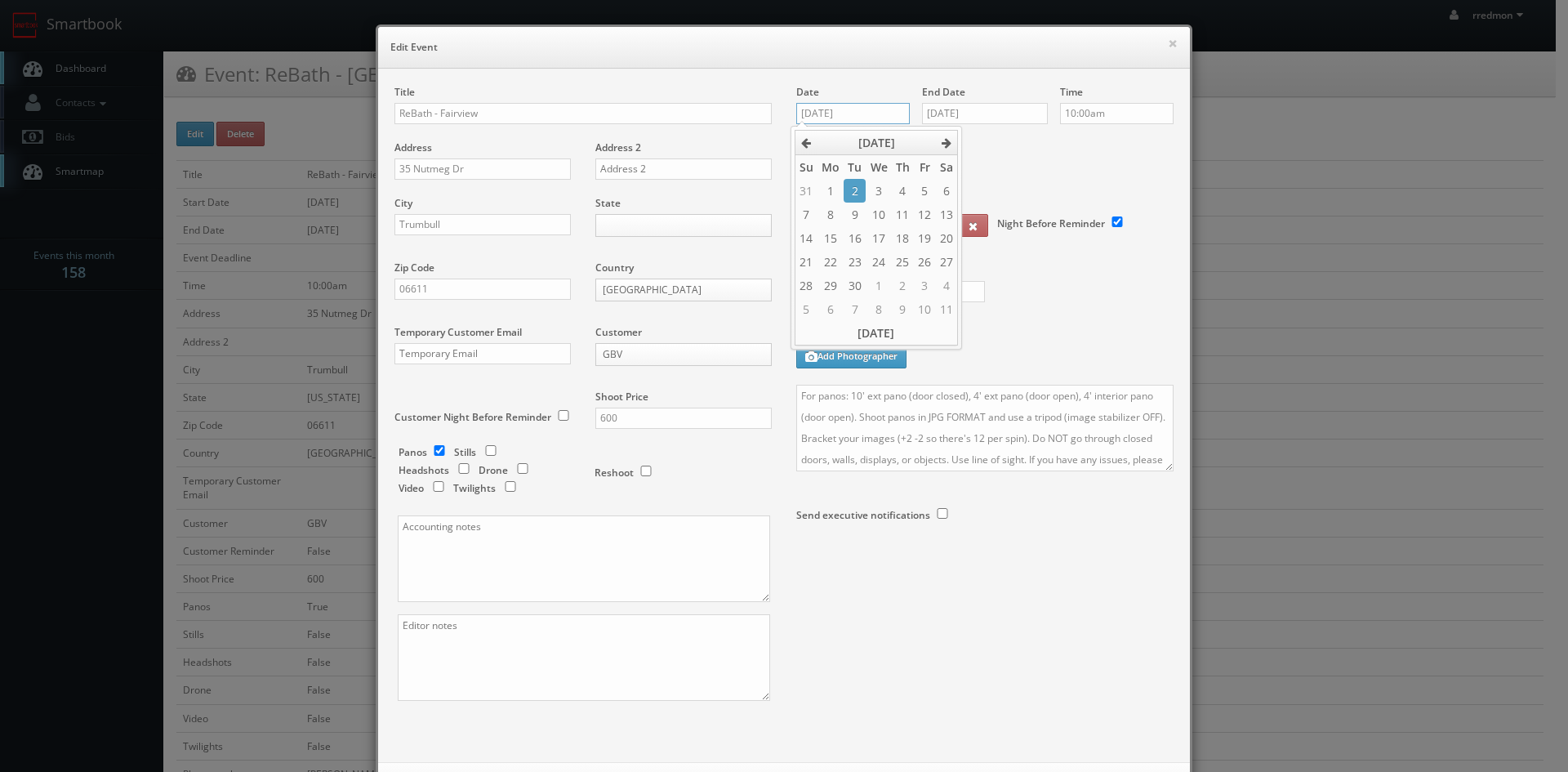
click at [834, 114] on input "[DATE]" at bounding box center [853, 113] width 113 height 21
click at [860, 217] on td "9" at bounding box center [855, 214] width 22 height 24
type input "[DATE]"
click at [995, 111] on input "[DATE]" at bounding box center [985, 113] width 126 height 21
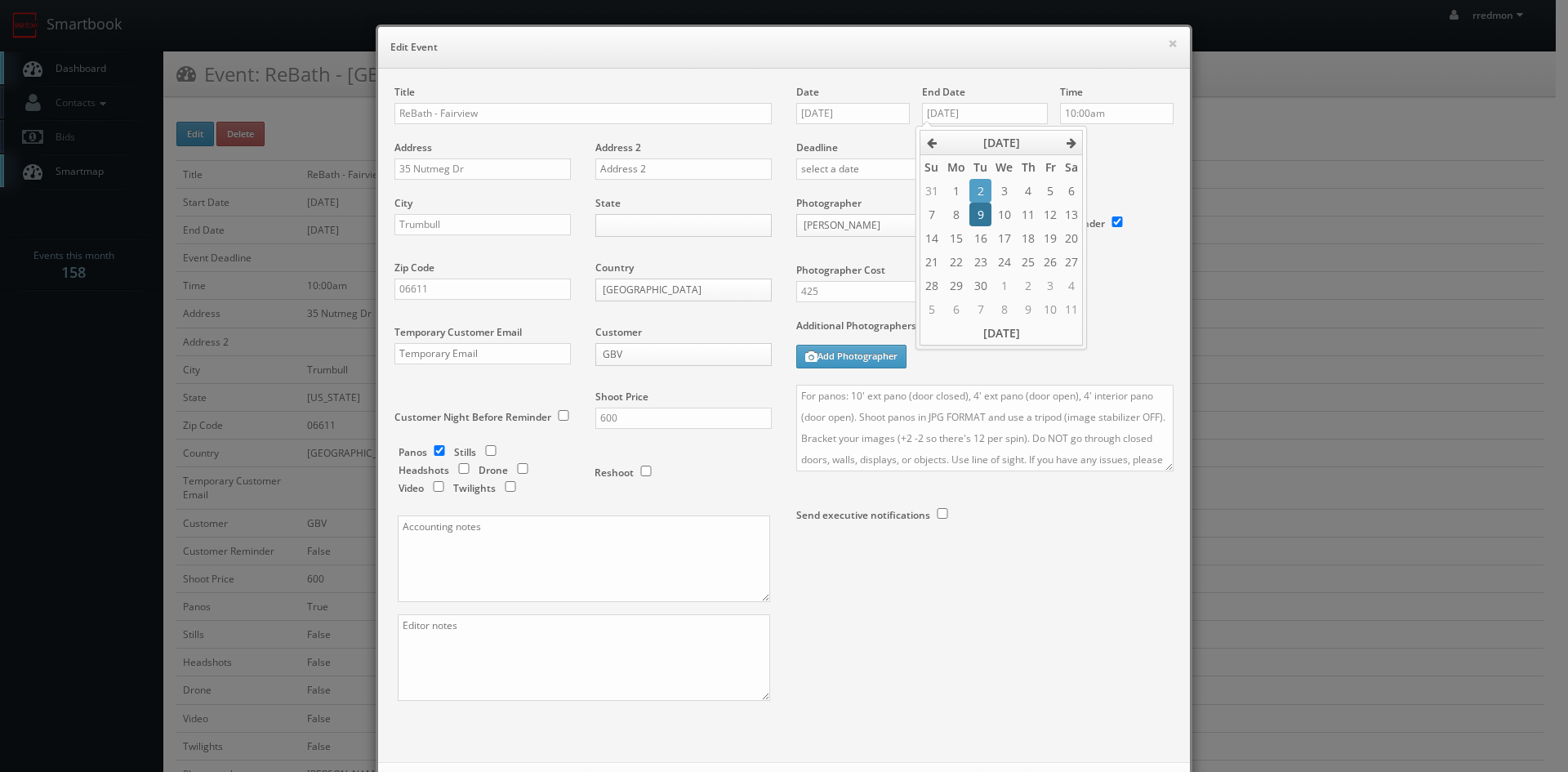
click at [983, 207] on td "9" at bounding box center [981, 214] width 22 height 24
type input "[DATE]"
click at [1093, 112] on input "10:00am" at bounding box center [1117, 113] width 113 height 21
type input "11:00am"
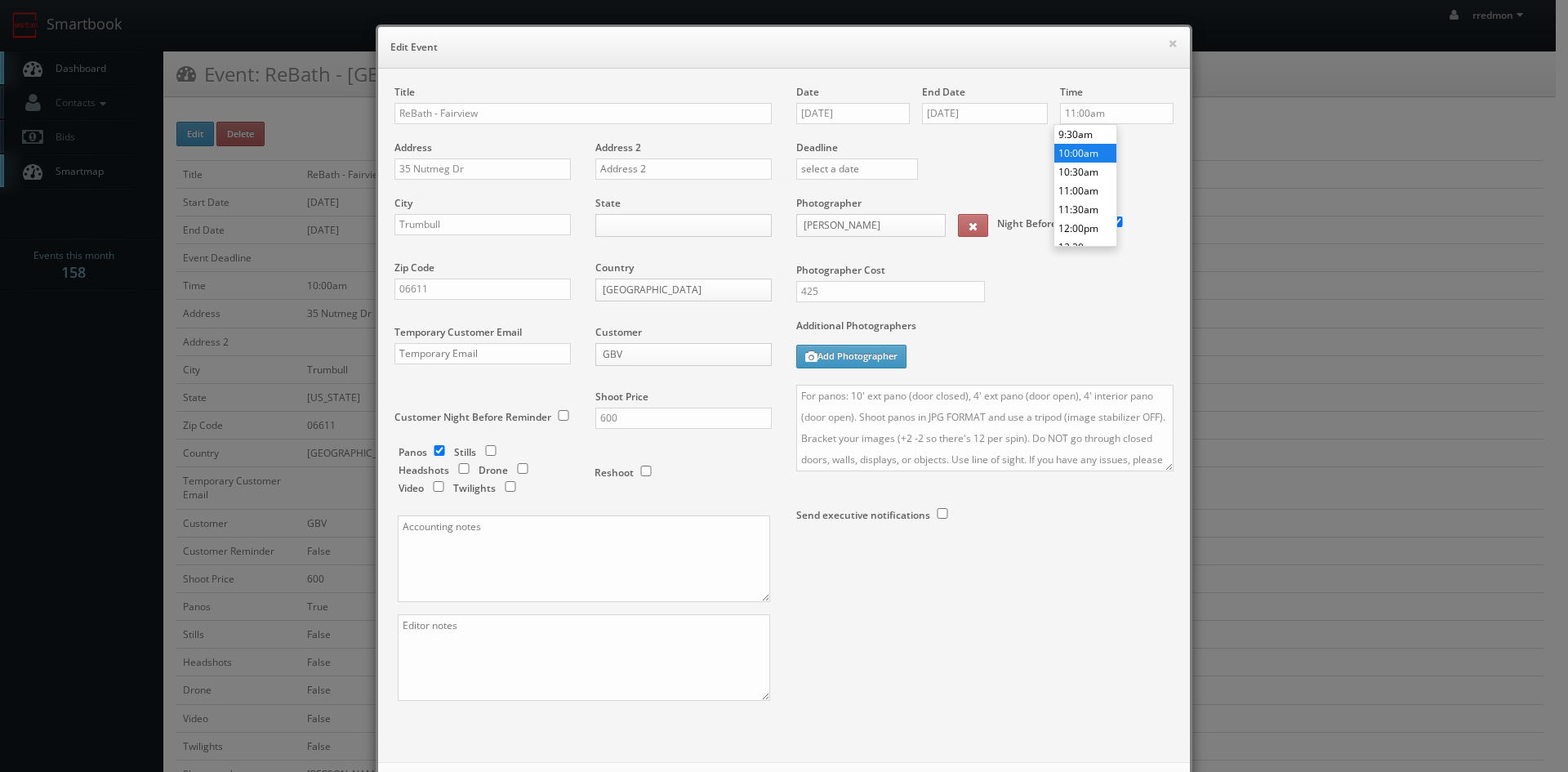
click at [1091, 187] on li "11:00am" at bounding box center [1086, 190] width 62 height 19
click at [1108, 283] on div "Photographer Cost 425" at bounding box center [984, 257] width 402 height 122
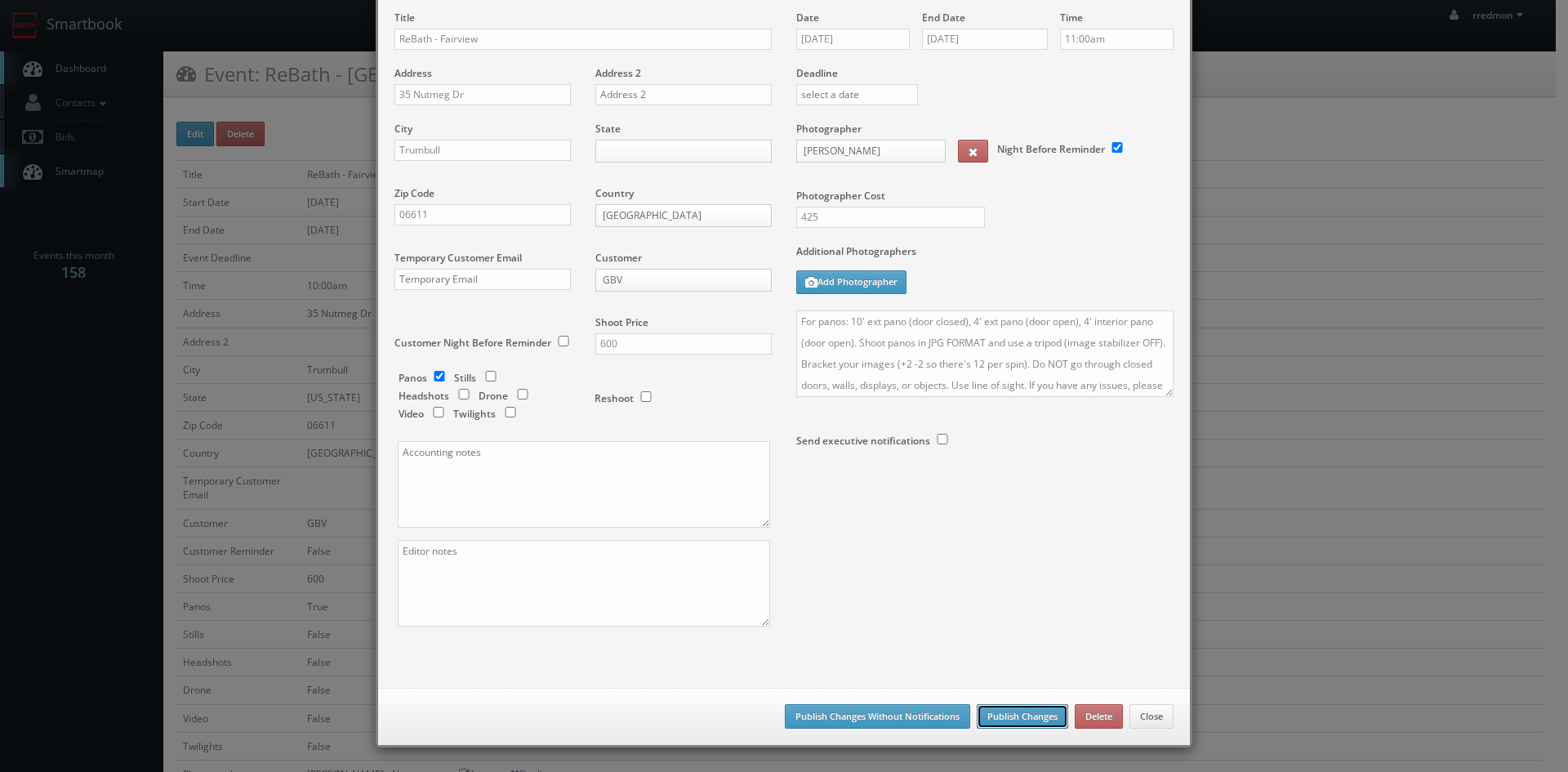
click at [1008, 714] on button "Publish Changes" at bounding box center [1022, 716] width 92 height 24
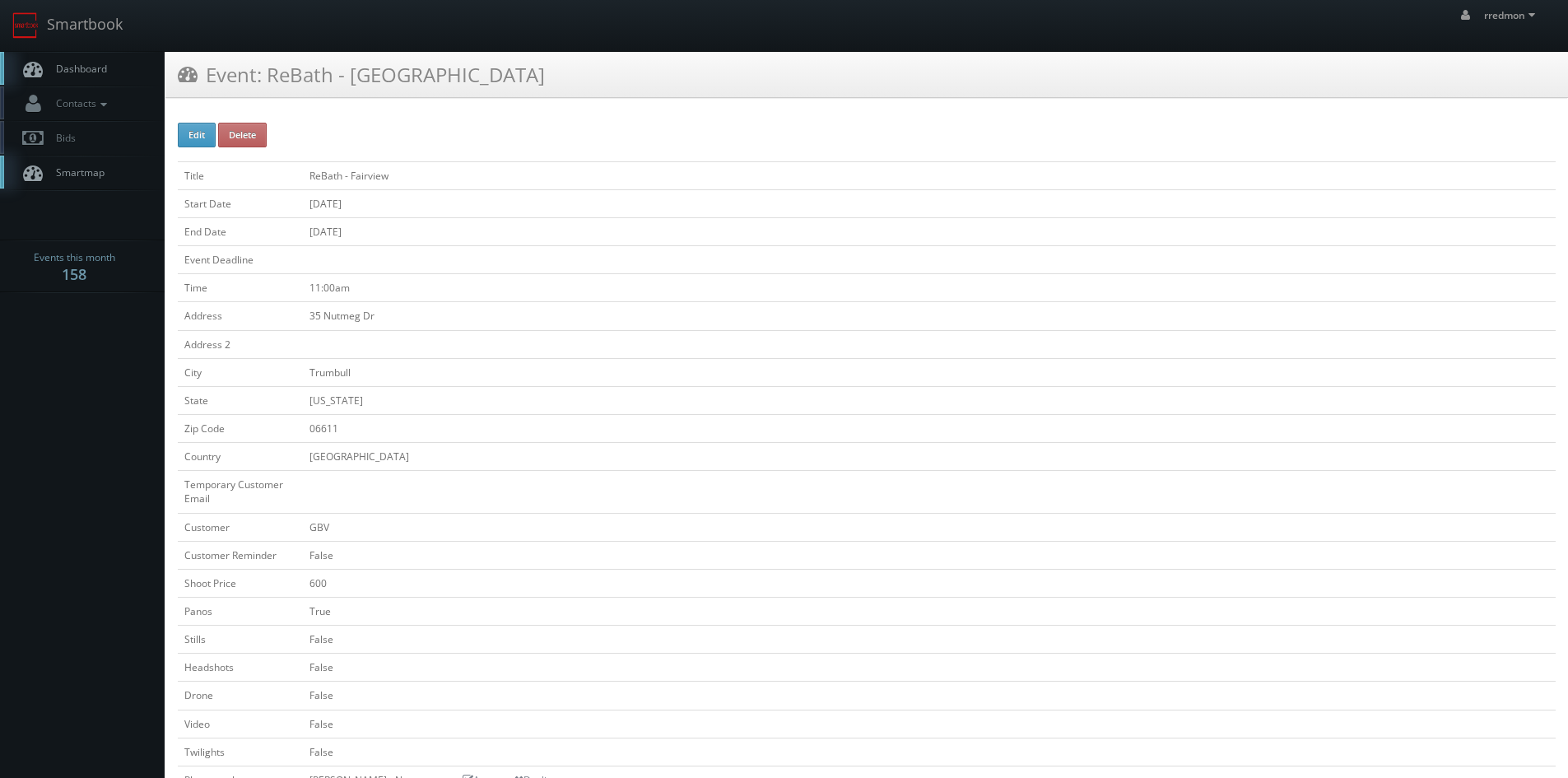
click at [84, 74] on span "Dashboard" at bounding box center [77, 68] width 59 height 14
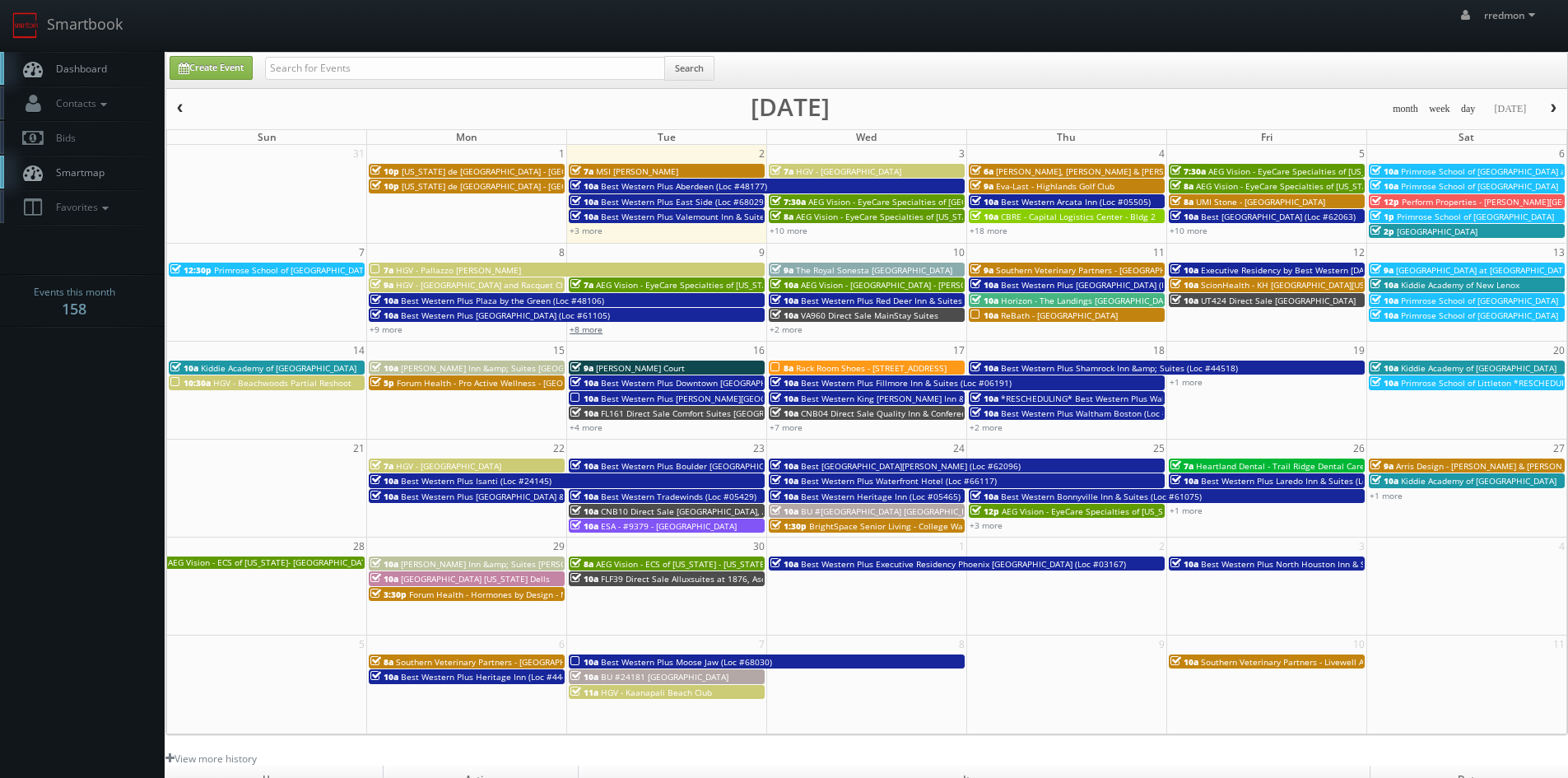
click at [592, 331] on link "+8 more" at bounding box center [585, 329] width 33 height 11
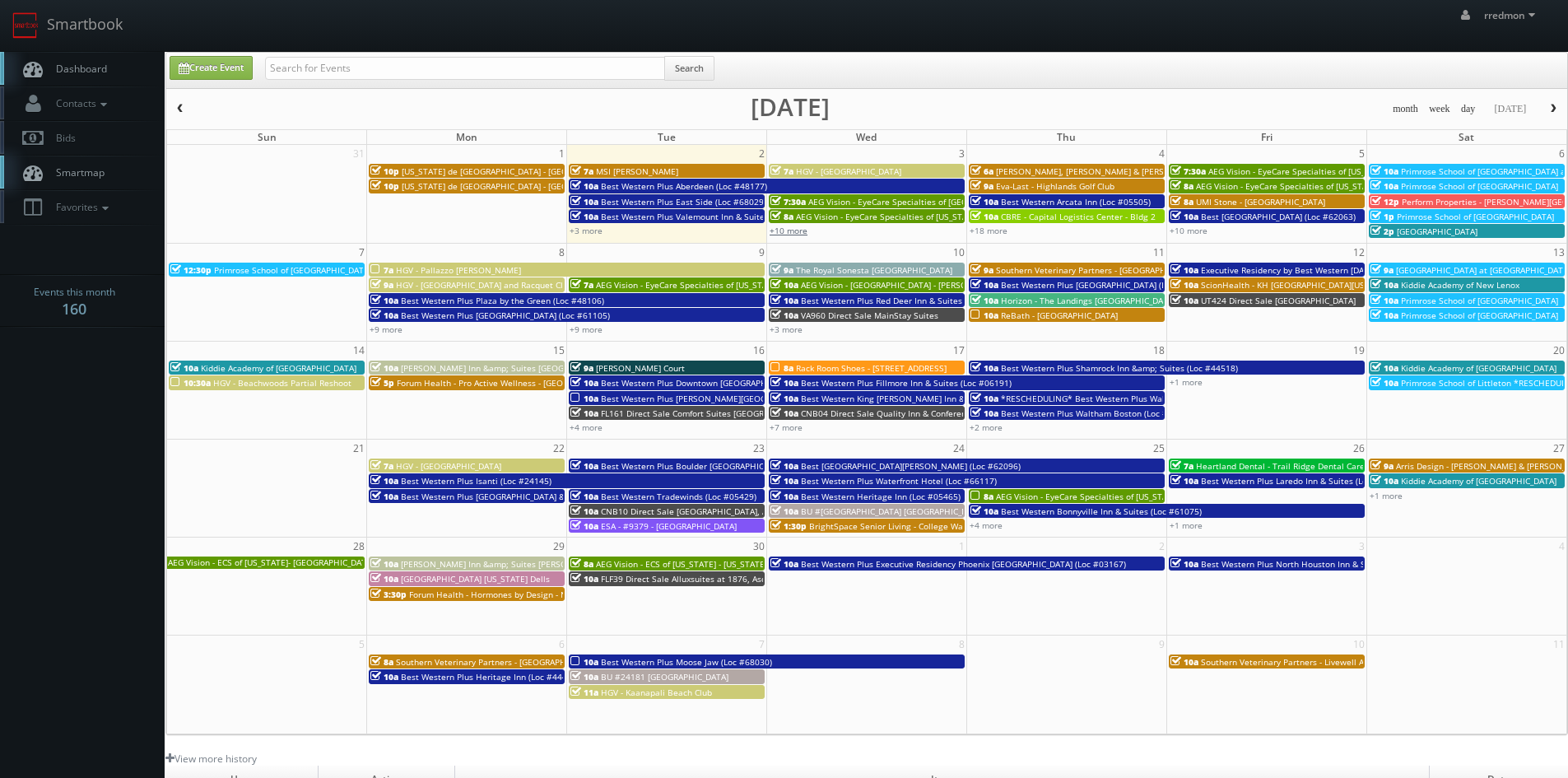
click at [796, 233] on link "+10 more" at bounding box center [788, 230] width 37 height 11
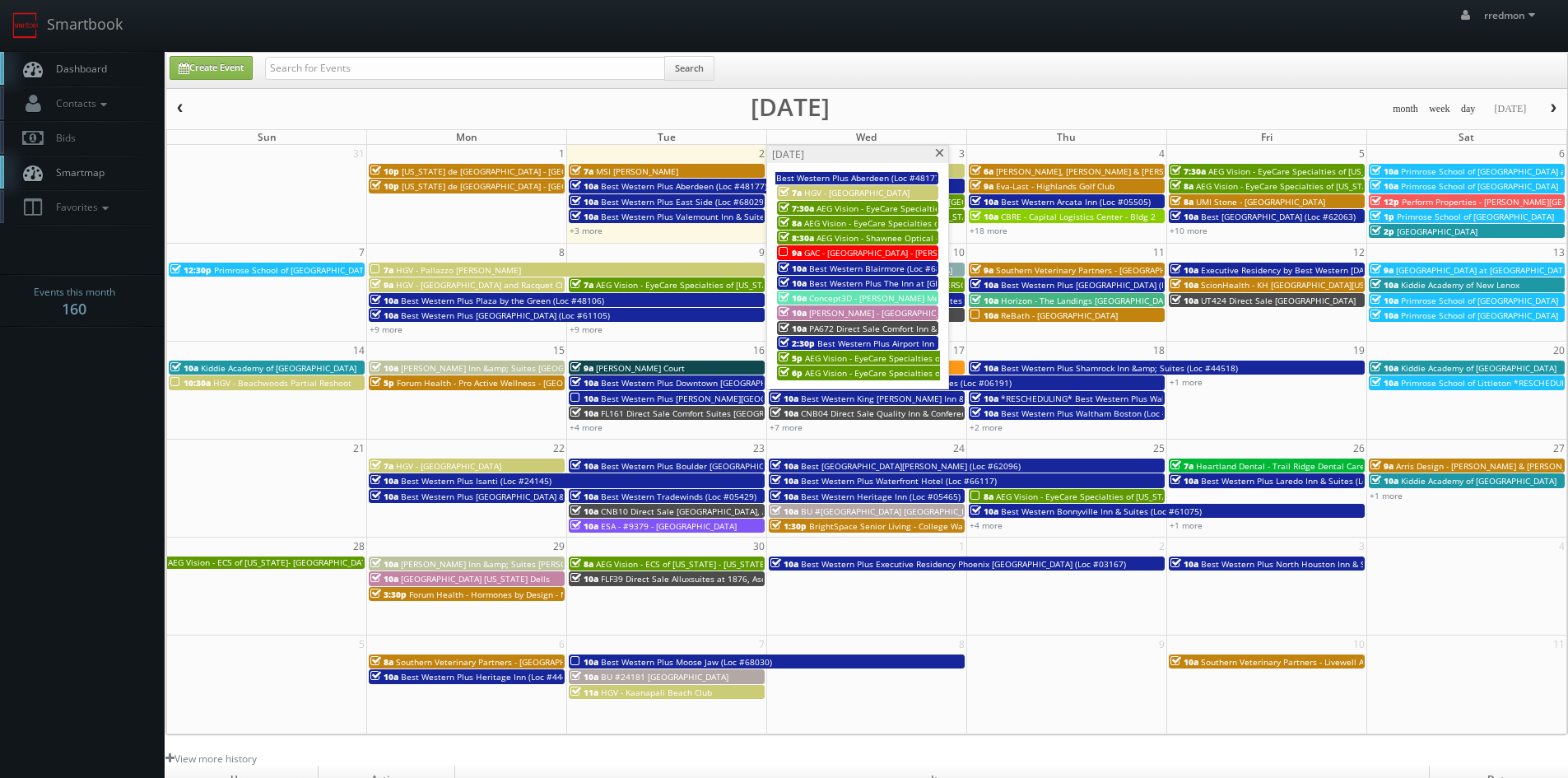
click at [937, 150] on span at bounding box center [939, 153] width 10 height 9
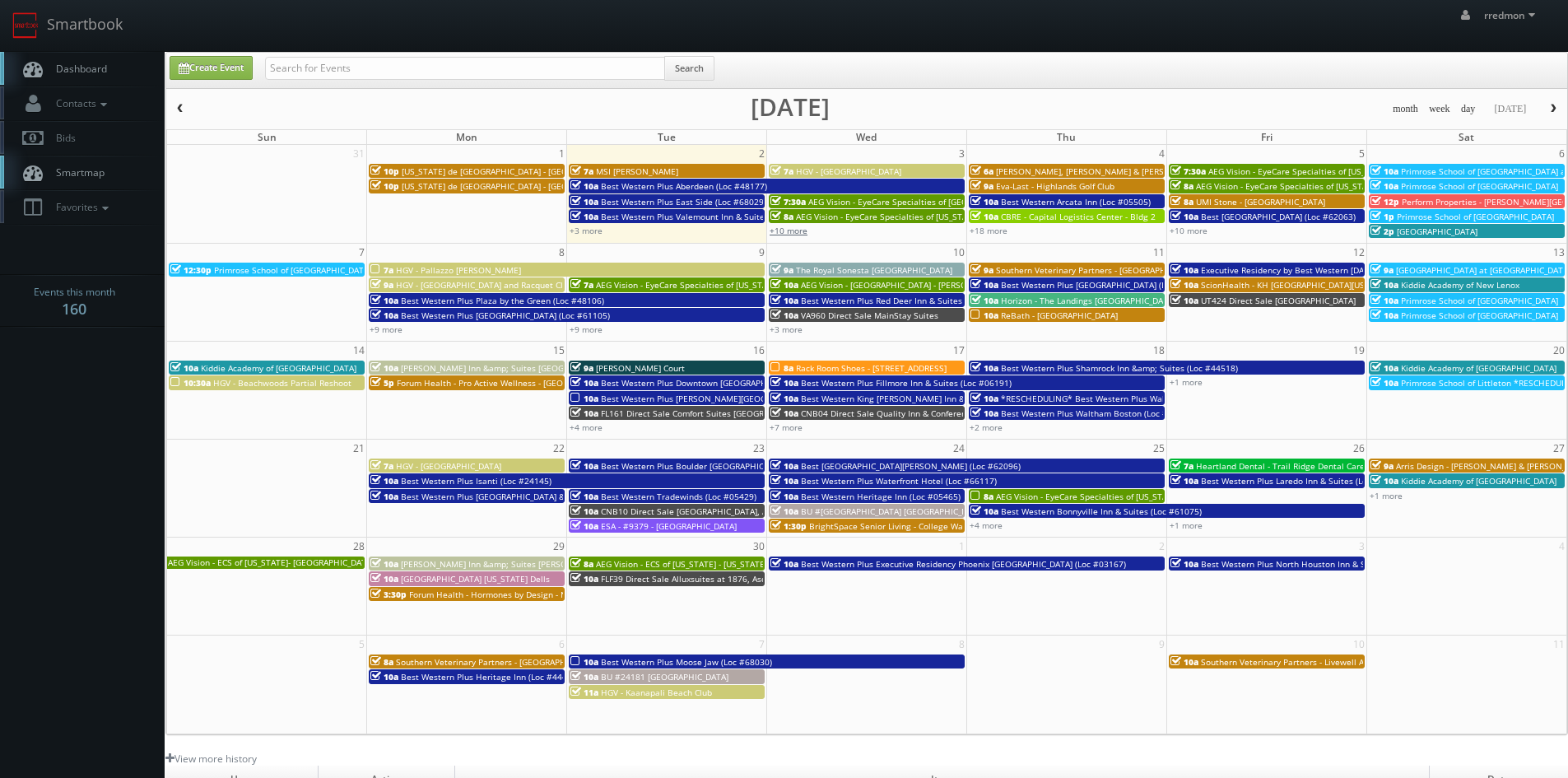
click at [795, 230] on link "+10 more" at bounding box center [788, 230] width 37 height 11
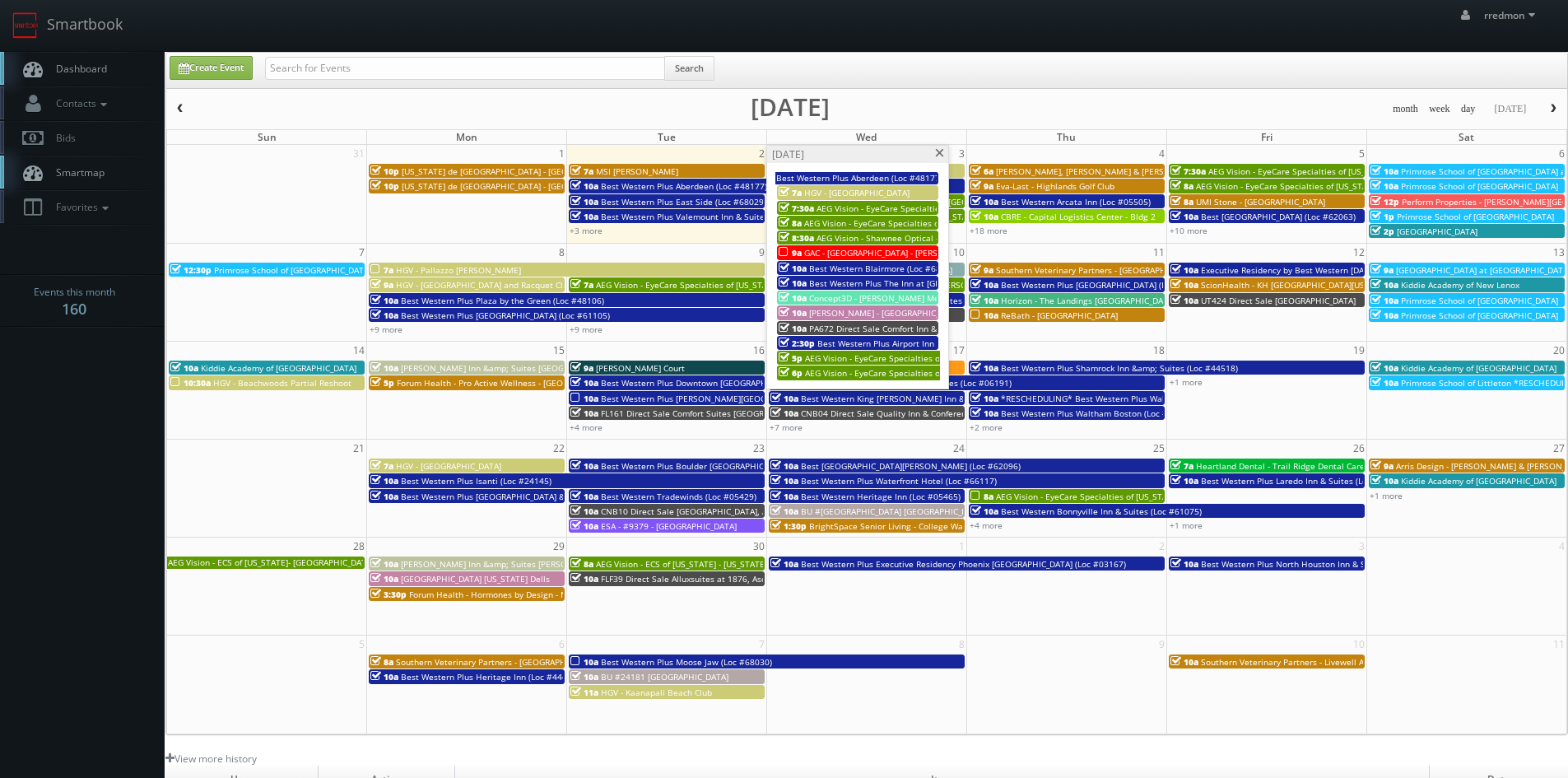
click at [894, 252] on span "GAC - [GEOGRAPHIC_DATA] - [PERSON_NAME]" at bounding box center [892, 252] width 176 height 11
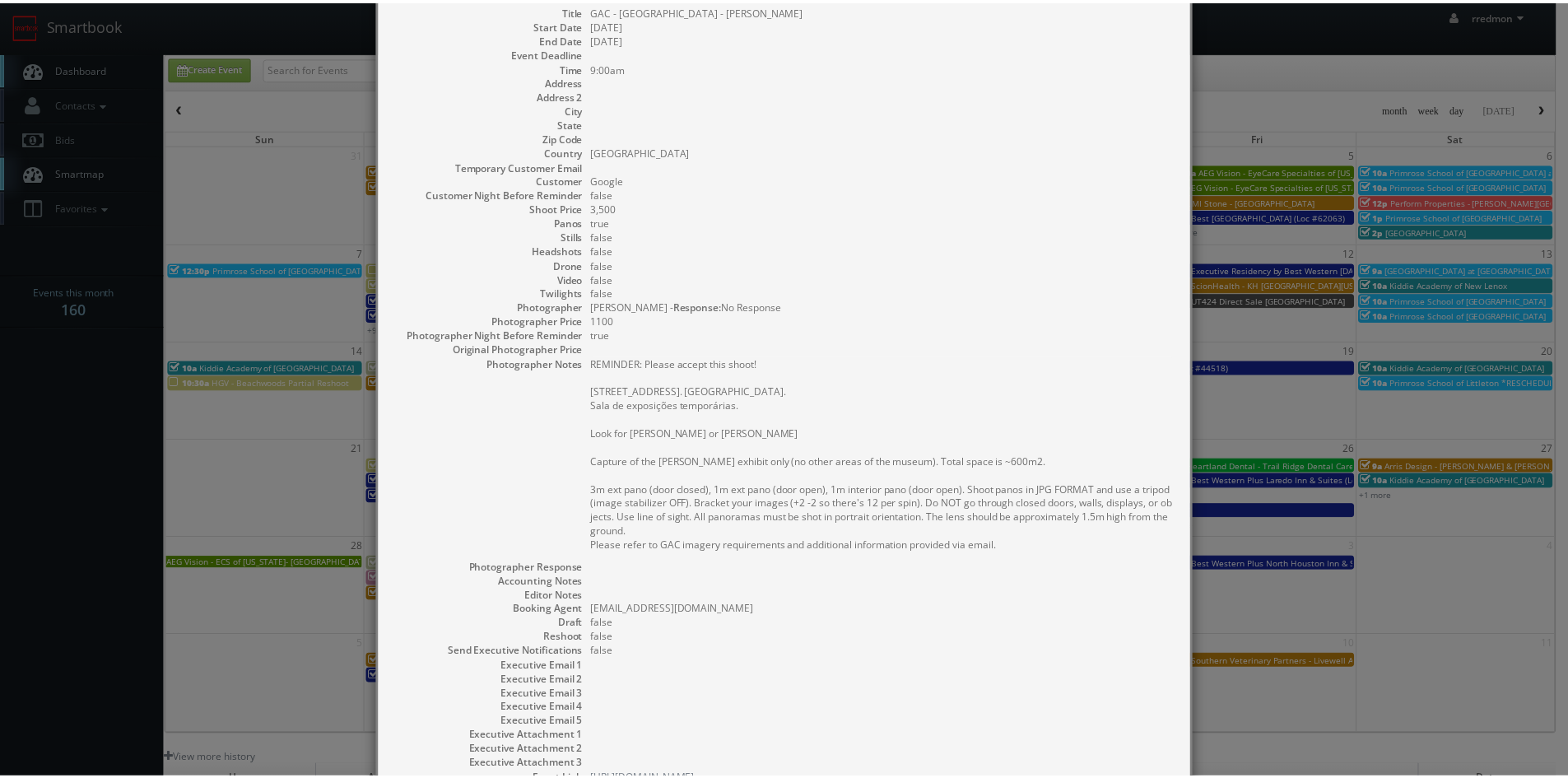
scroll to position [208, 0]
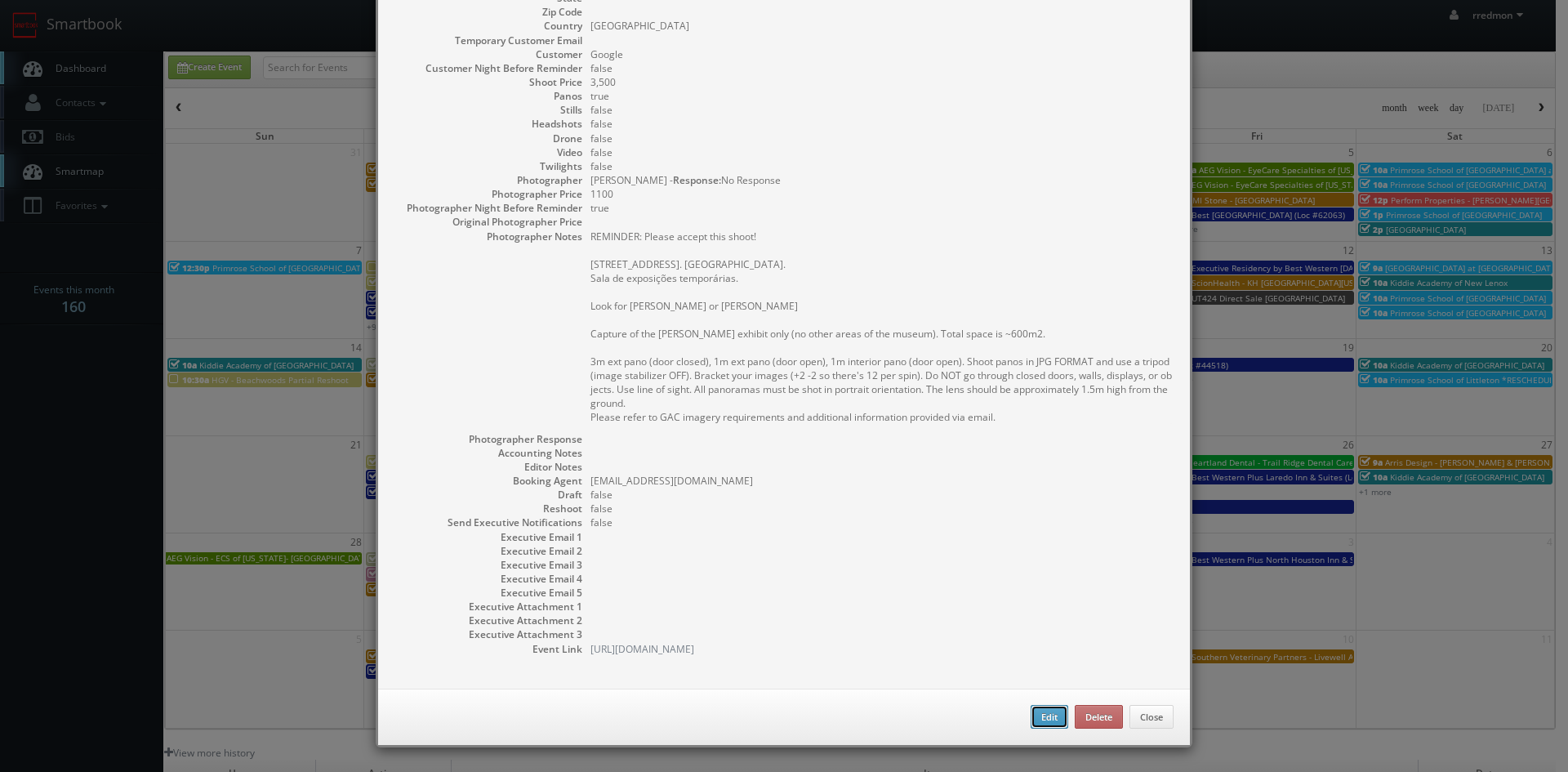
click at [1047, 709] on button "Edit" at bounding box center [1049, 717] width 37 height 24
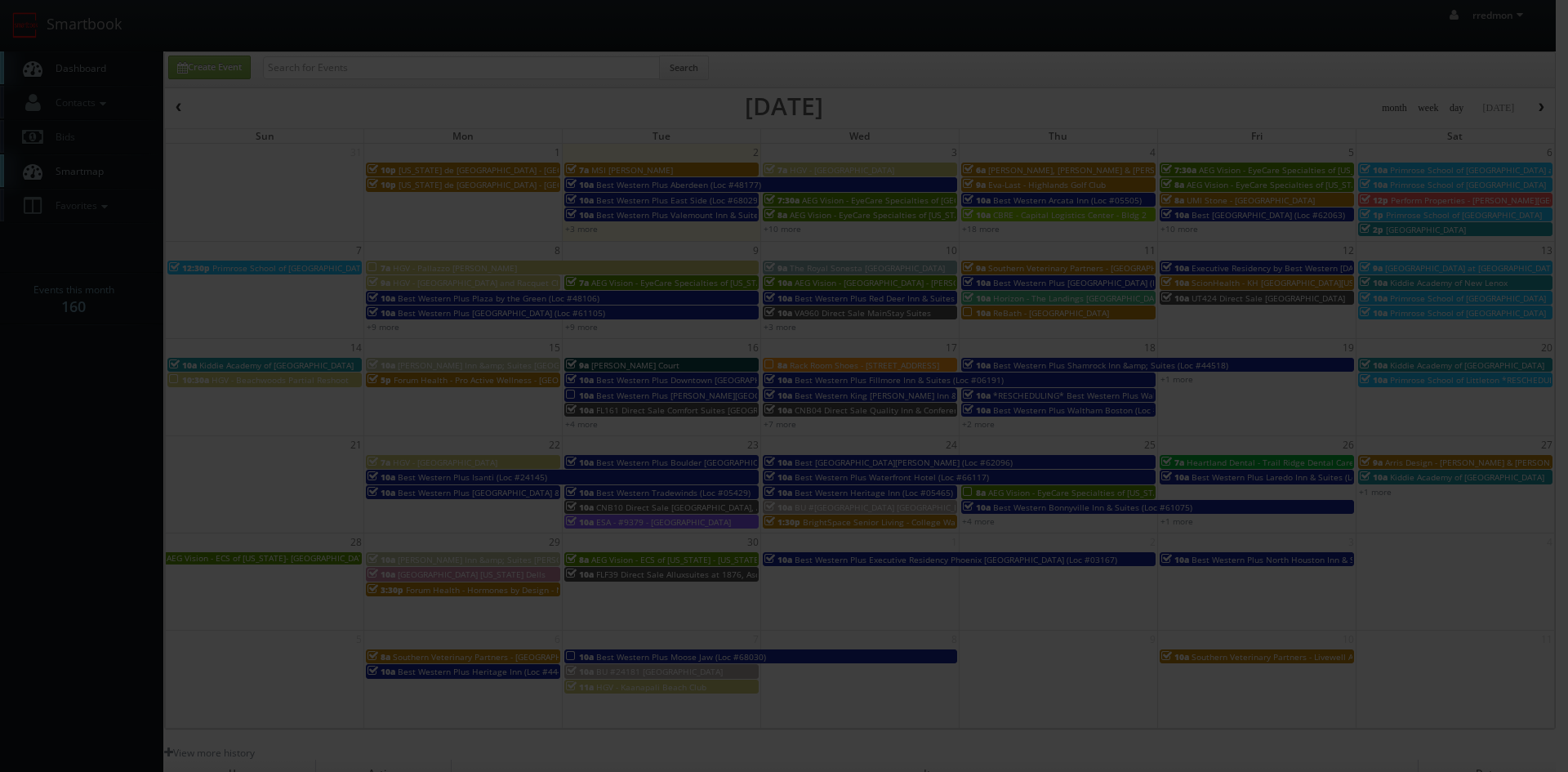
type input "GAC - [GEOGRAPHIC_DATA] - [PERSON_NAME]"
type input "3,500"
checkbox input "true"
type input "09/03/2025"
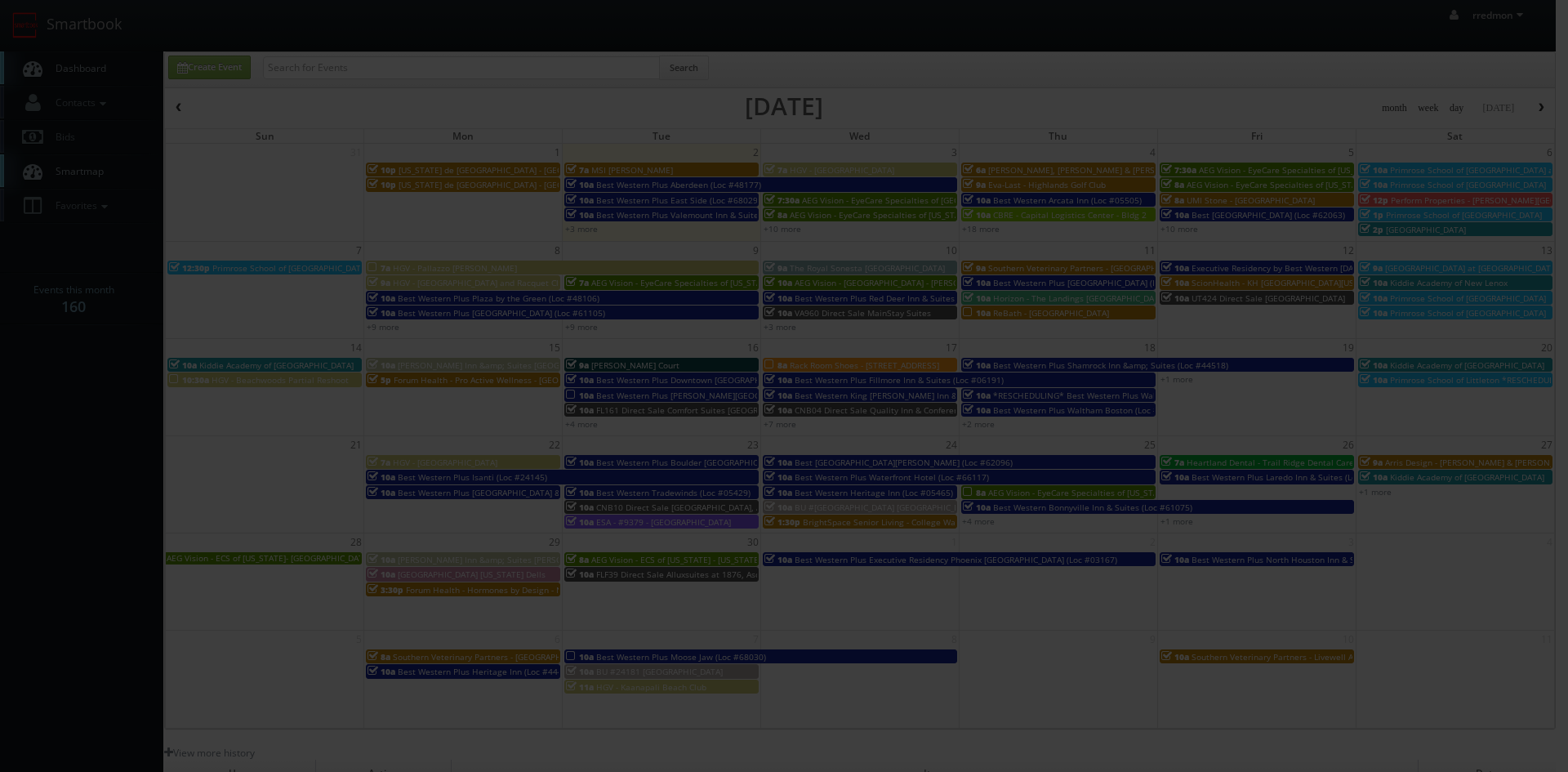
type input "9:00am"
checkbox input "true"
type textarea "REMINDER: Please accept this shoot! Praça Mauá, 1 - Centro, Rio de Janeiro - RJ…"
type input "3,500"
type input "1100"
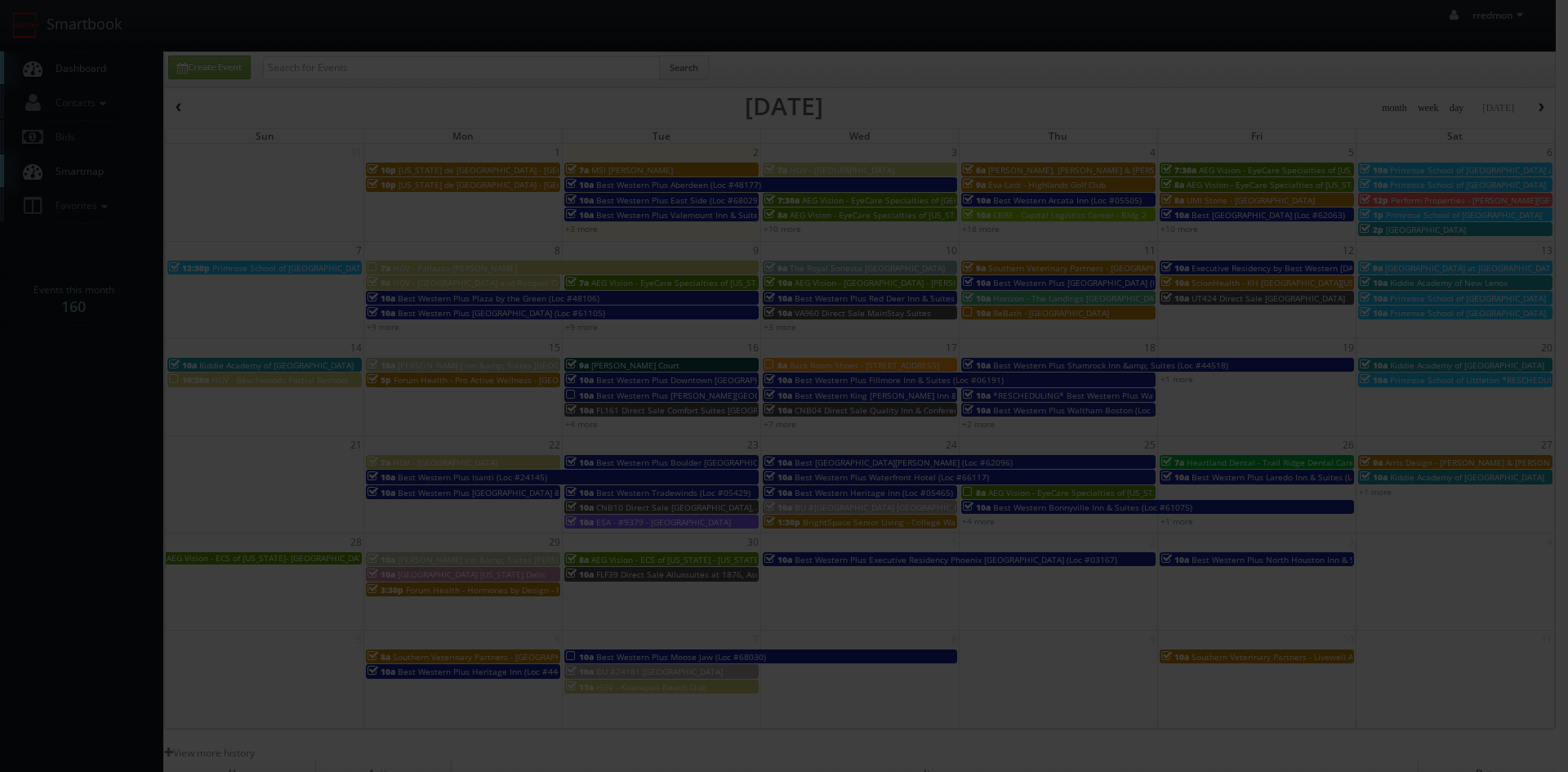
select select "fake2@mg.cs3calendar.com"
select select "inacio.fonseca@gmail.com"
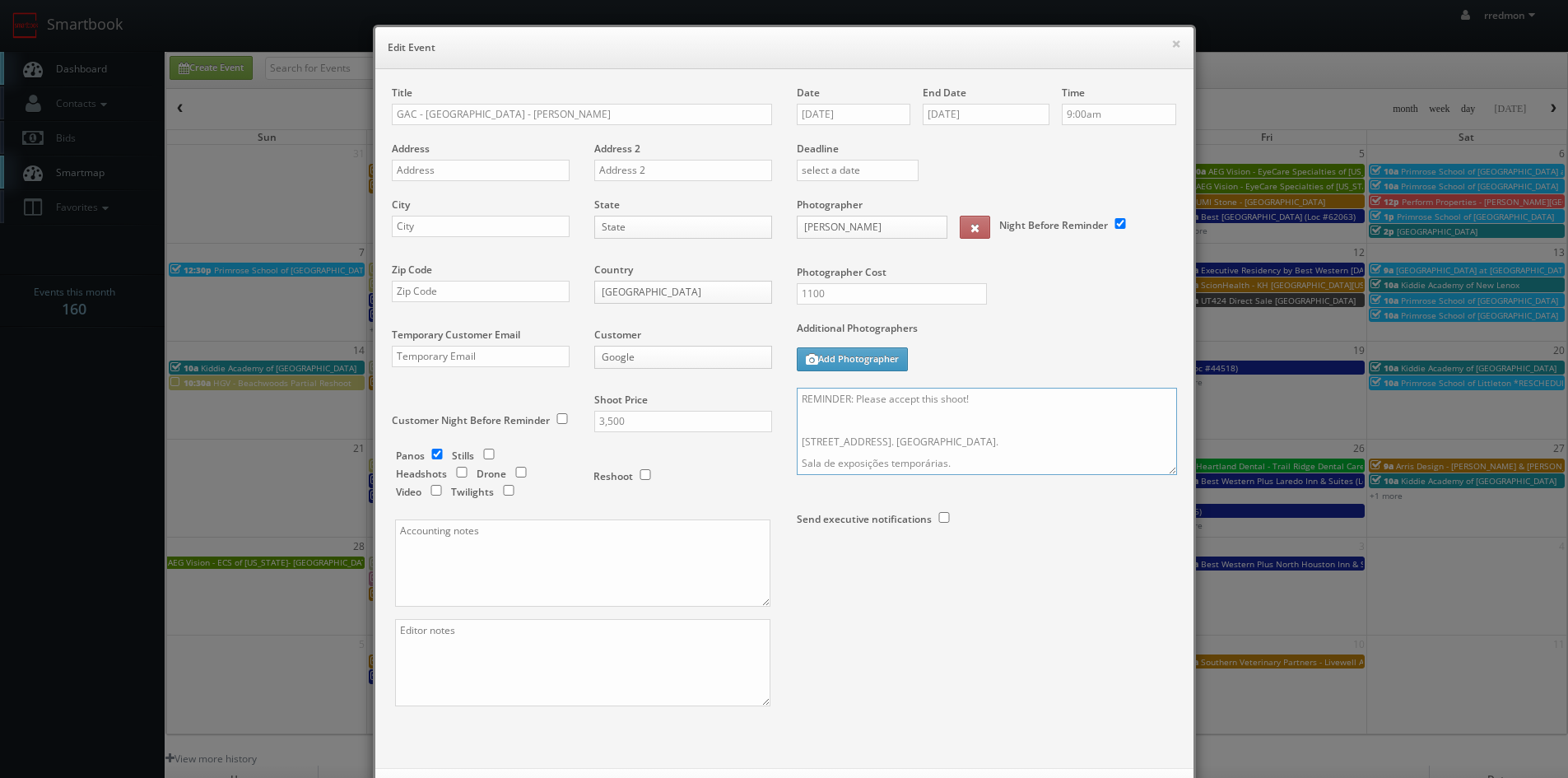
click at [980, 400] on textarea "REMINDER: Please accept this shoot! Praça Mauá, 1 - Centro, Rio de Janeiro - RJ…" at bounding box center [986, 431] width 381 height 87
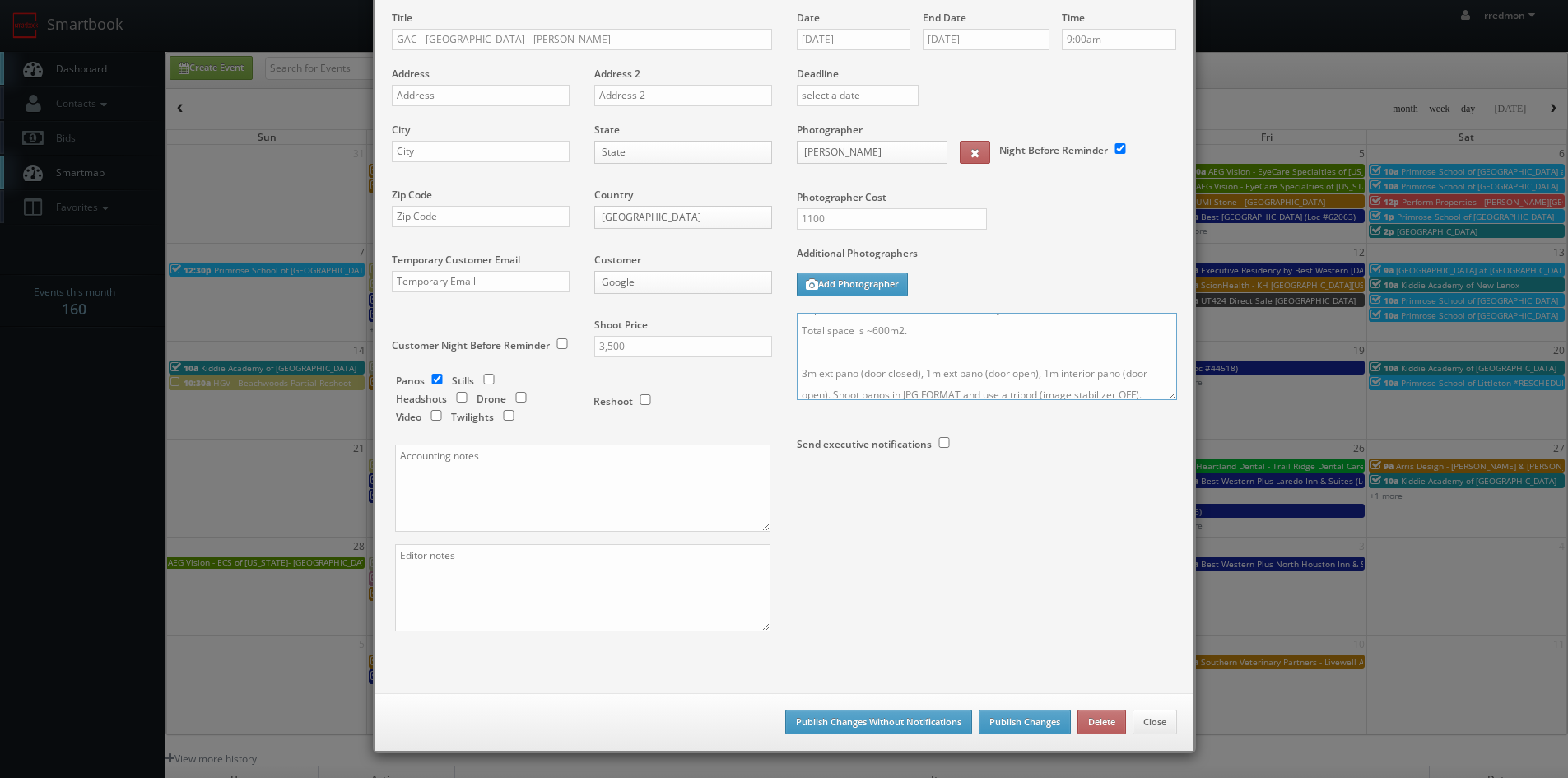
scroll to position [247, 0]
type textarea "REMINDER: Please accept this shoot!! Praça Mauá, 1 - Centro, Rio de Janeiro - R…"
click at [1015, 730] on button "Publish Changes" at bounding box center [1025, 722] width 93 height 24
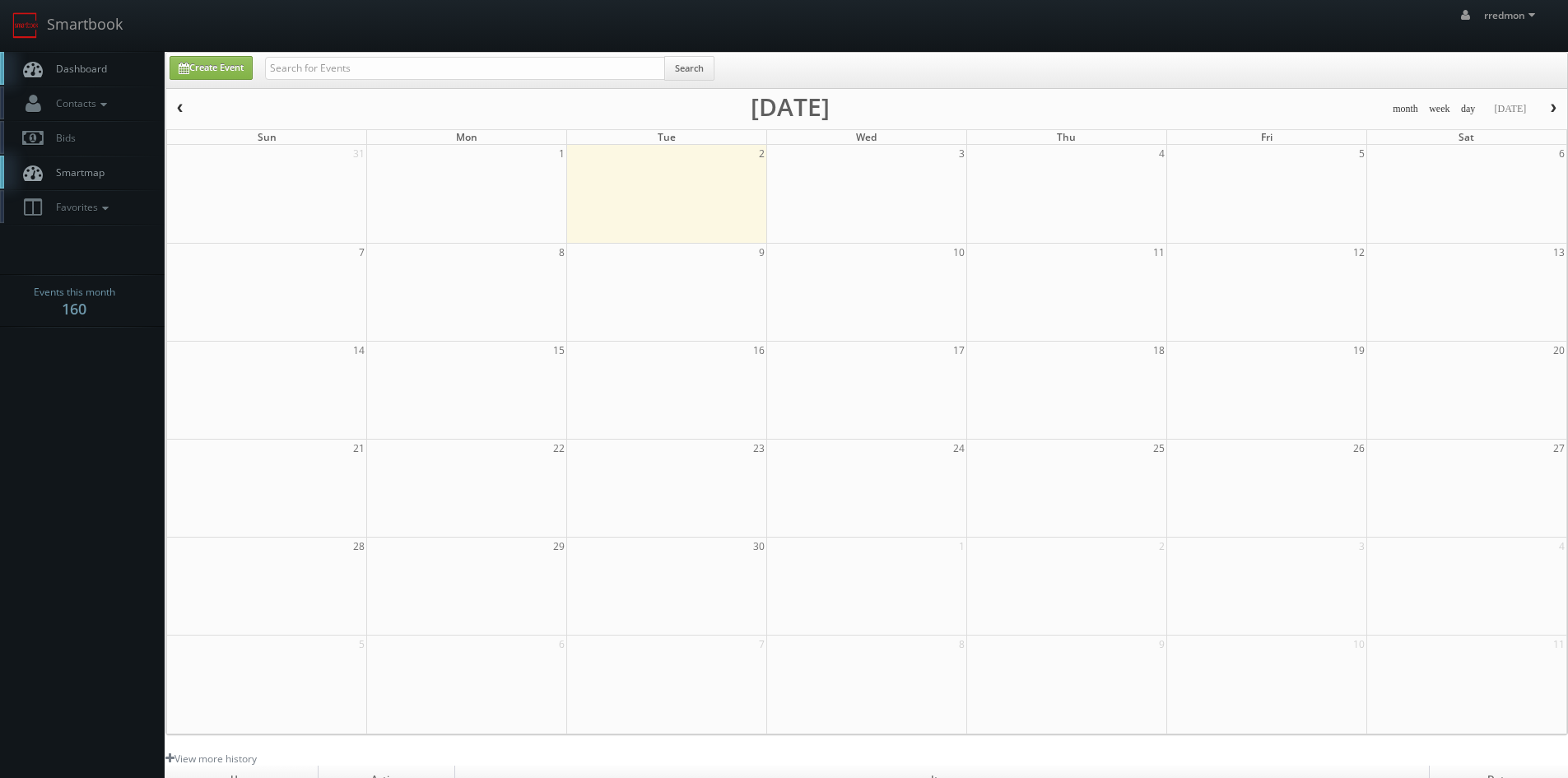
click at [79, 67] on span "Dashboard" at bounding box center [77, 68] width 59 height 14
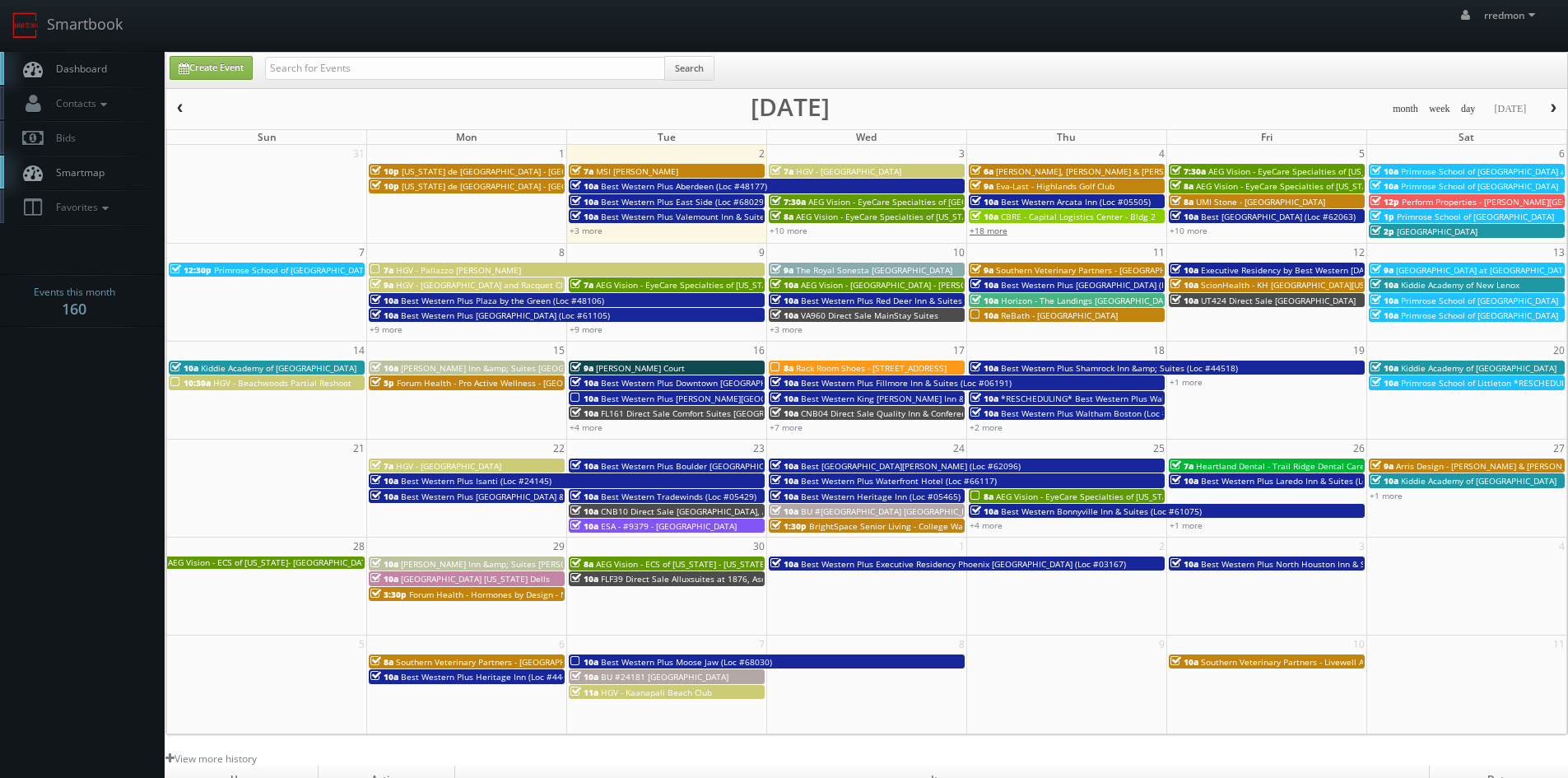
click at [986, 232] on link "+18 more" at bounding box center [988, 230] width 37 height 11
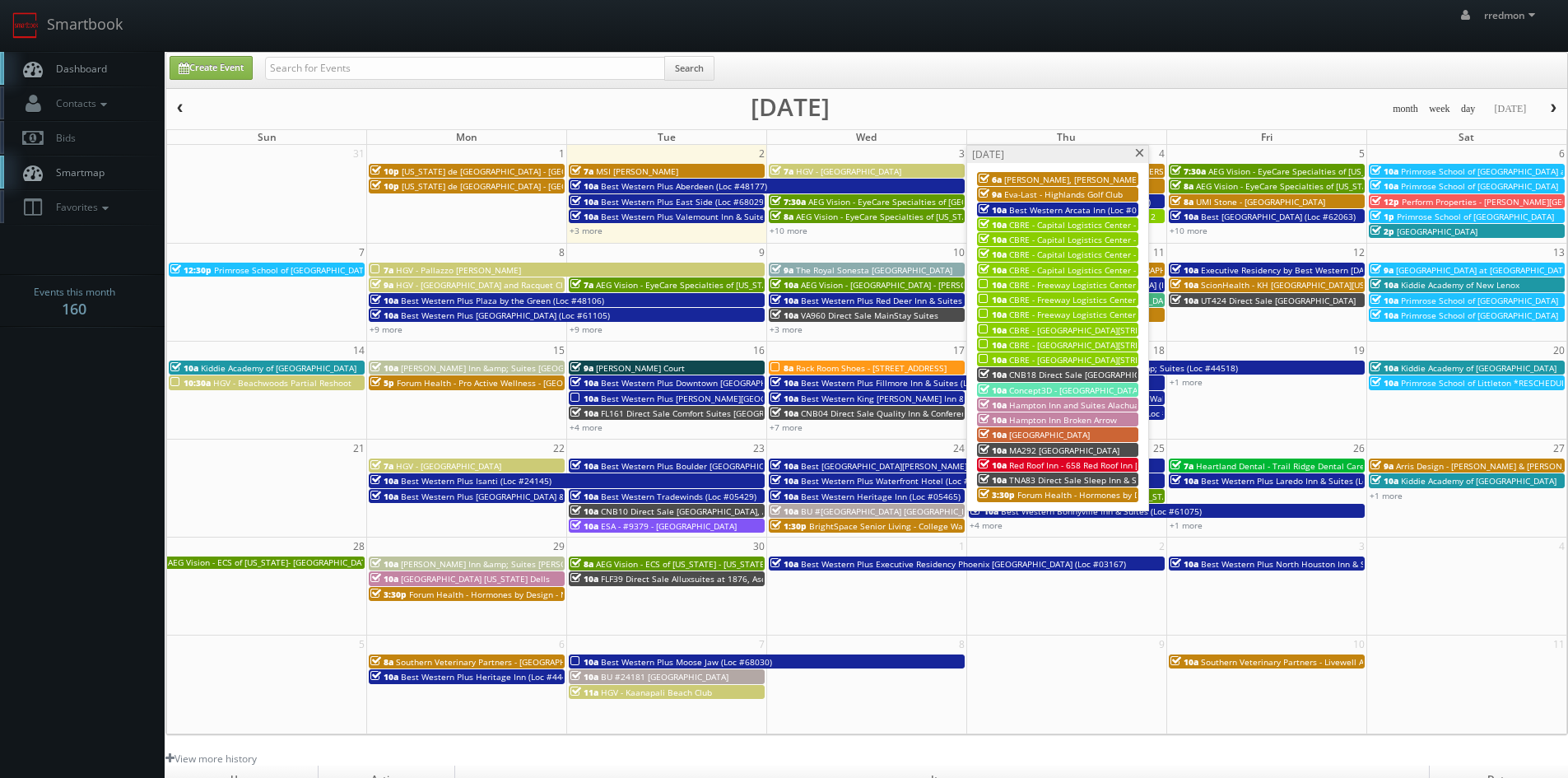
click at [1136, 155] on span at bounding box center [1139, 153] width 10 height 9
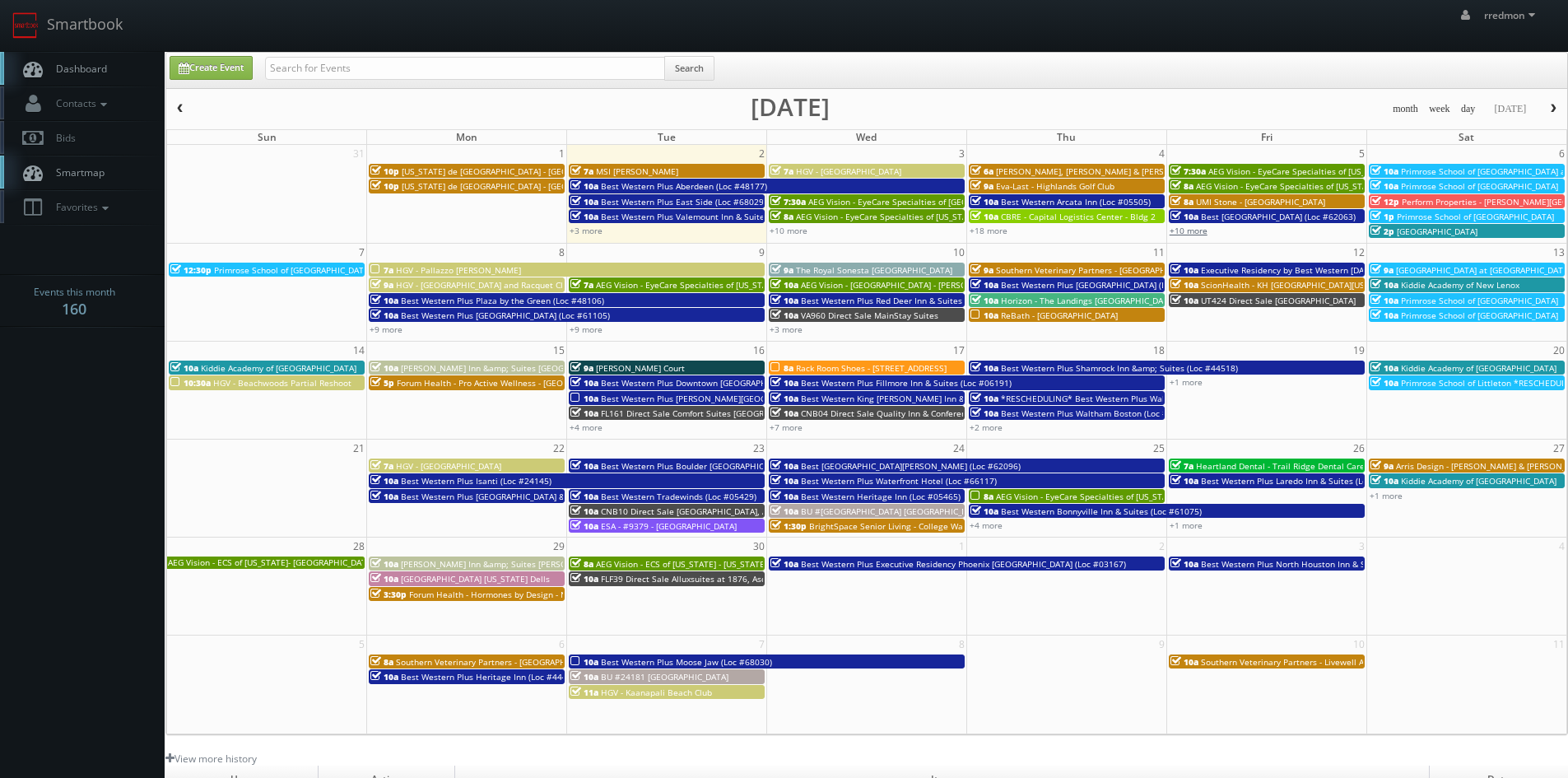
click at [1191, 225] on link "+10 more" at bounding box center [1188, 230] width 37 height 11
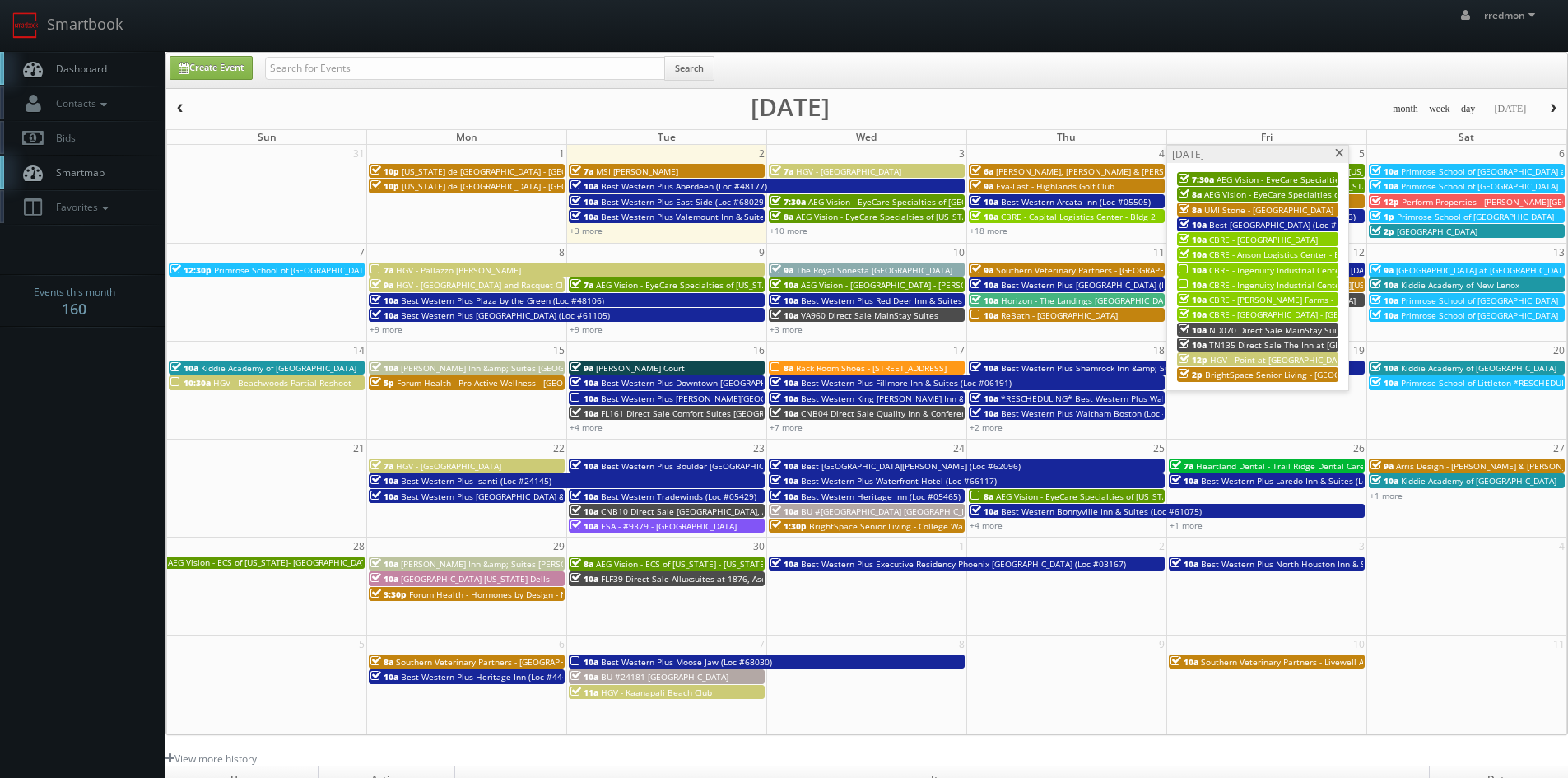
click at [1259, 266] on span "CBRE - Ingenuity Industrial Center - Bldg 1" at bounding box center [1292, 270] width 167 height 11
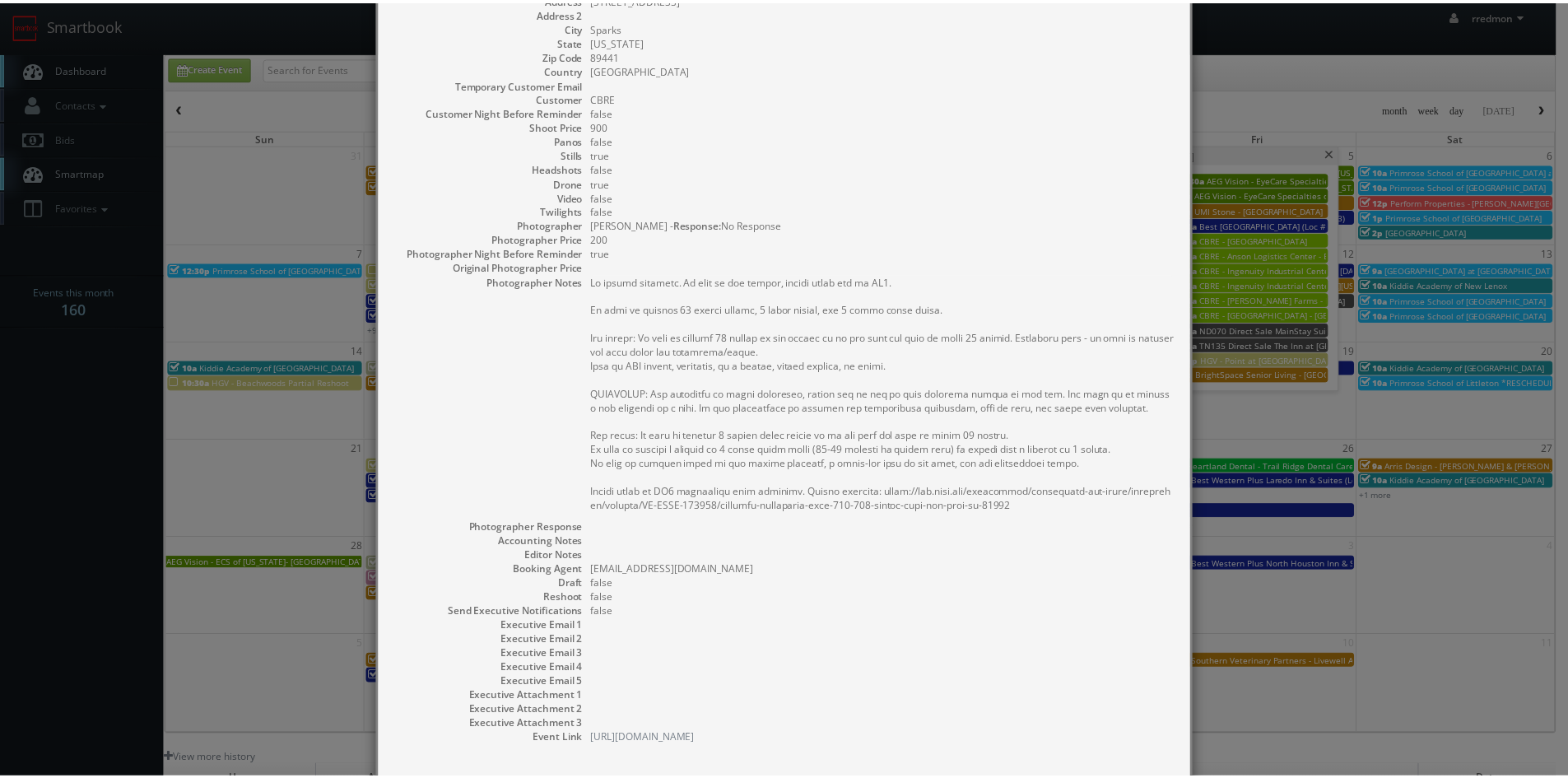
scroll to position [247, 0]
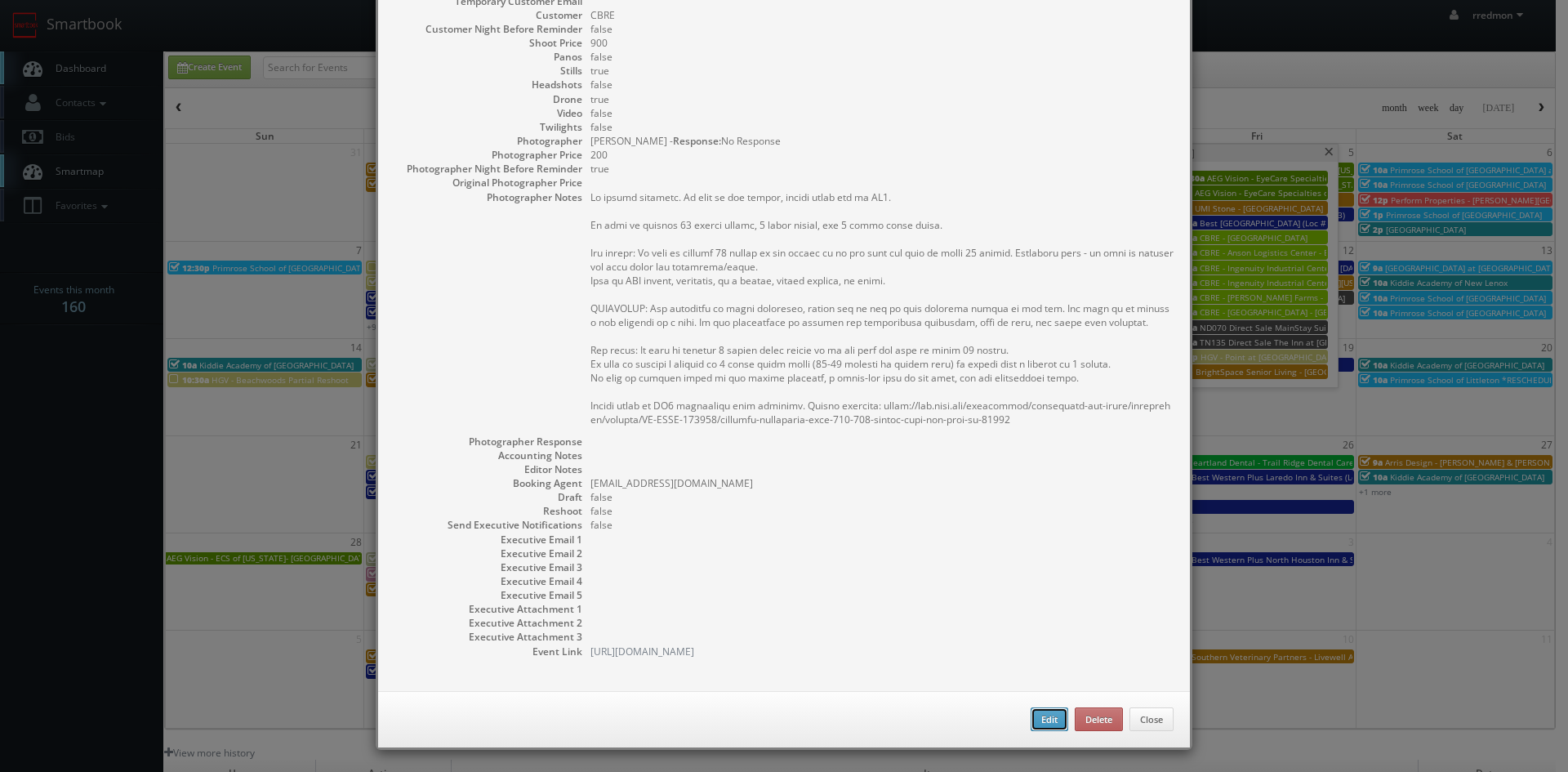
click at [1035, 725] on button "Edit" at bounding box center [1049, 719] width 37 height 24
type input "CBRE - Ingenuity Industrial Center - Bldg 1"
type input "[STREET_ADDRESS]"
type input "Sparks"
type input "89441"
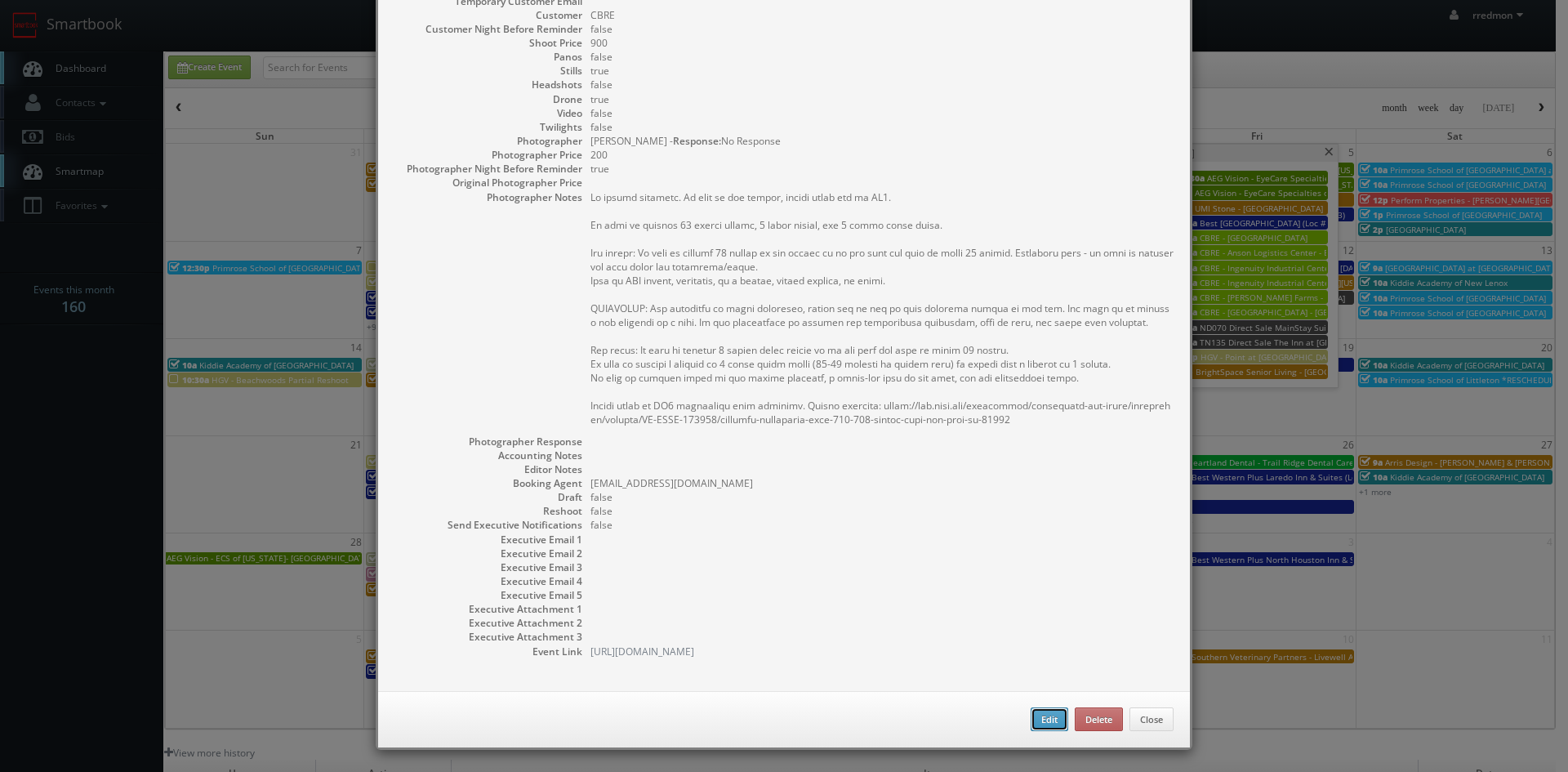
type input "900"
checkbox input "true"
type input "[DATE]"
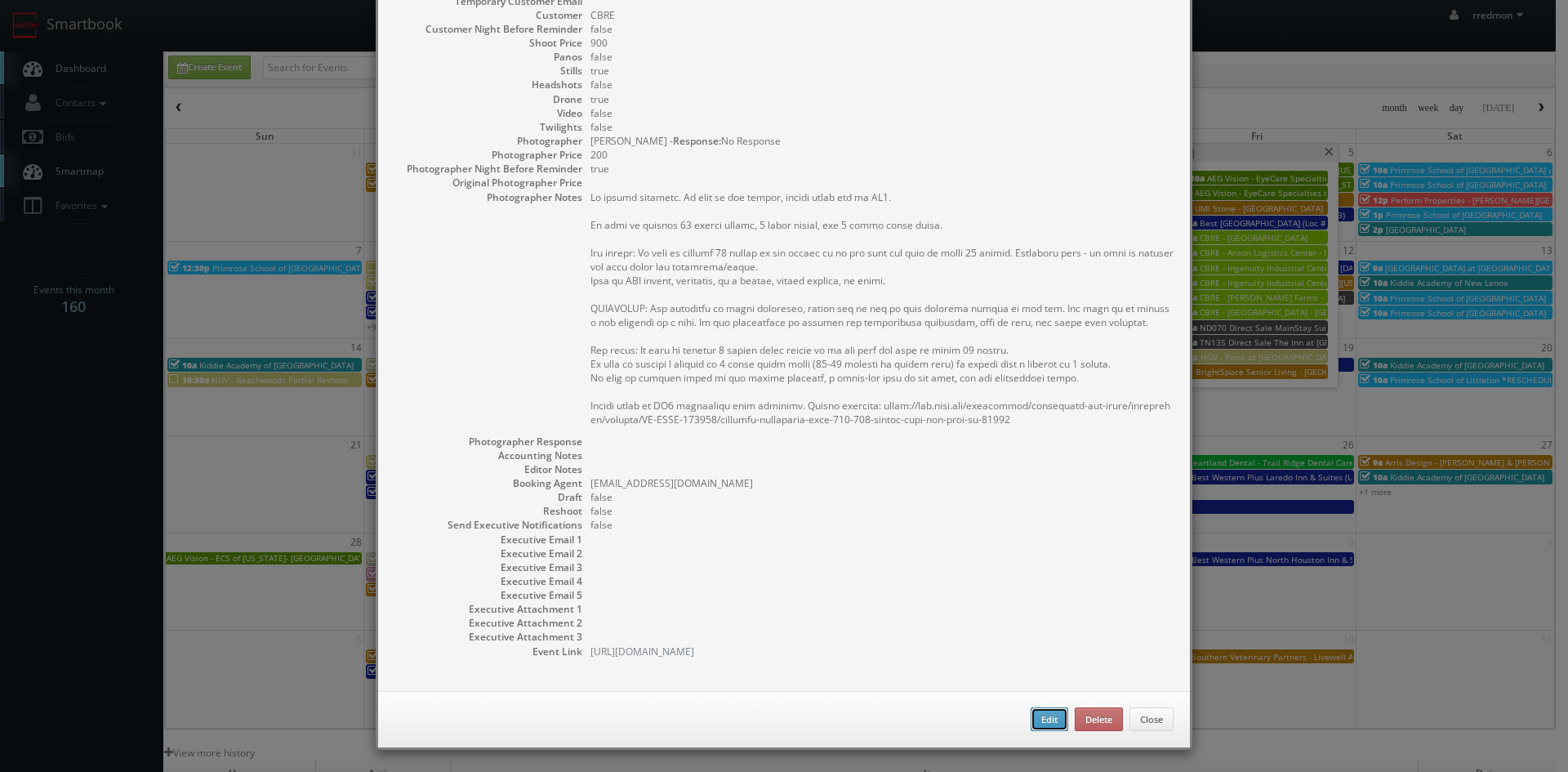
type input "10:00am"
checkbox input "true"
type textarea "No onsite contacts. In case of any issues, please reach out to CS3. We need to …"
select select "[US_STATE]"
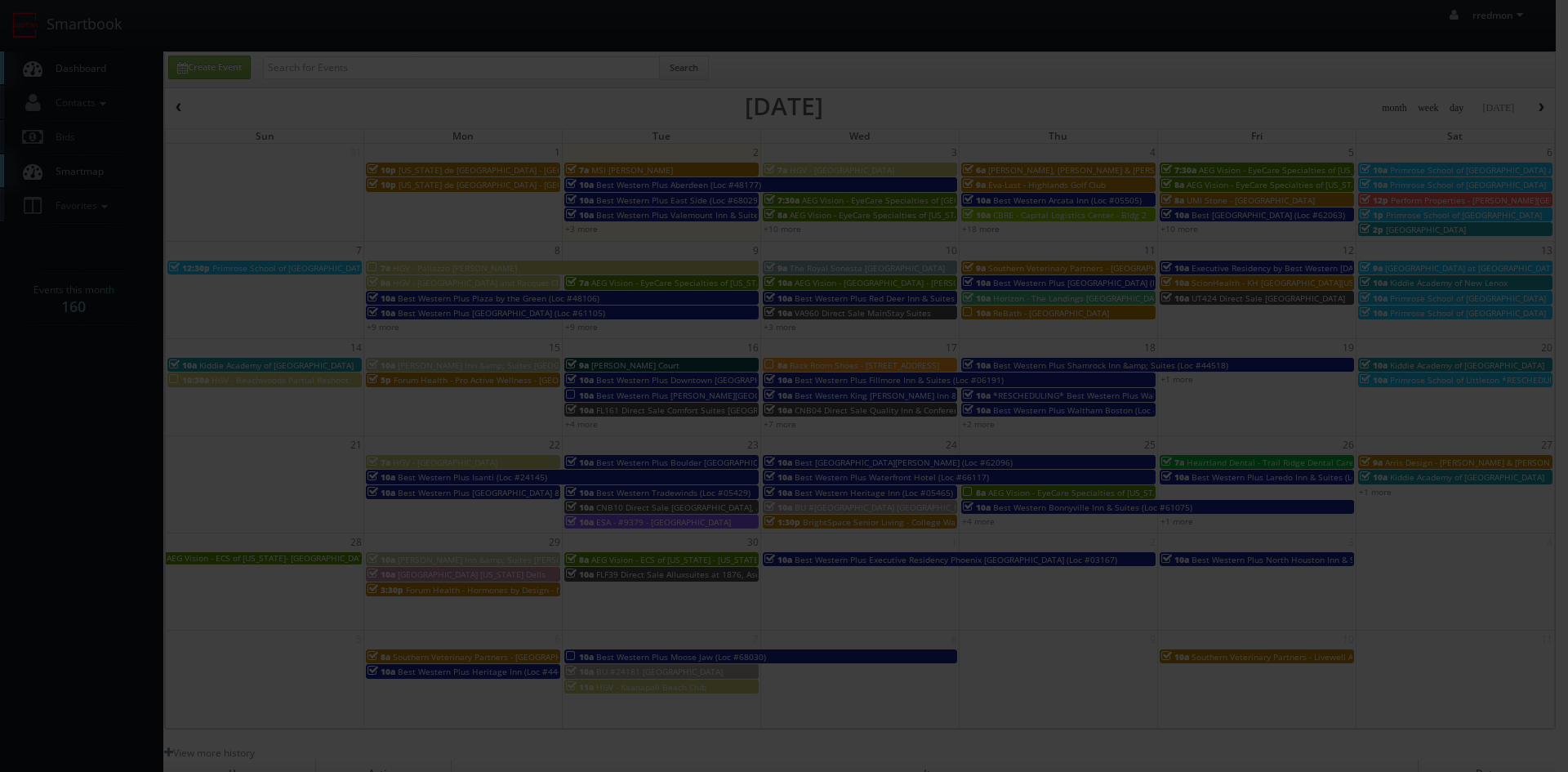
type input "900"
type input "200"
select select "[EMAIL_ADDRESS][DOMAIN_NAME]"
select select "[EMAIL_ADDRESS][PERSON_NAME][DOMAIN_NAME]"
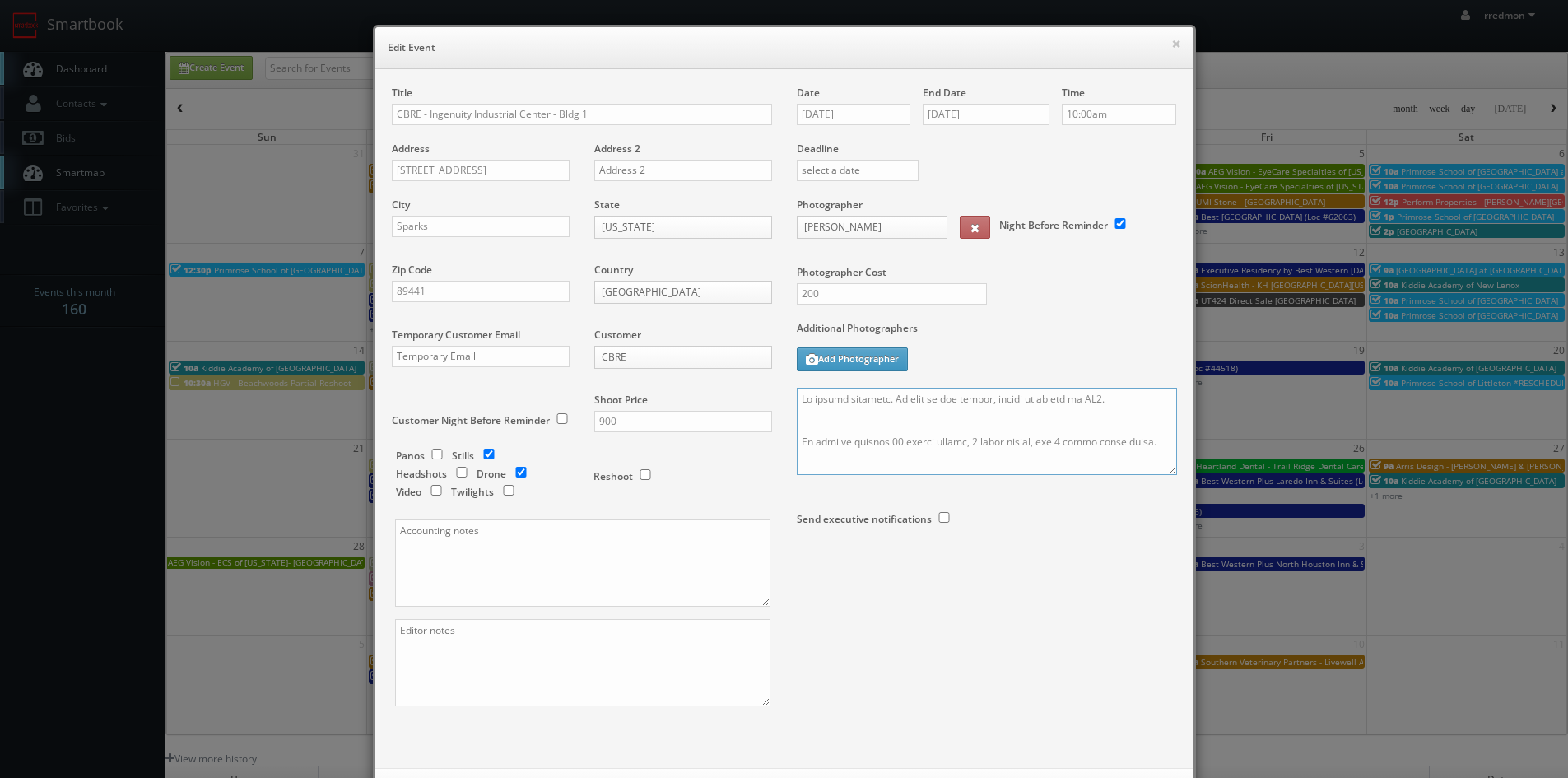
click at [797, 399] on textarea at bounding box center [986, 431] width 381 height 87
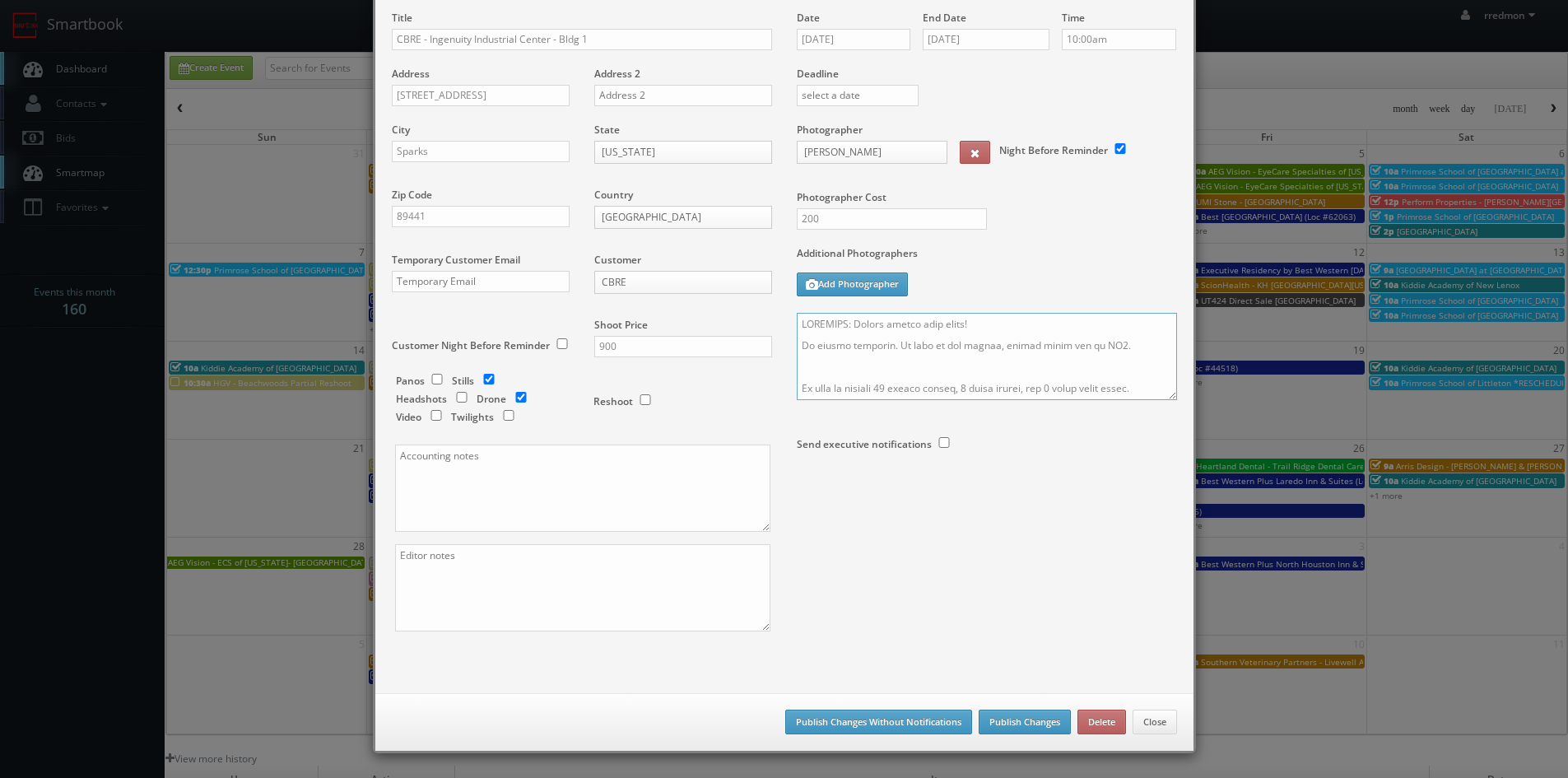
type textarea "REMINDER: Please accept this shoot! No onsite contacts. In case of any issues, …"
click at [1032, 719] on button "Publish Changes" at bounding box center [1025, 722] width 93 height 24
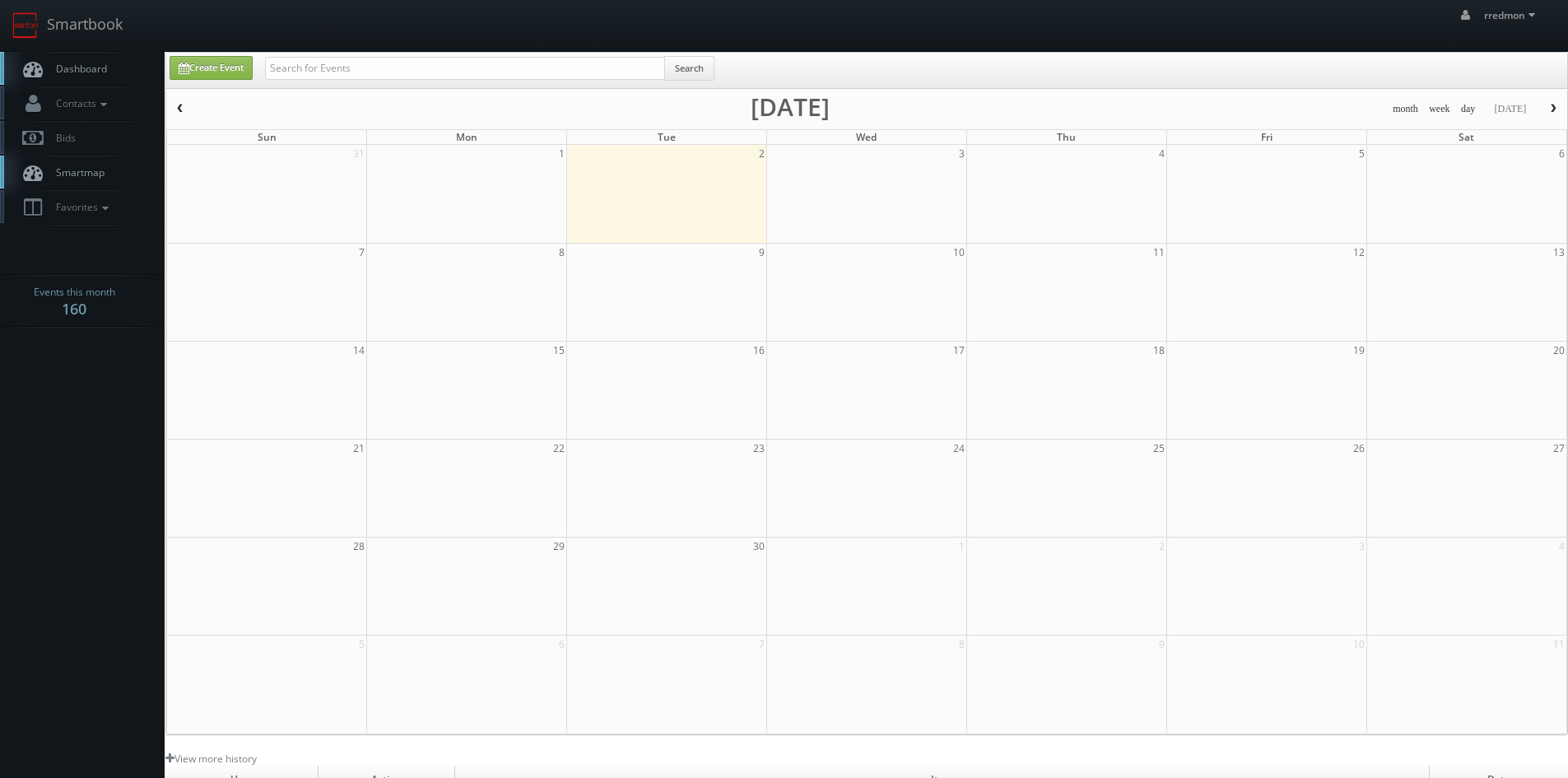
click at [92, 72] on span "Dashboard" at bounding box center [77, 68] width 59 height 14
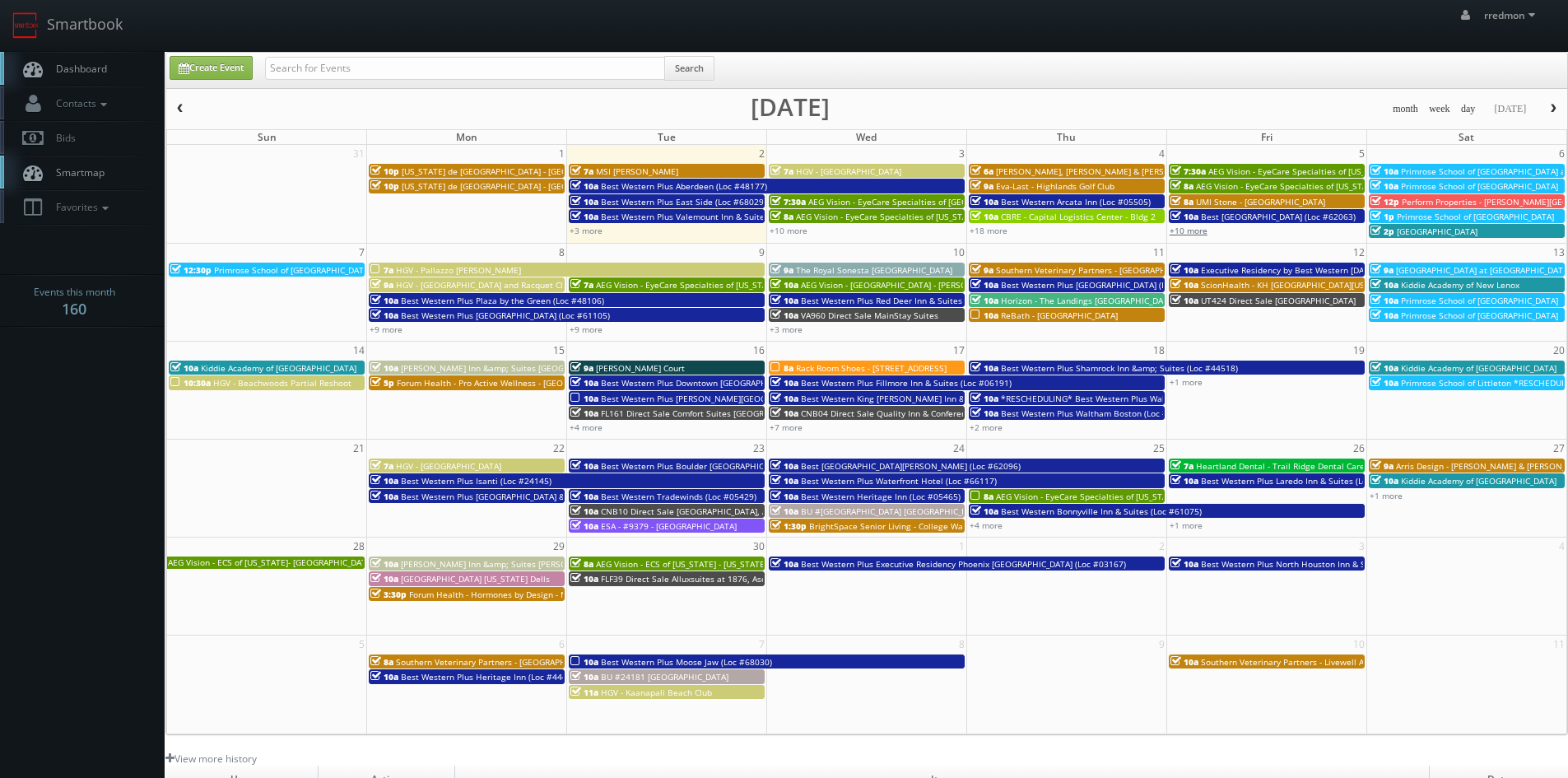
click at [1187, 226] on link "+10 more" at bounding box center [1188, 230] width 37 height 11
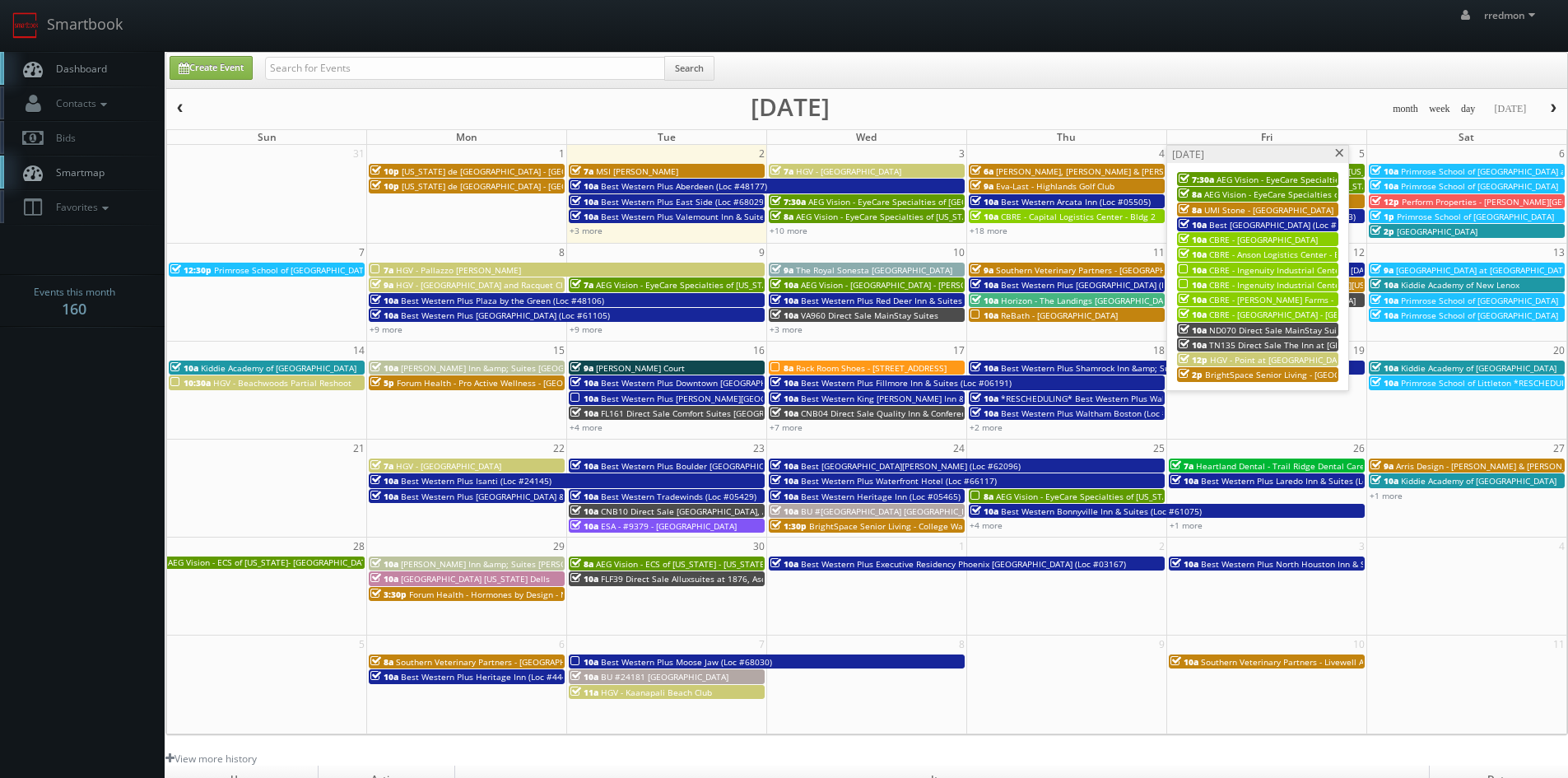
click at [1224, 281] on span "CBRE - Ingenuity Industrial Center - Bldg 2" at bounding box center [1292, 284] width 167 height 11
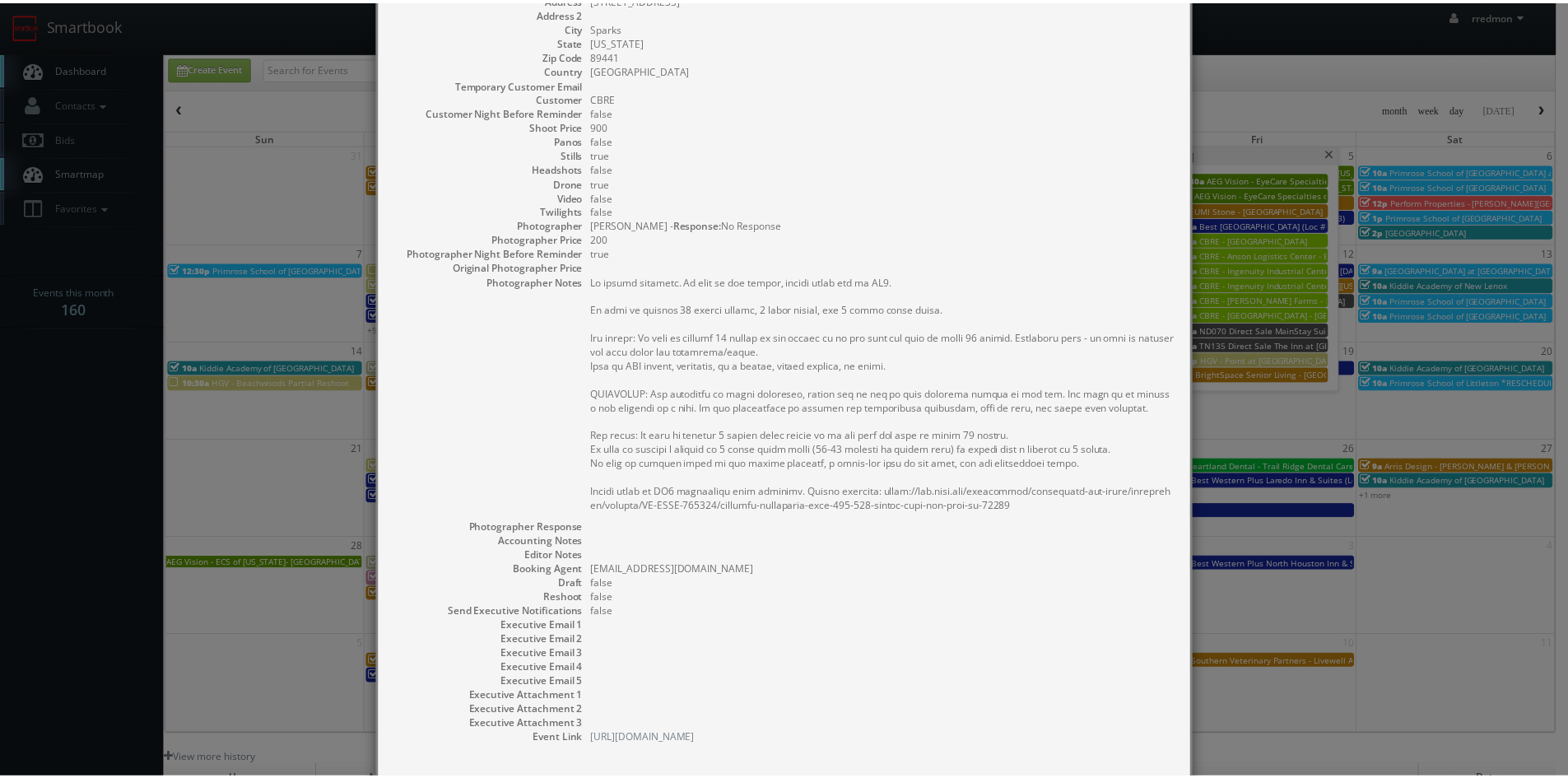
scroll to position [247, 0]
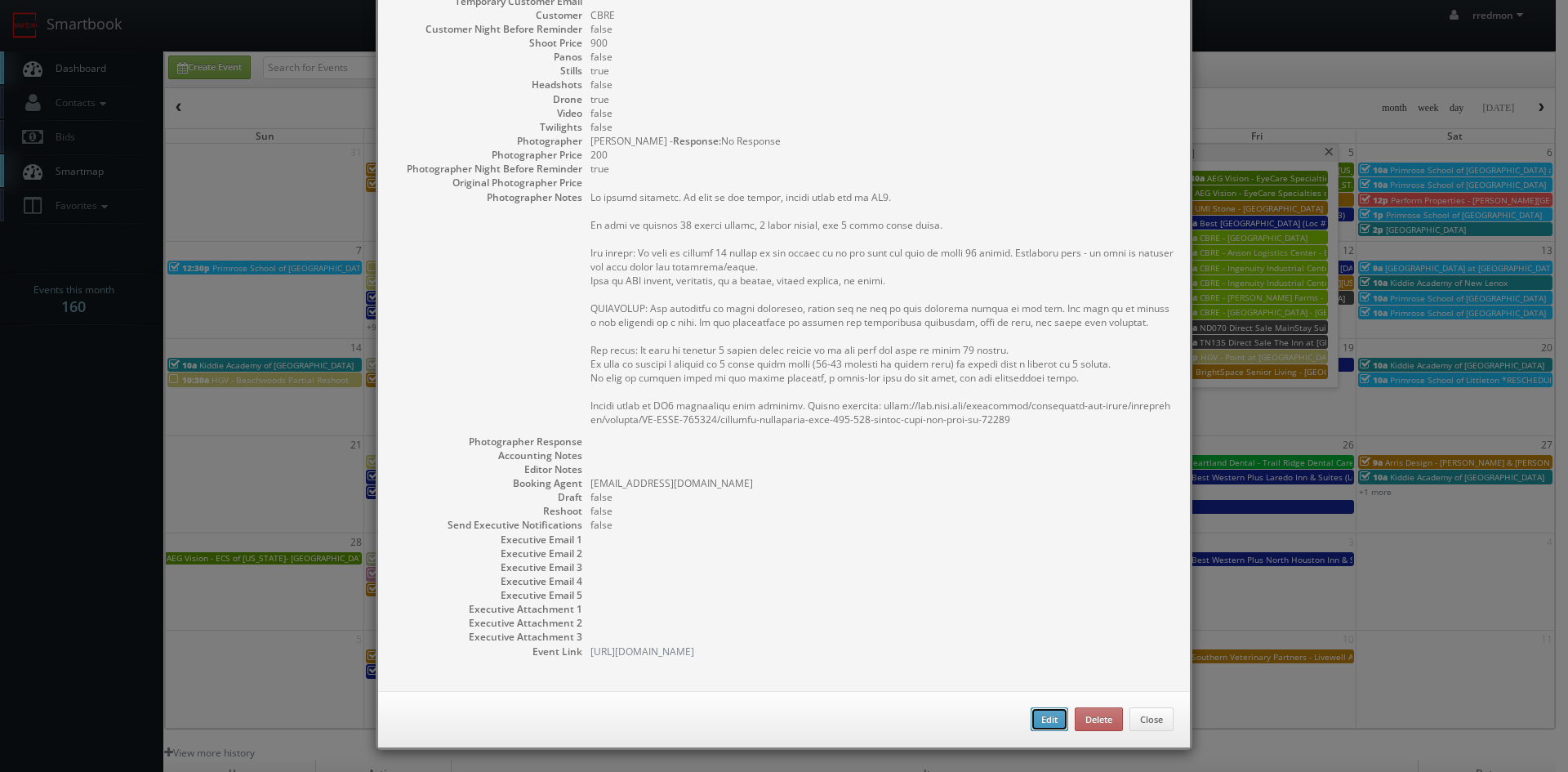
click at [1042, 714] on button "Edit" at bounding box center [1049, 719] width 37 height 24
type input "CBRE - Ingenuity Industrial Center - Bldg 2"
type input "447 Ingenuity Ave"
type input "Sparks"
type input "89441"
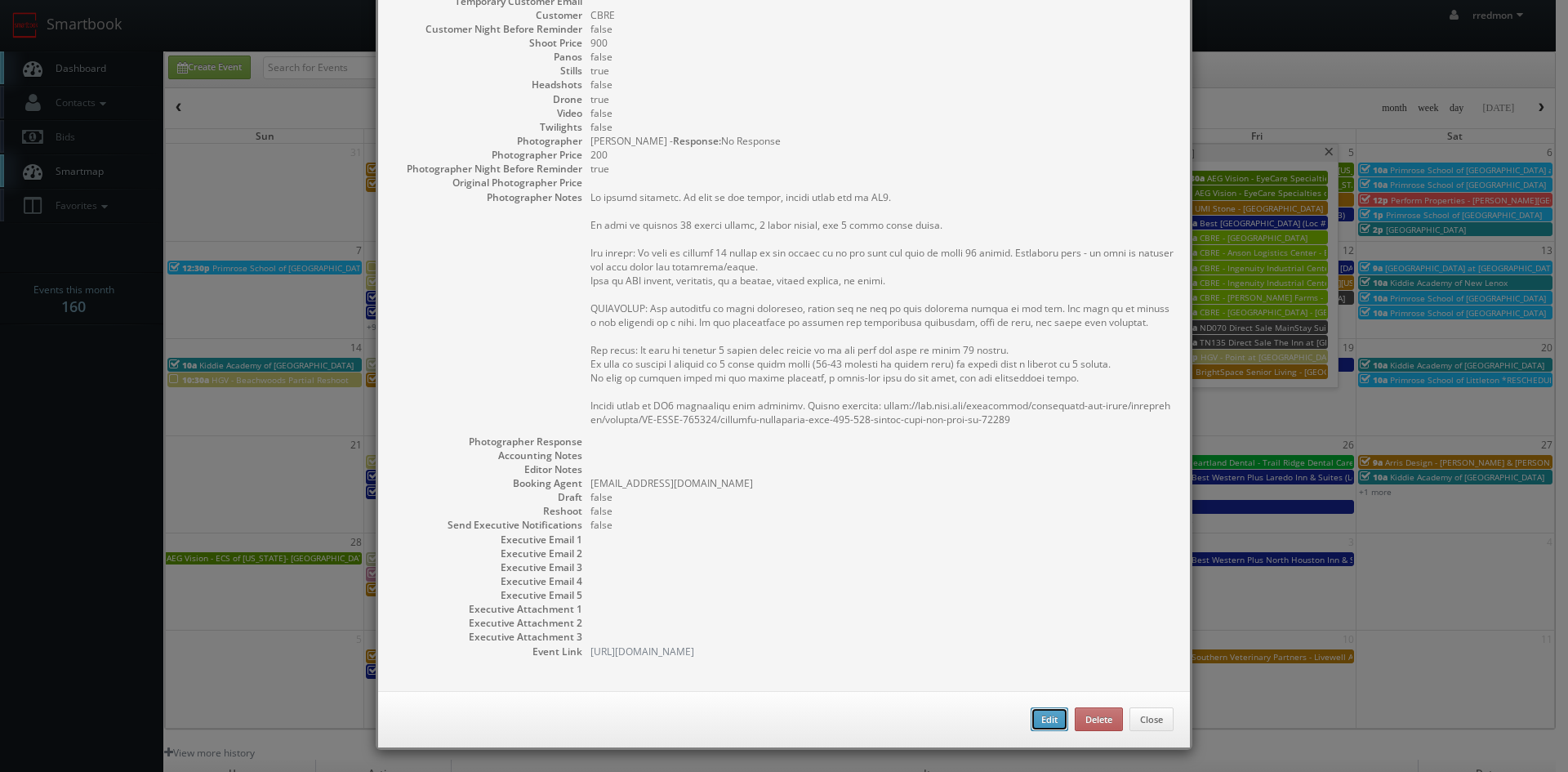
type input "900"
checkbox input "true"
type input "09/05/2025"
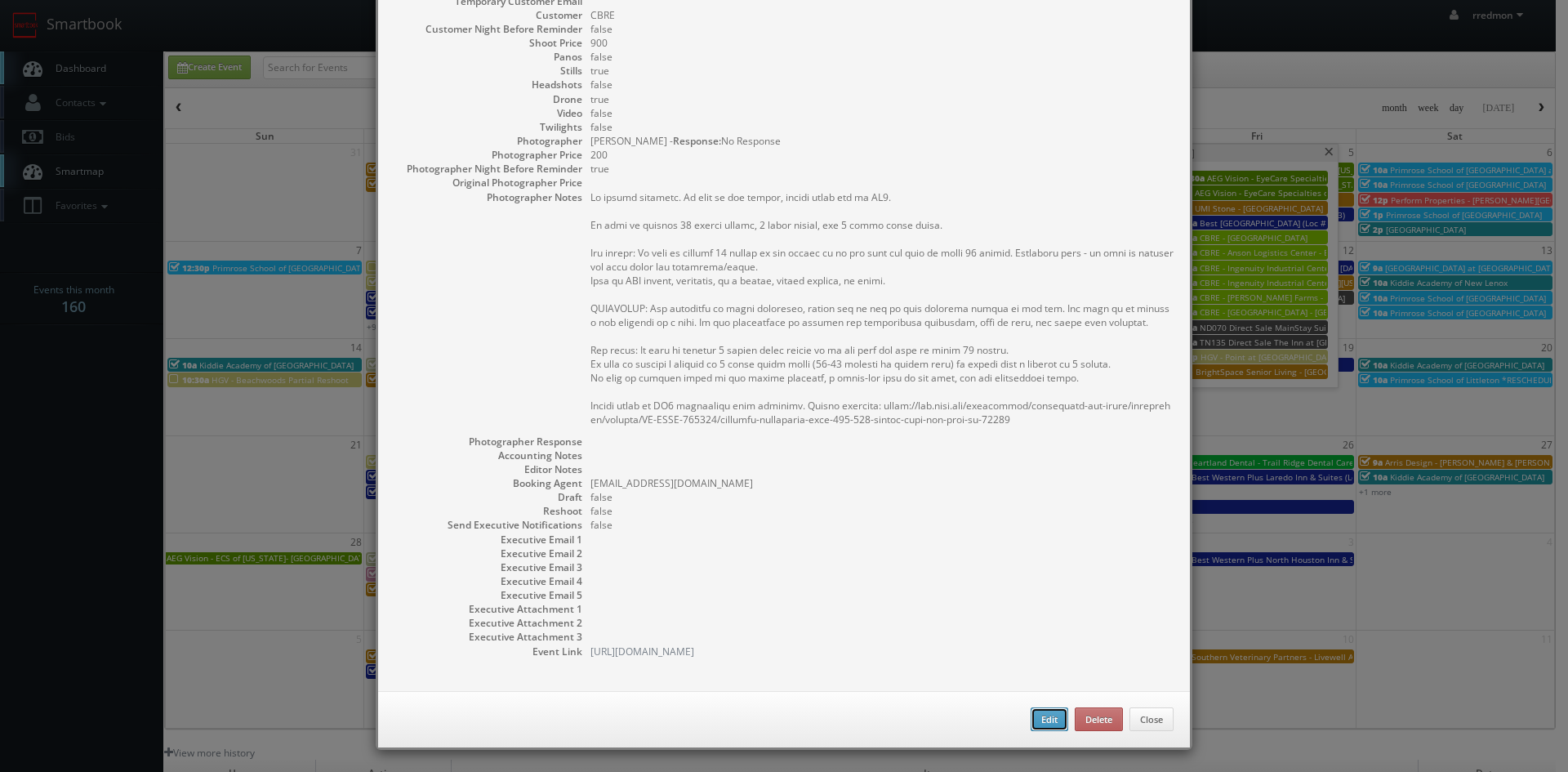
type input "10:00am"
checkbox input "true"
type textarea "No onsite contacts. In case of any issues, please reach out to CS3. We need to …"
select select "[US_STATE]"
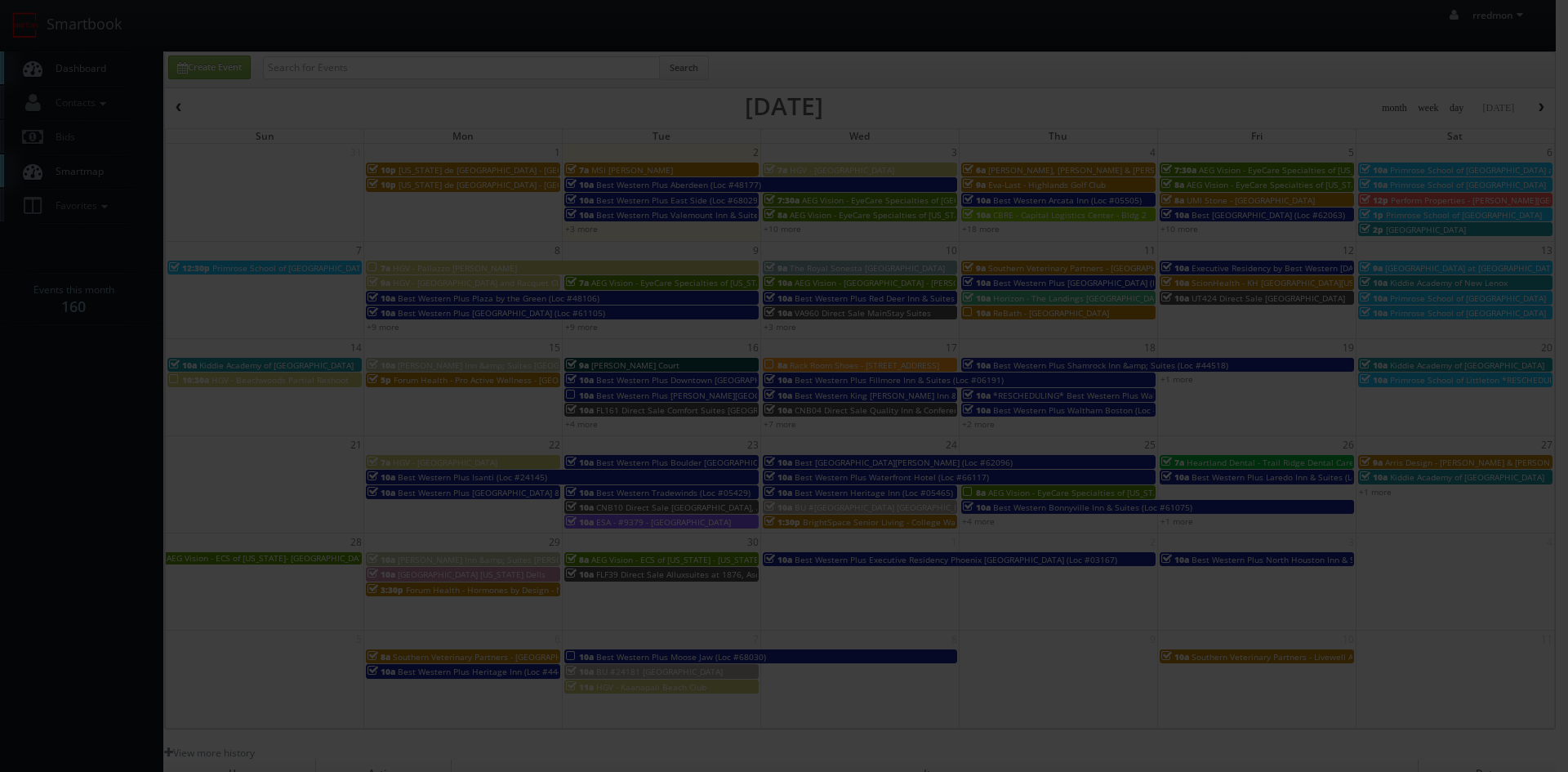
type input "900"
type input "200"
select select "realestate@mg.cs3calendar.com"
select select "kurtis@lemay.media"
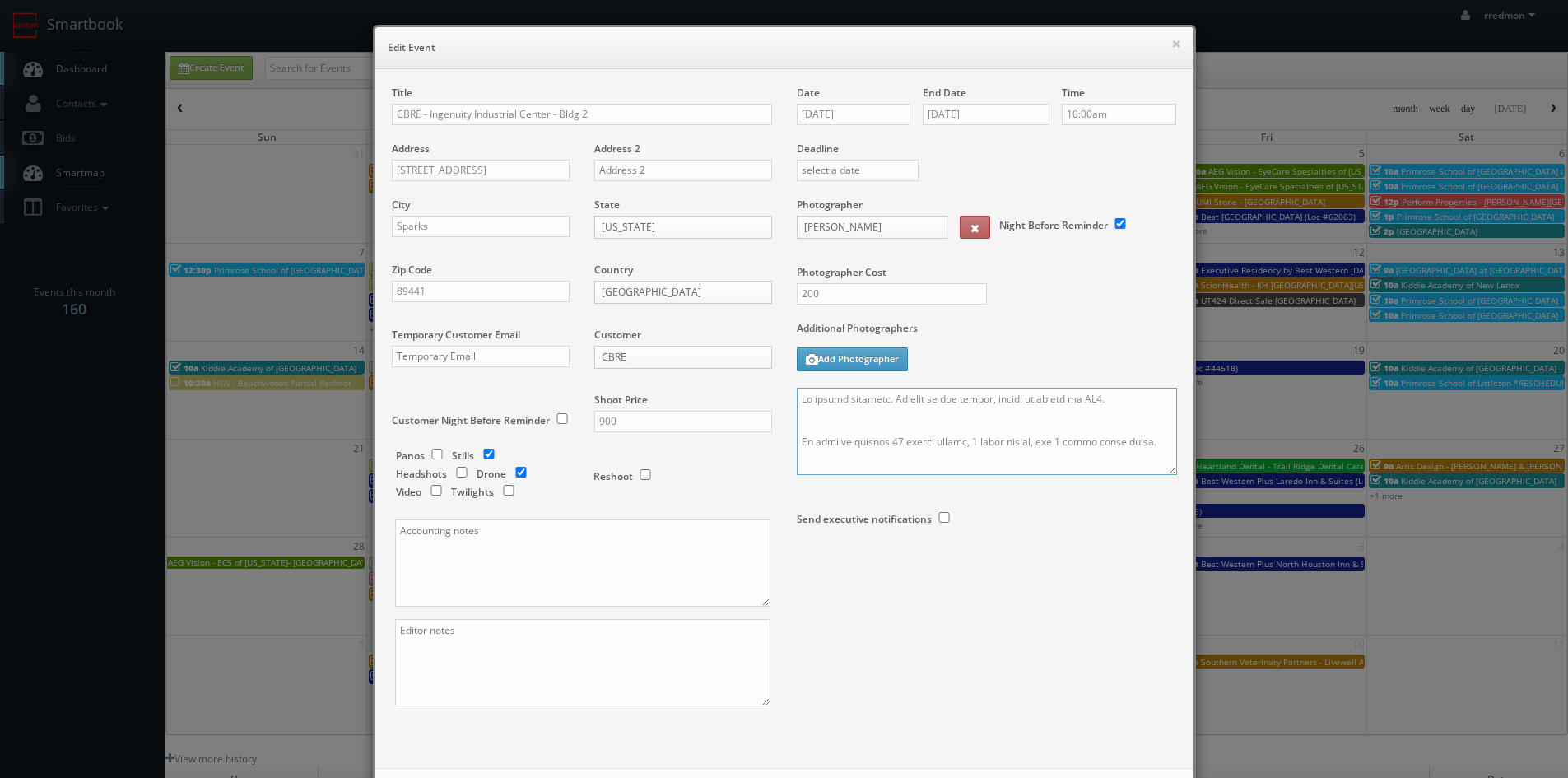
click at [797, 399] on textarea at bounding box center [986, 431] width 381 height 87
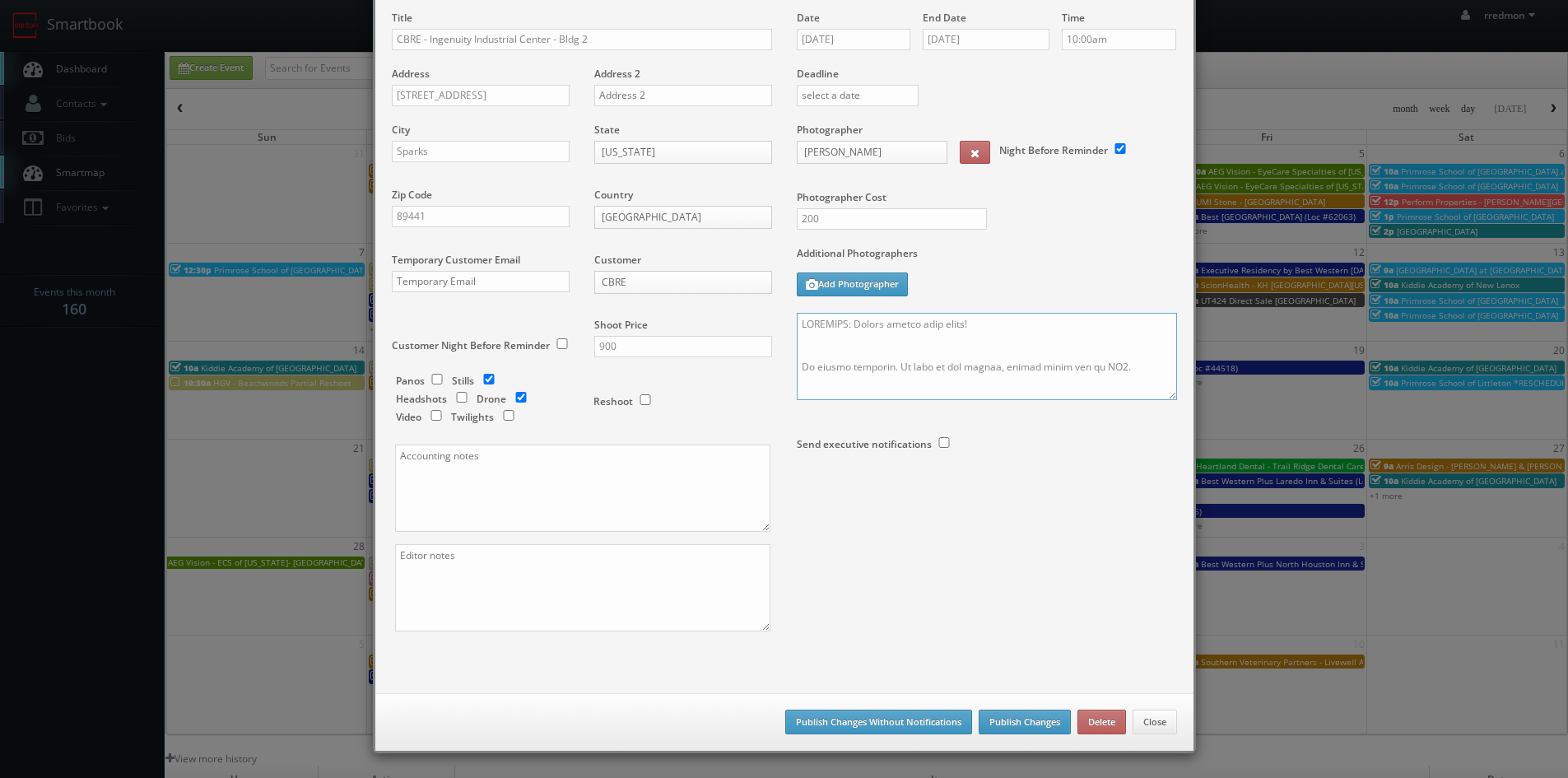
type textarea "REMINDER: Please accept this shoot! No onsite contacts. In case of any issues, …"
click at [1032, 727] on button "Publish Changes" at bounding box center [1025, 722] width 93 height 24
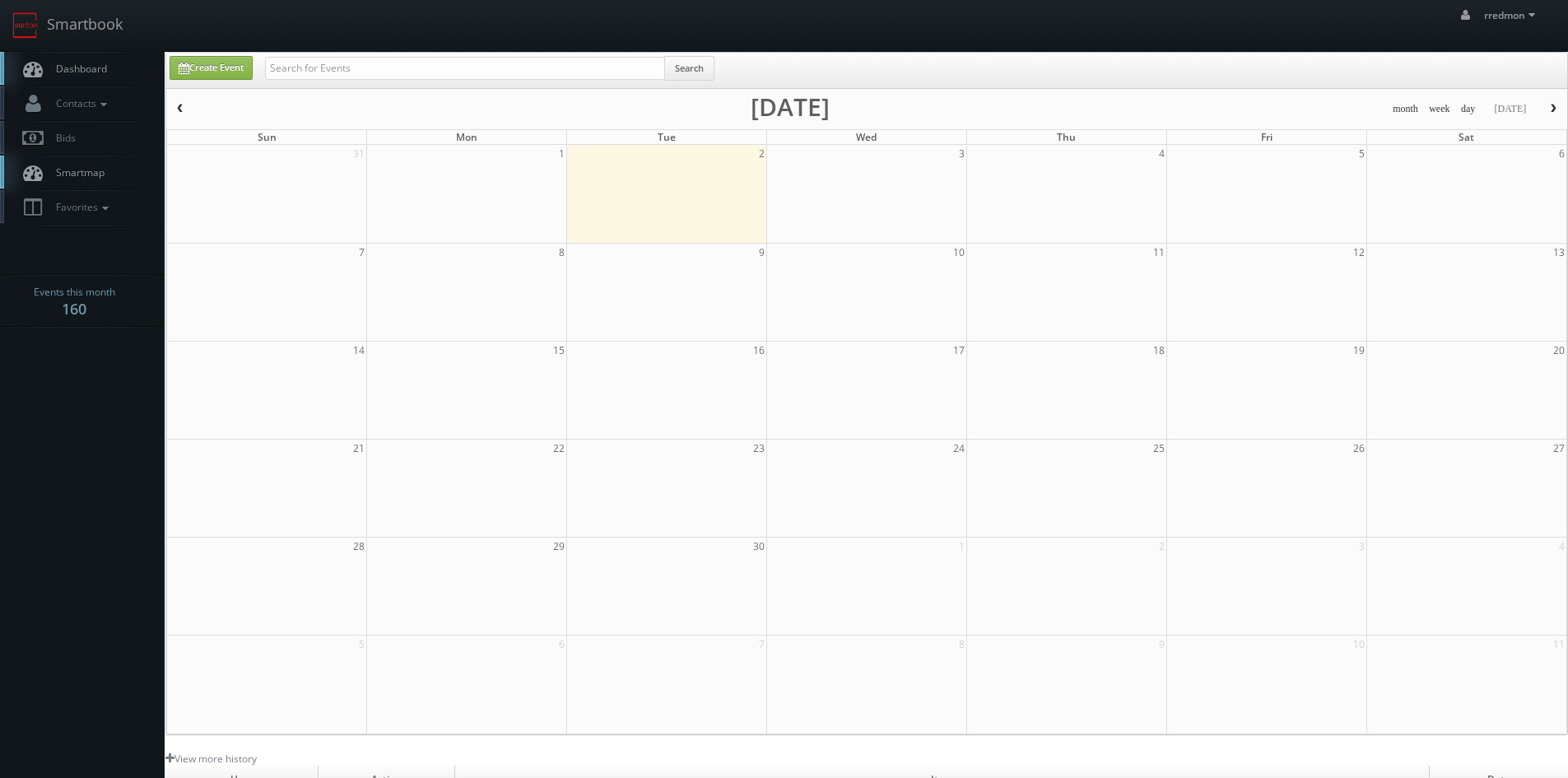
click at [123, 77] on link "Dashboard" at bounding box center [82, 68] width 165 height 34
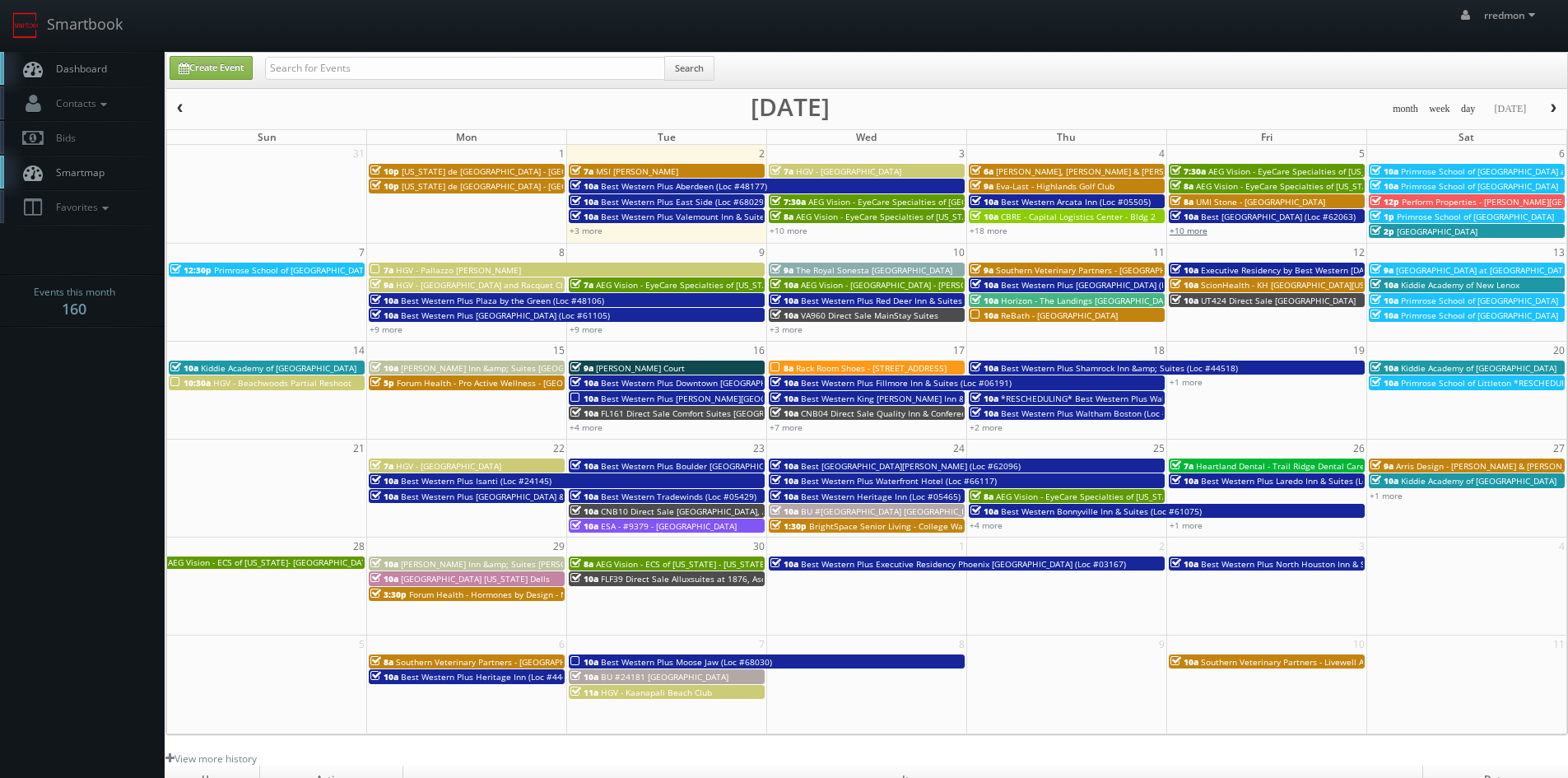
click at [1200, 232] on link "+10 more" at bounding box center [1188, 230] width 37 height 11
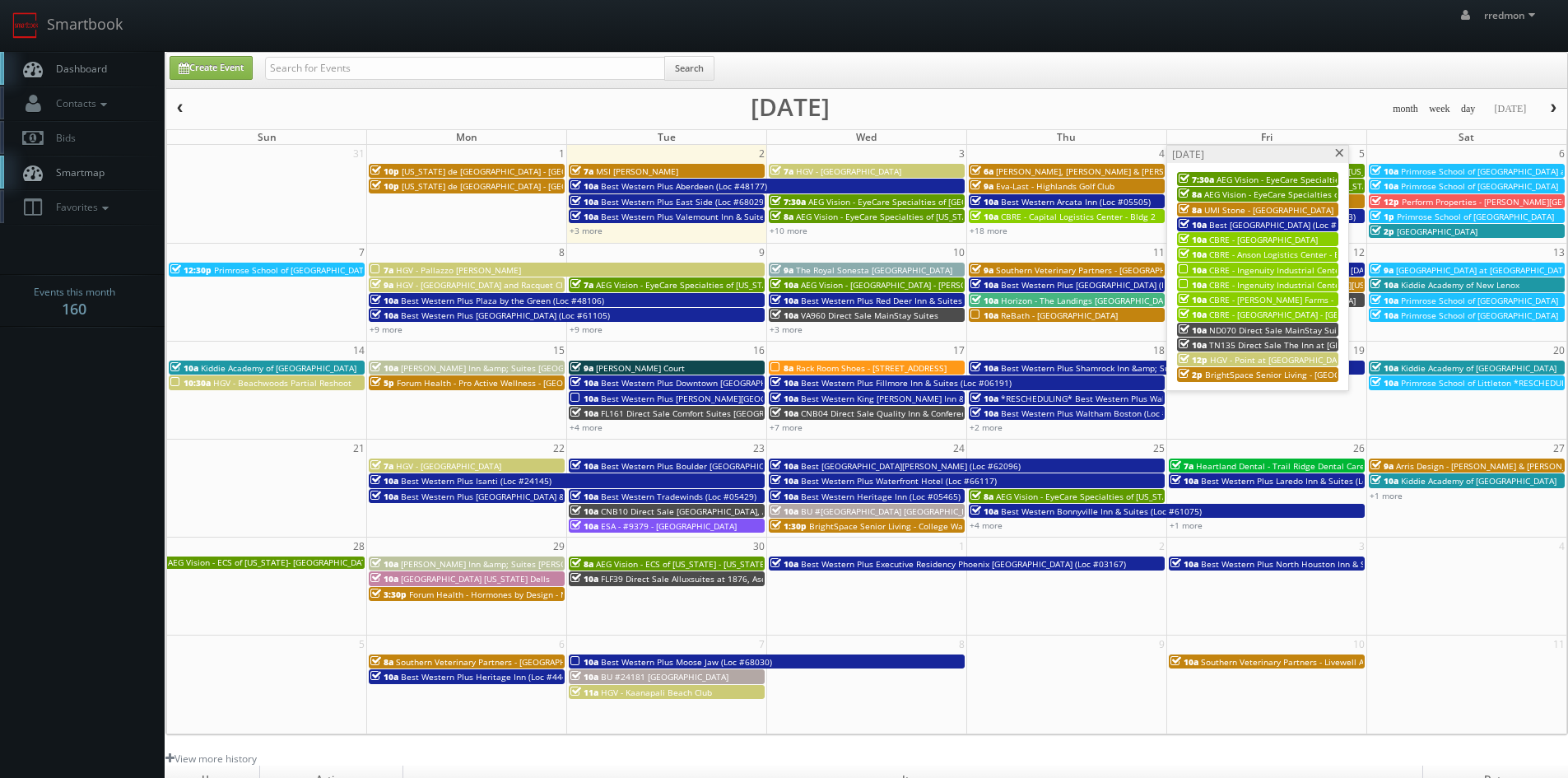
click at [1339, 155] on span at bounding box center [1339, 153] width 10 height 9
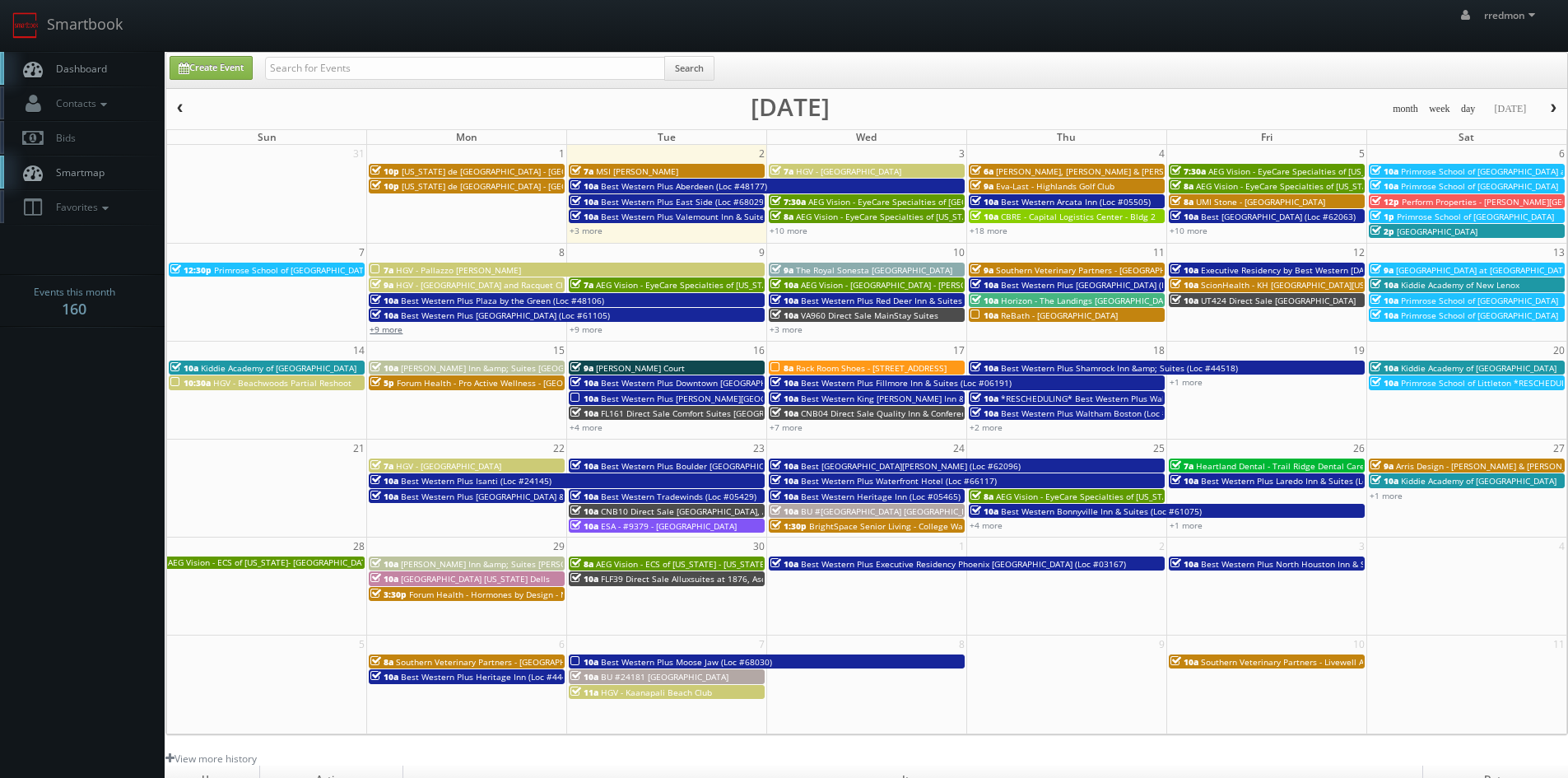
click at [398, 328] on link "+9 more" at bounding box center [385, 329] width 33 height 11
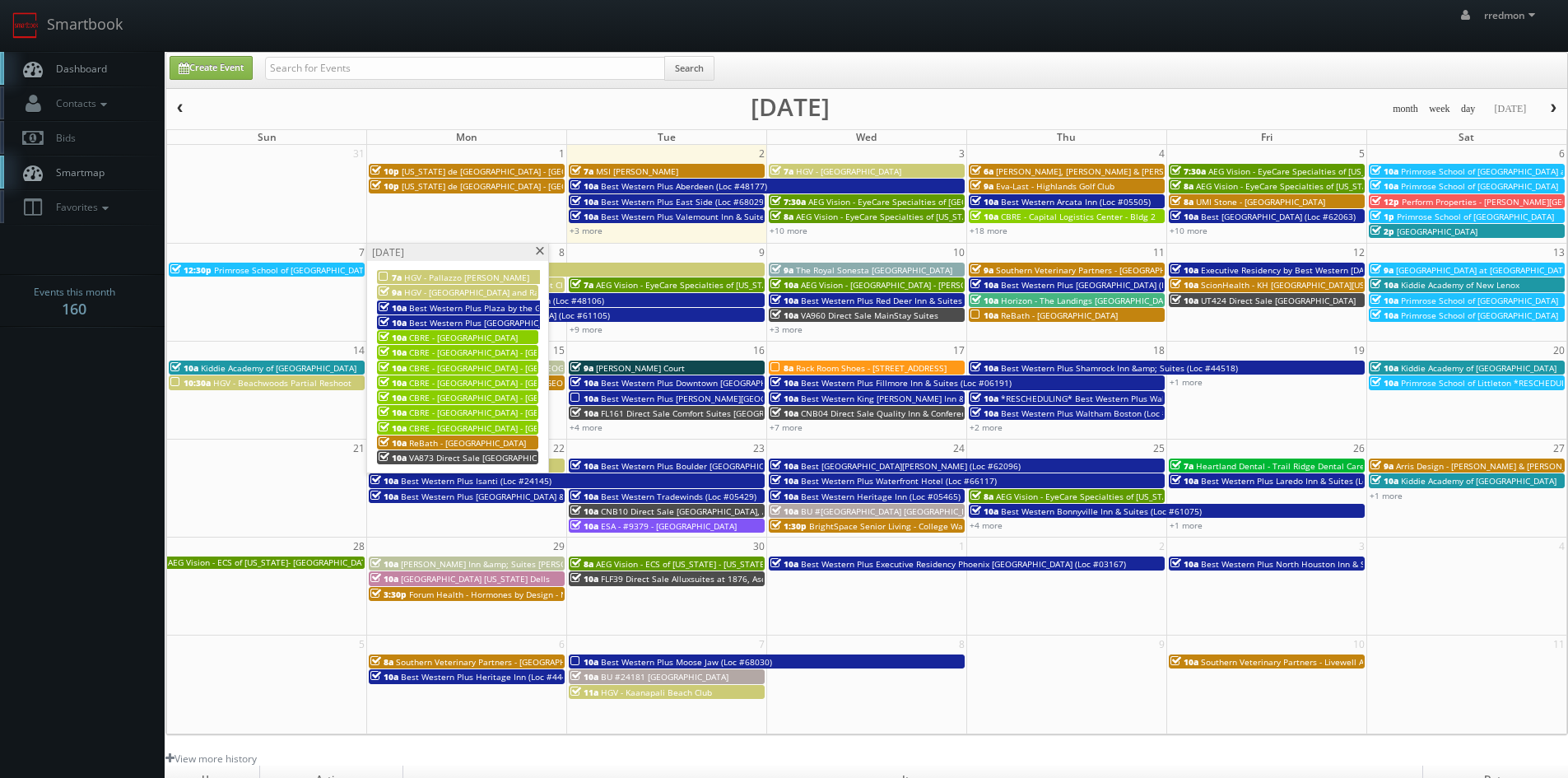
click at [443, 276] on span "HGV - Pallazzo [PERSON_NAME]" at bounding box center [467, 278] width 125 height 11
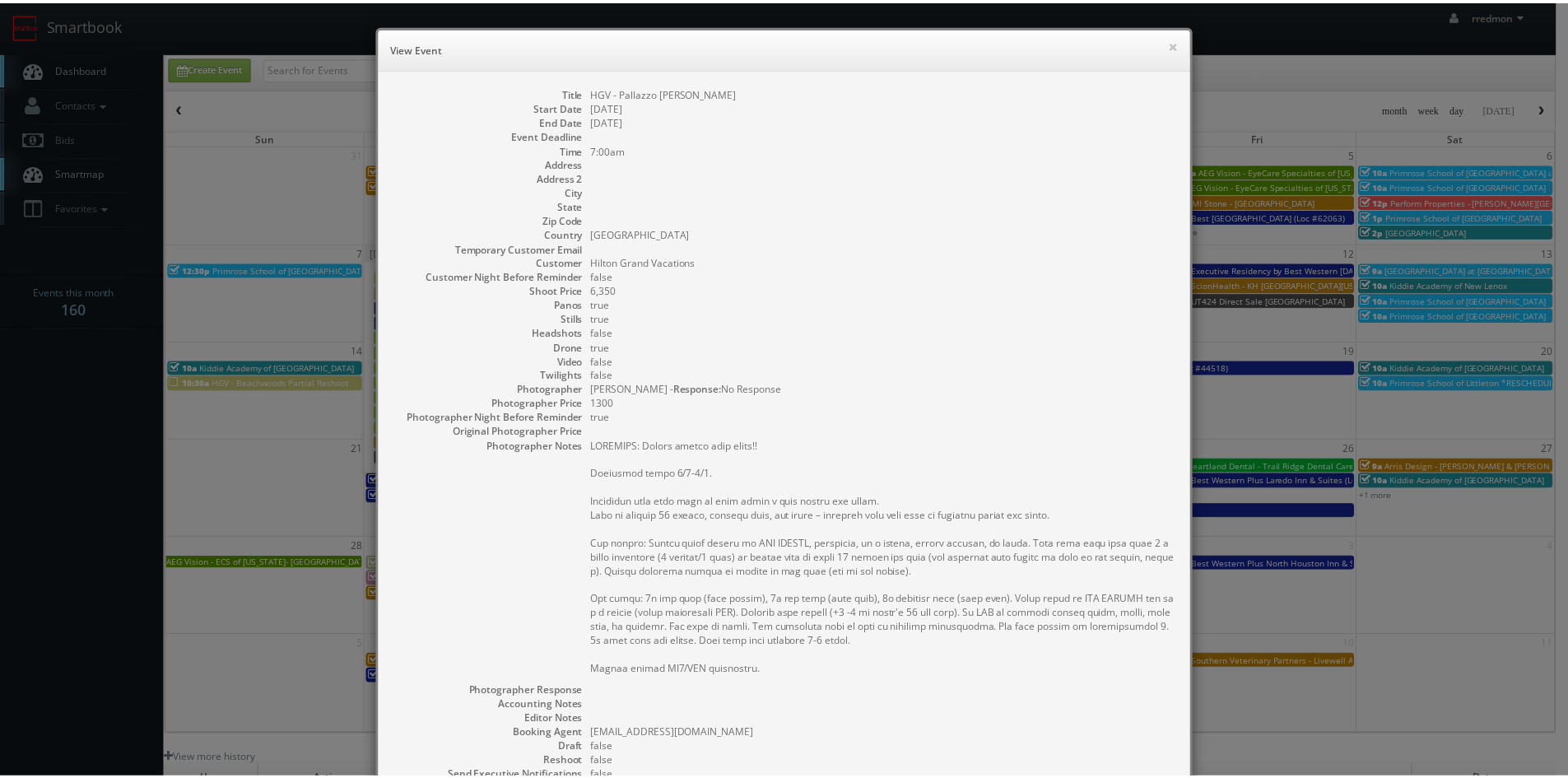
scroll to position [247, 0]
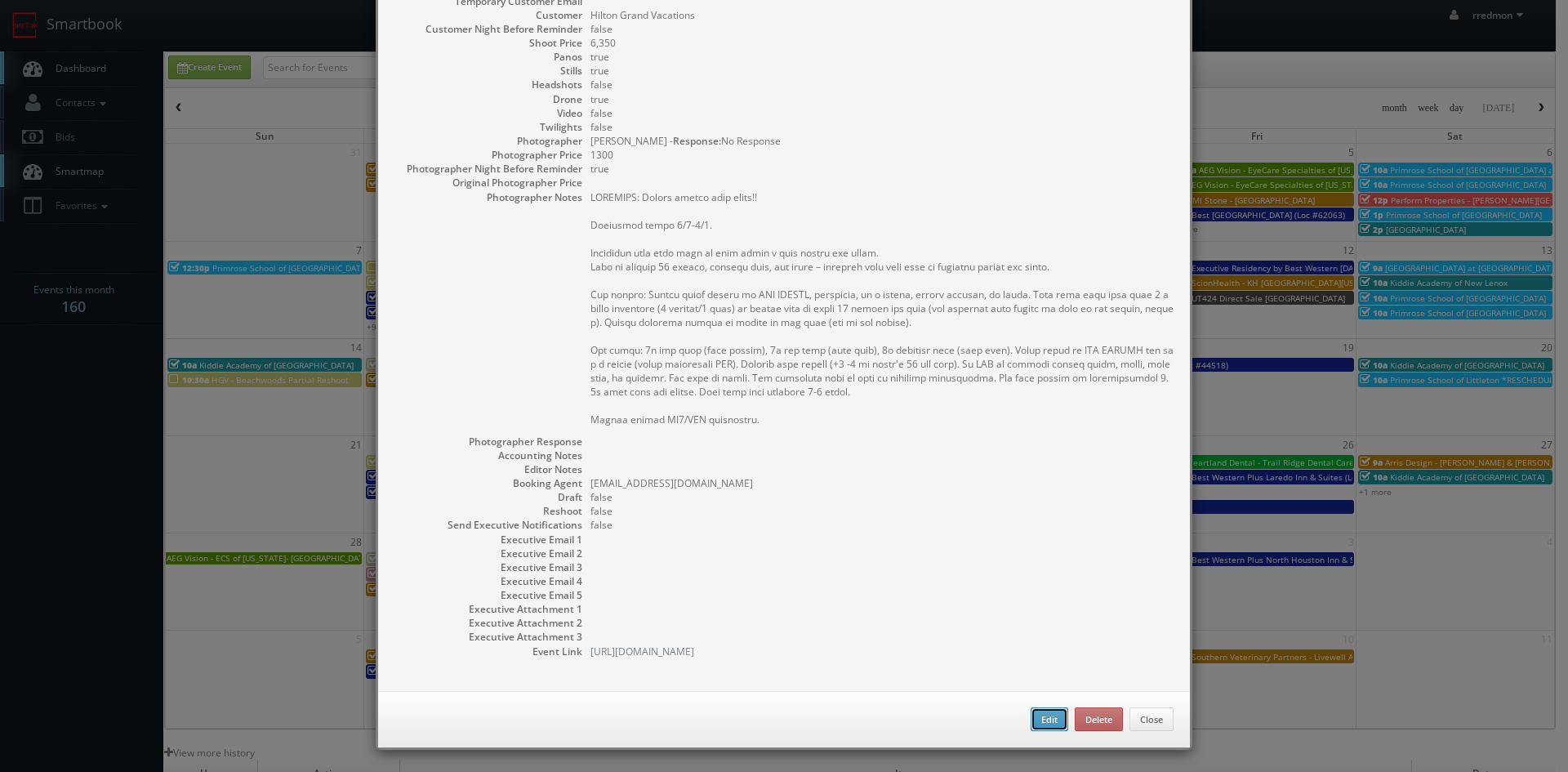
click at [1042, 725] on button "Edit" at bounding box center [1049, 719] width 37 height 24
type input "HGV - Pallazzo [PERSON_NAME]"
type input "6,350"
checkbox input "true"
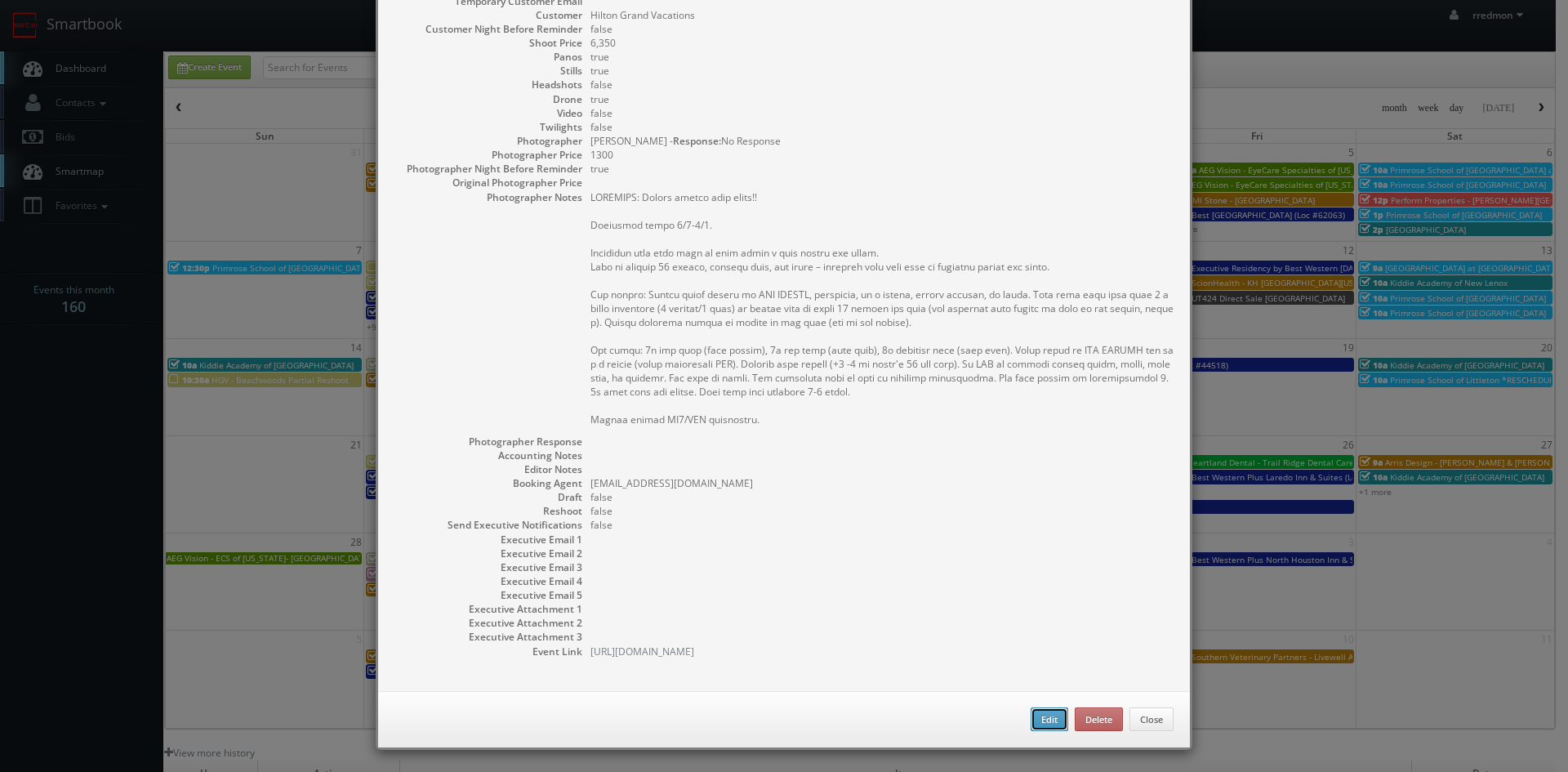
checkbox input "true"
type input "[DATE]"
type input "7:00am"
checkbox input "true"
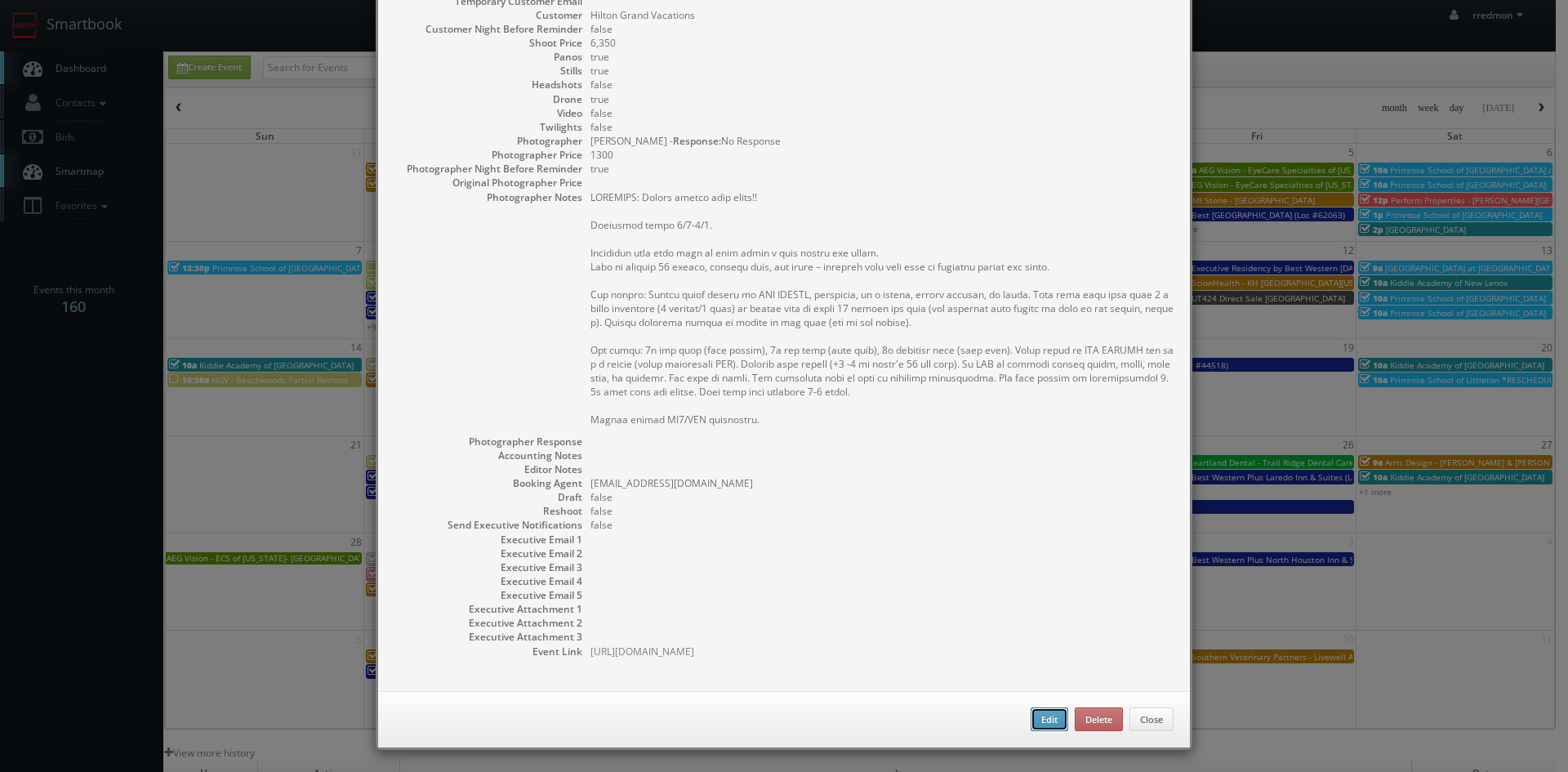
type textarea "REMINDER: Please accept this shoot!! Overnight stays 9/7-9/9. Finalized shot li…"
type input "6,350"
type input "1300"
select select "fake87@mg.cs3calendar.com"
select select "info@matteogebbia.it"
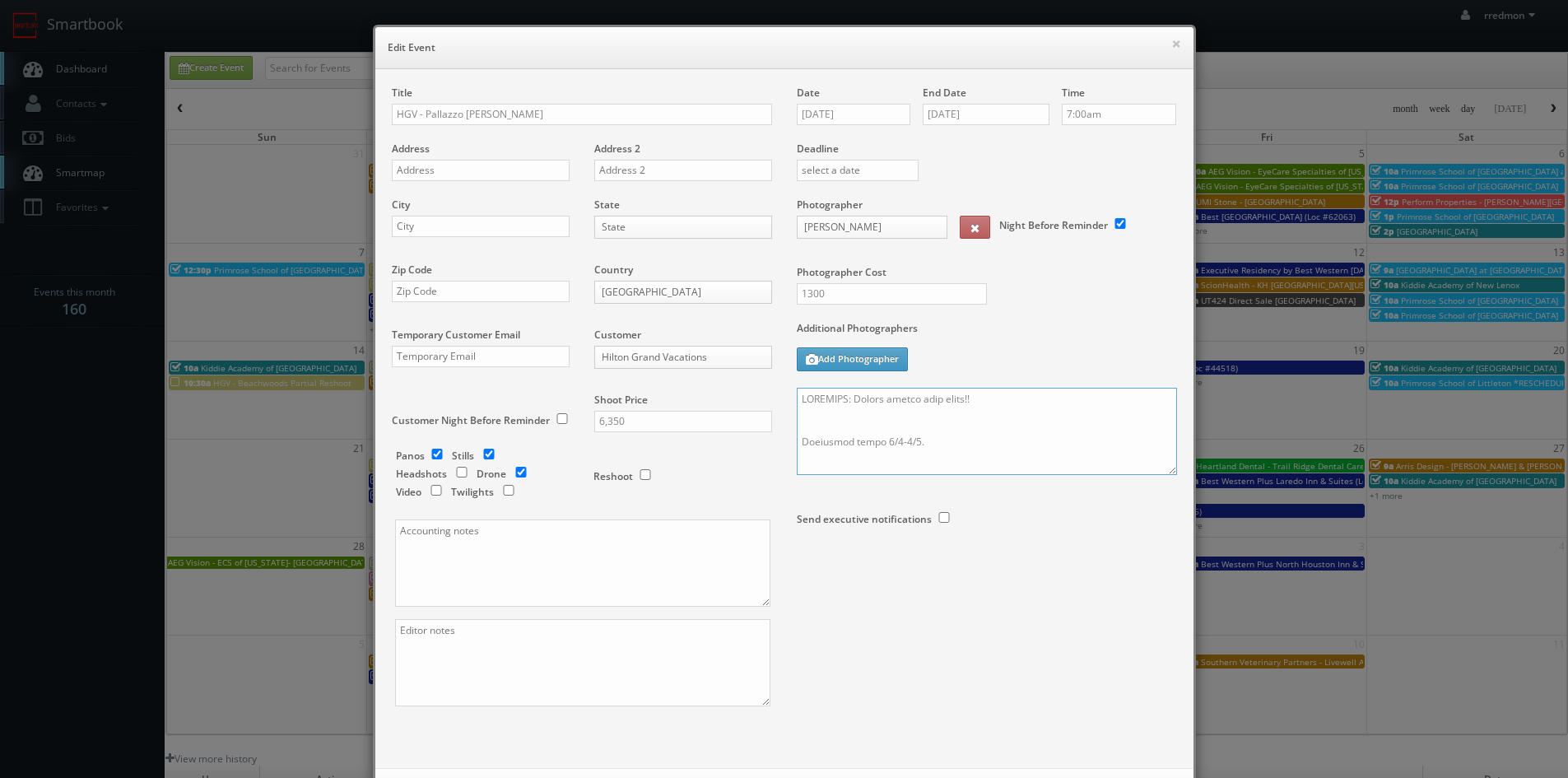
click at [998, 403] on textarea at bounding box center [986, 431] width 381 height 87
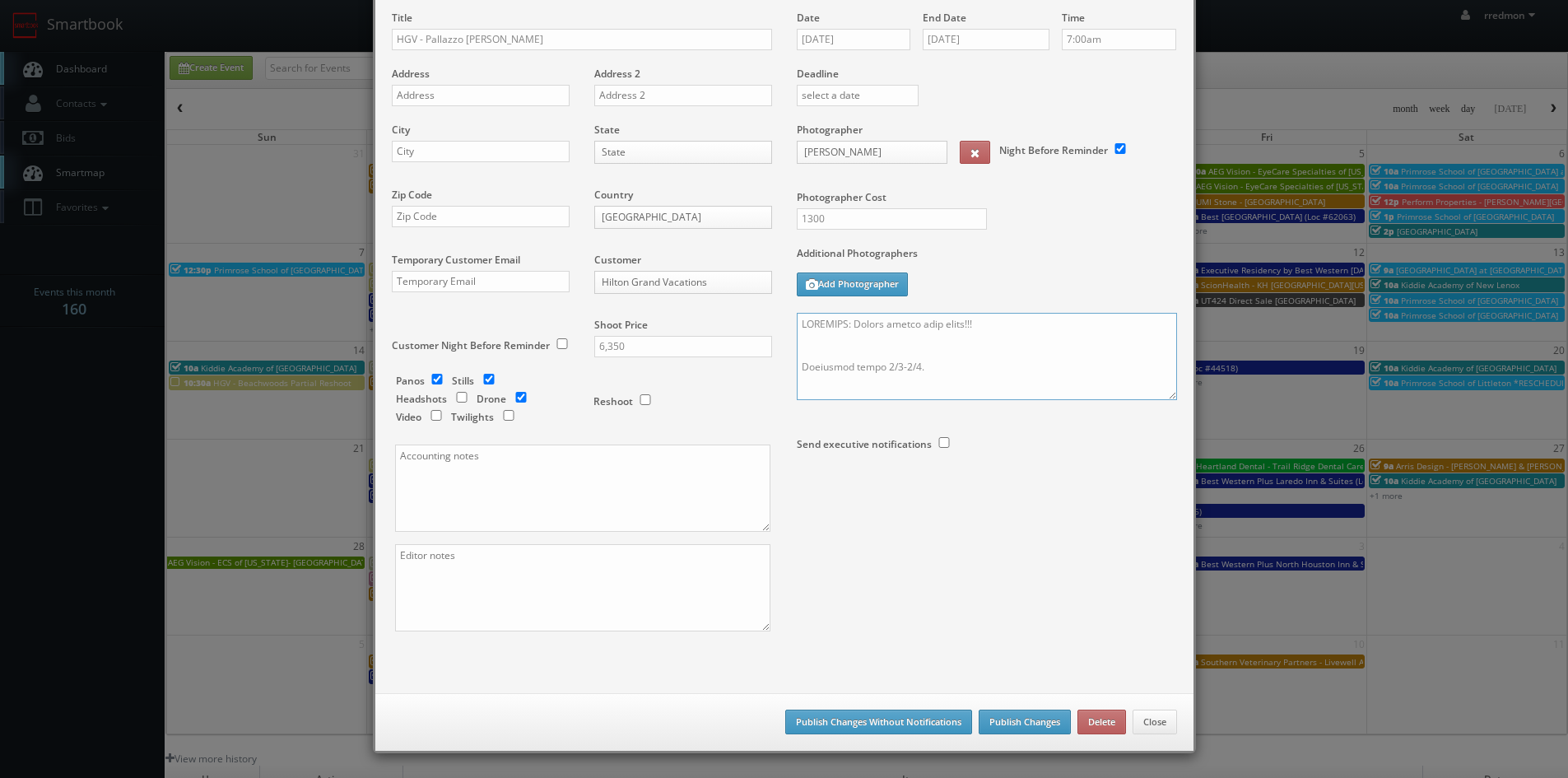
type textarea "REMINDER: Please accept this shoot!!! Overnight stays 9/7-9/9. Finalized shot l…"
click at [1018, 717] on button "Publish Changes" at bounding box center [1025, 722] width 93 height 24
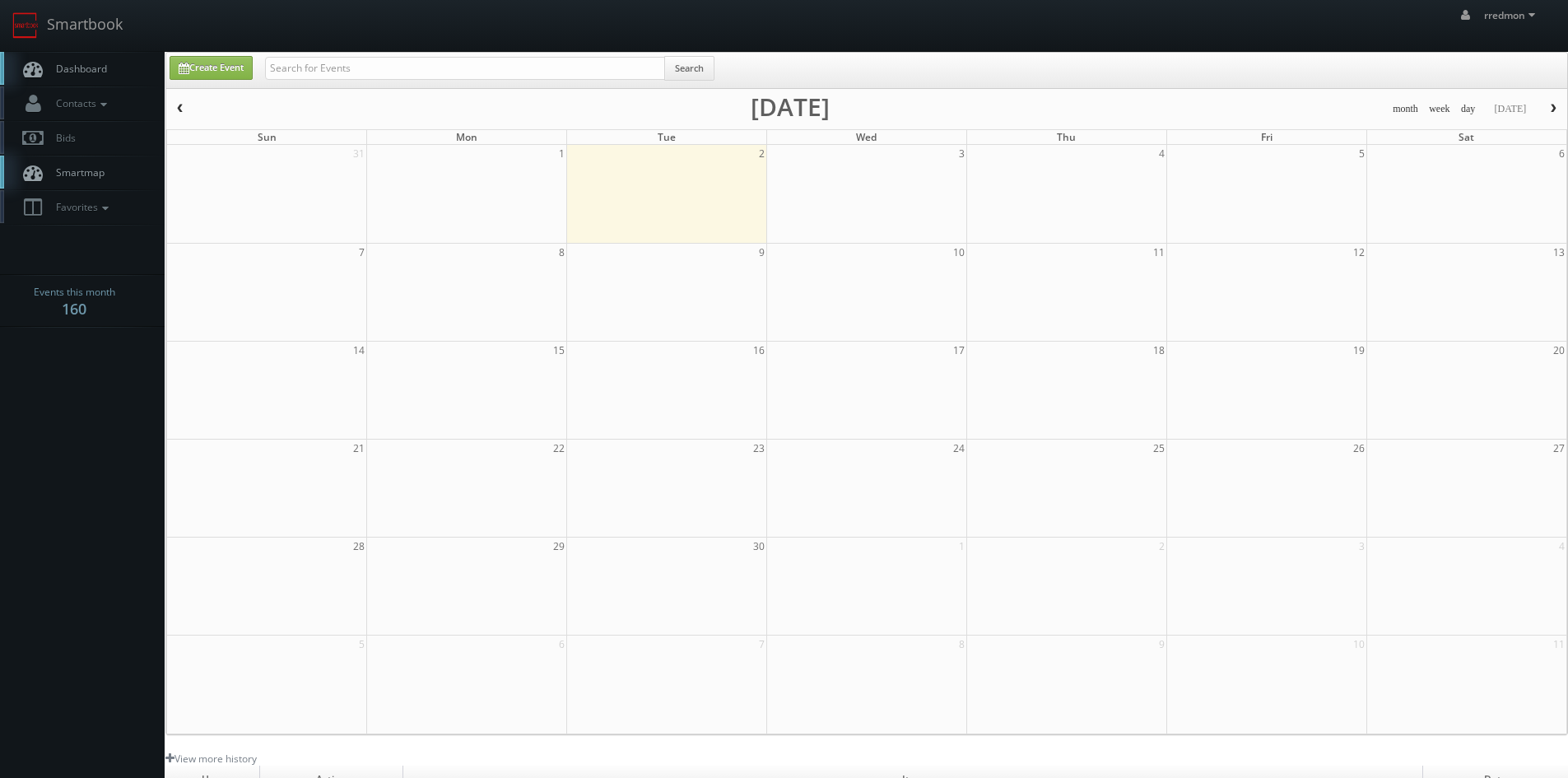
click at [86, 65] on span "Dashboard" at bounding box center [77, 68] width 59 height 14
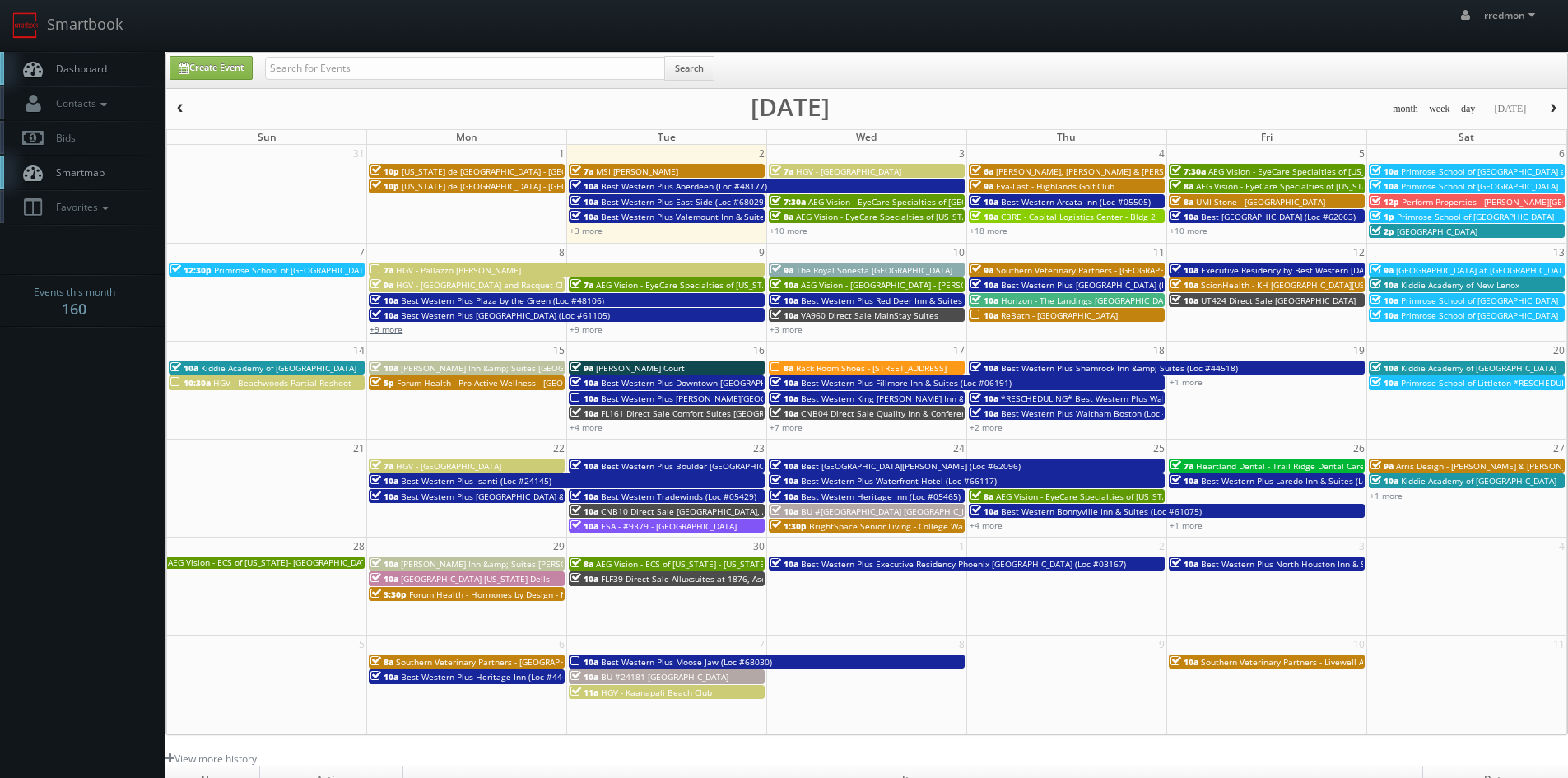
click at [396, 327] on link "+9 more" at bounding box center [385, 329] width 33 height 11
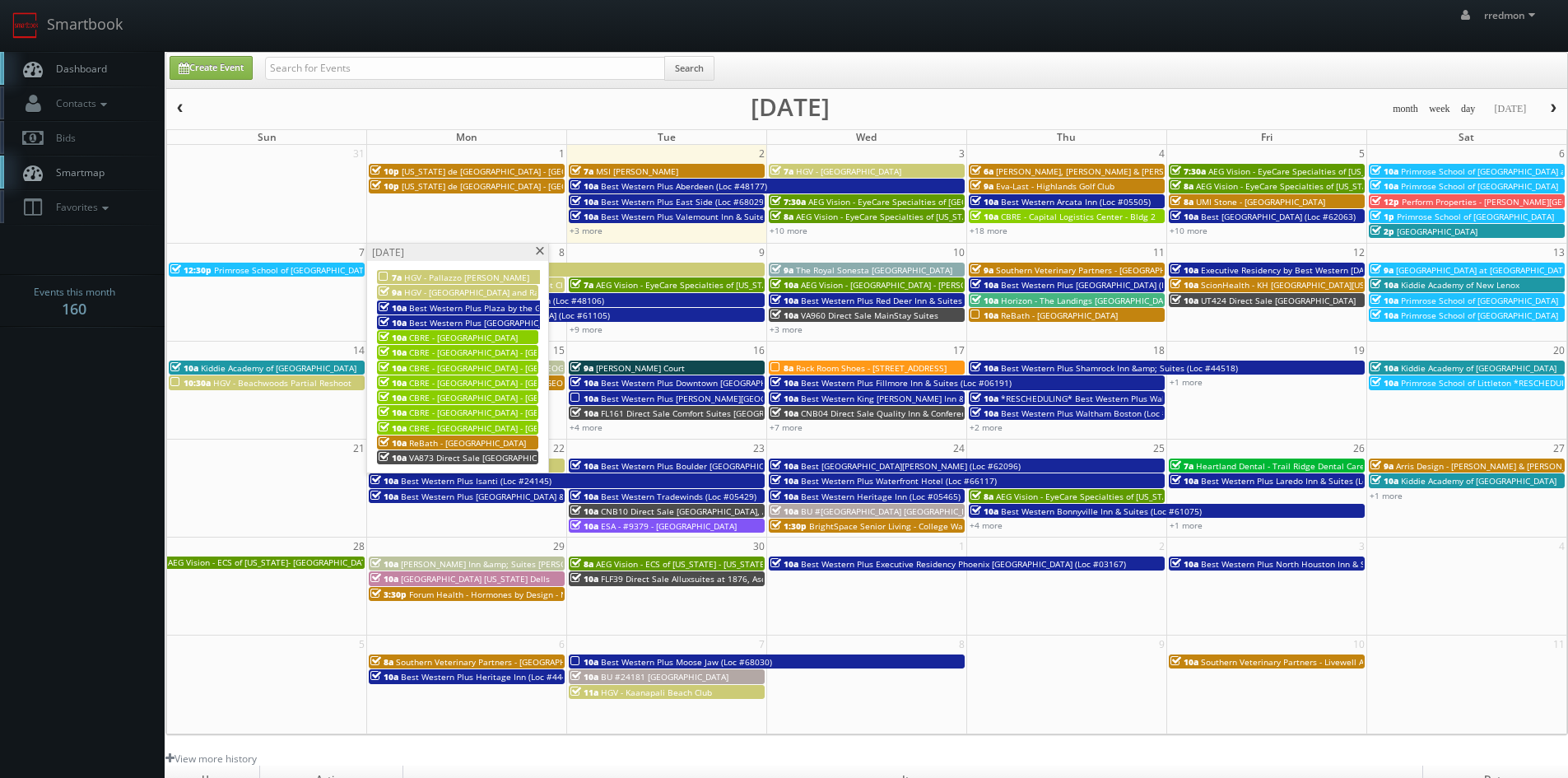
click at [539, 256] on div "Monday, September 8" at bounding box center [458, 252] width 181 height 17
click at [540, 253] on span at bounding box center [539, 252] width 10 height 9
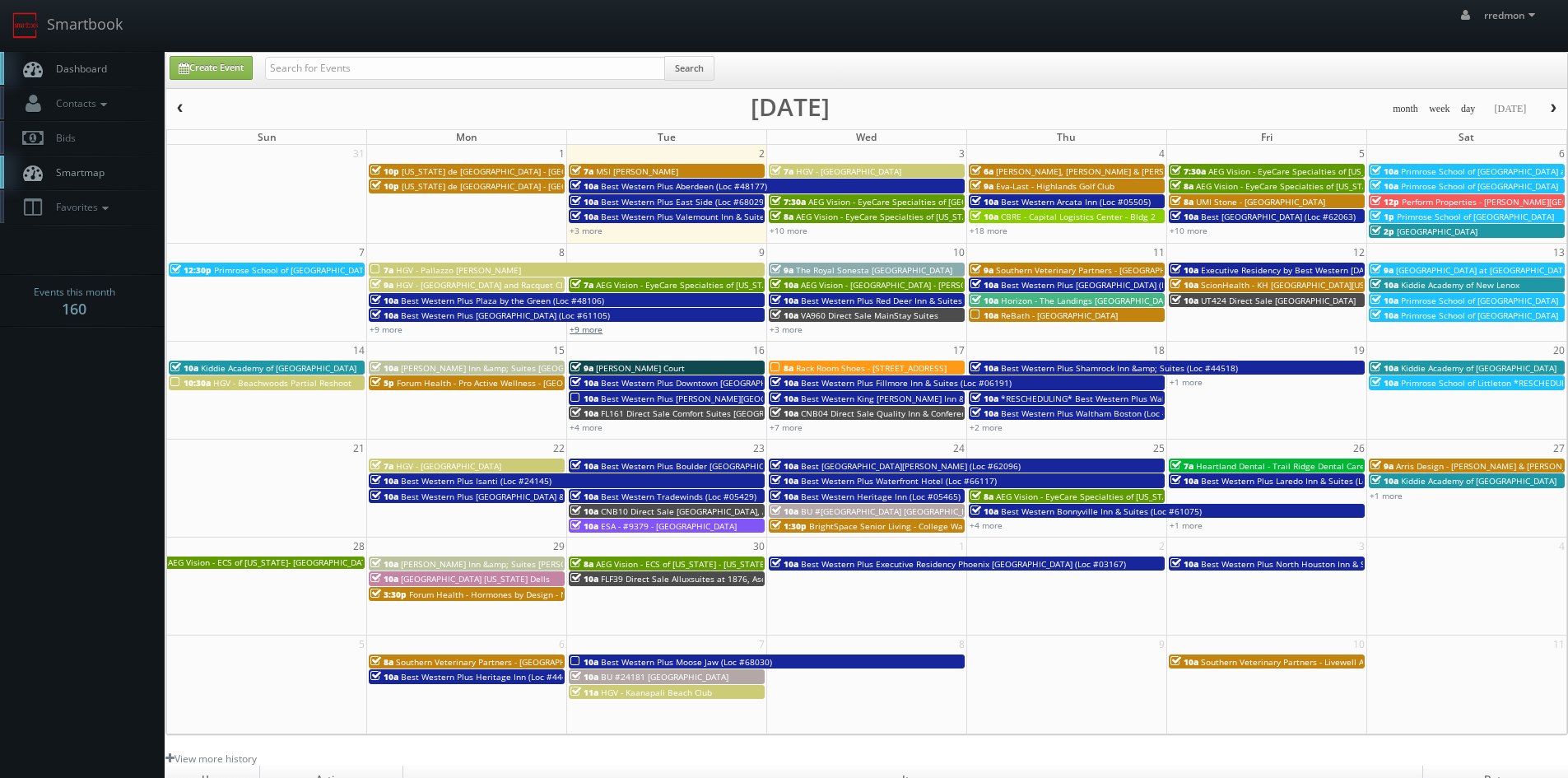
click at [585, 326] on link "+9 more" at bounding box center [585, 329] width 33 height 11
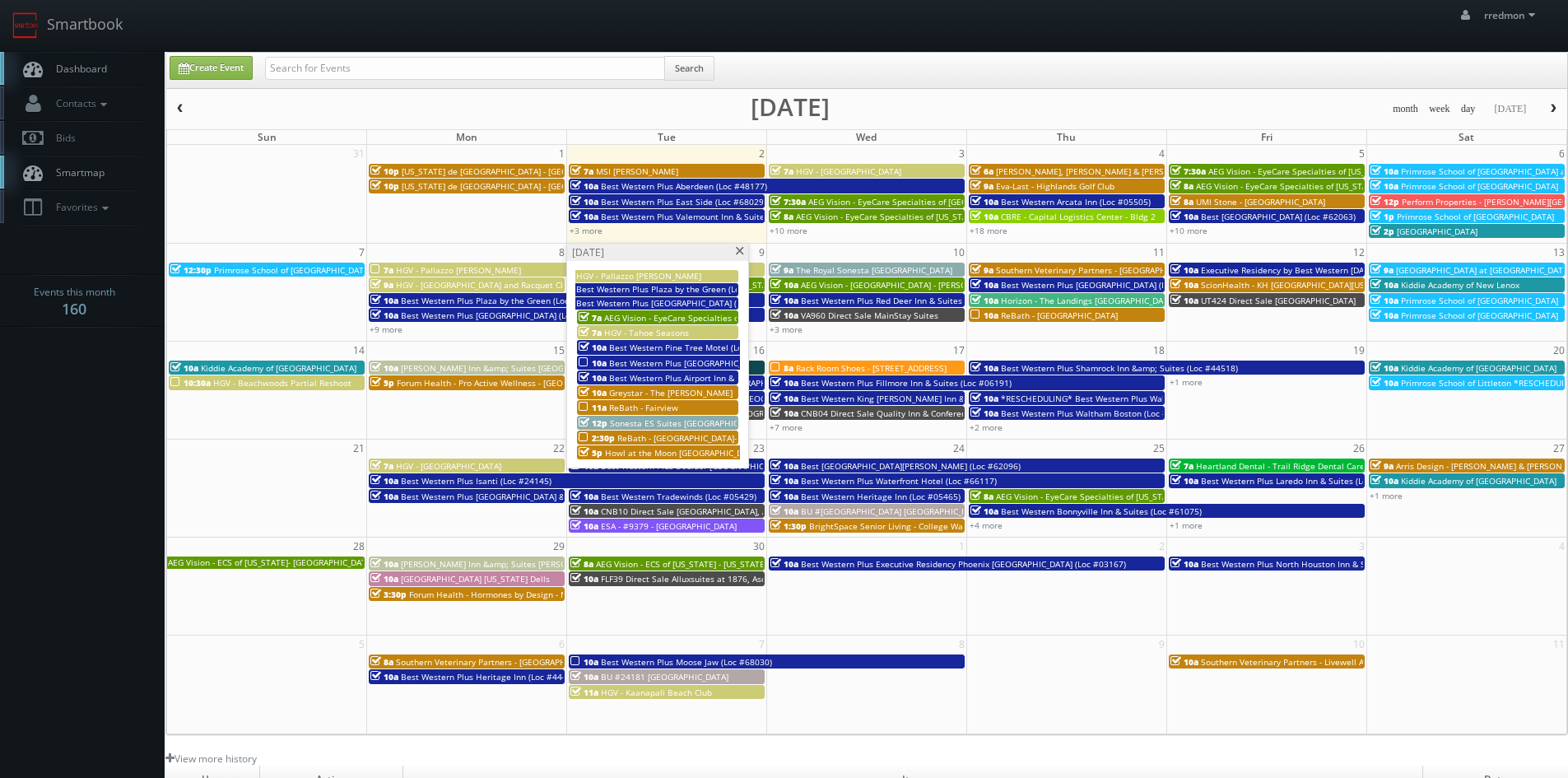
click at [692, 357] on span "Best Western Plus Fredericton Hotel & Suites (Loc #64011)" at bounding box center [714, 363] width 209 height 11
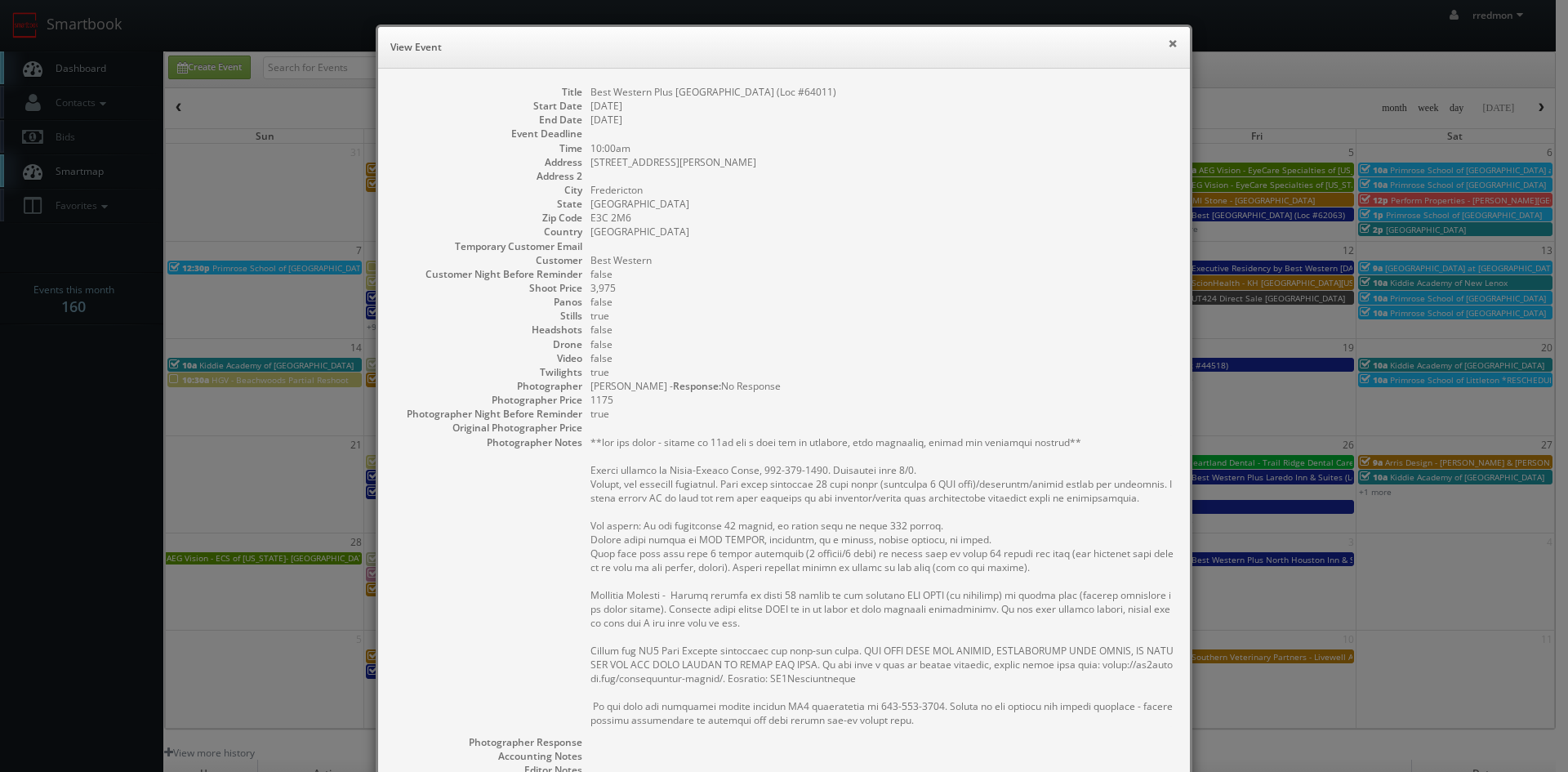
click at [1168, 49] on button "×" at bounding box center [1173, 43] width 10 height 11
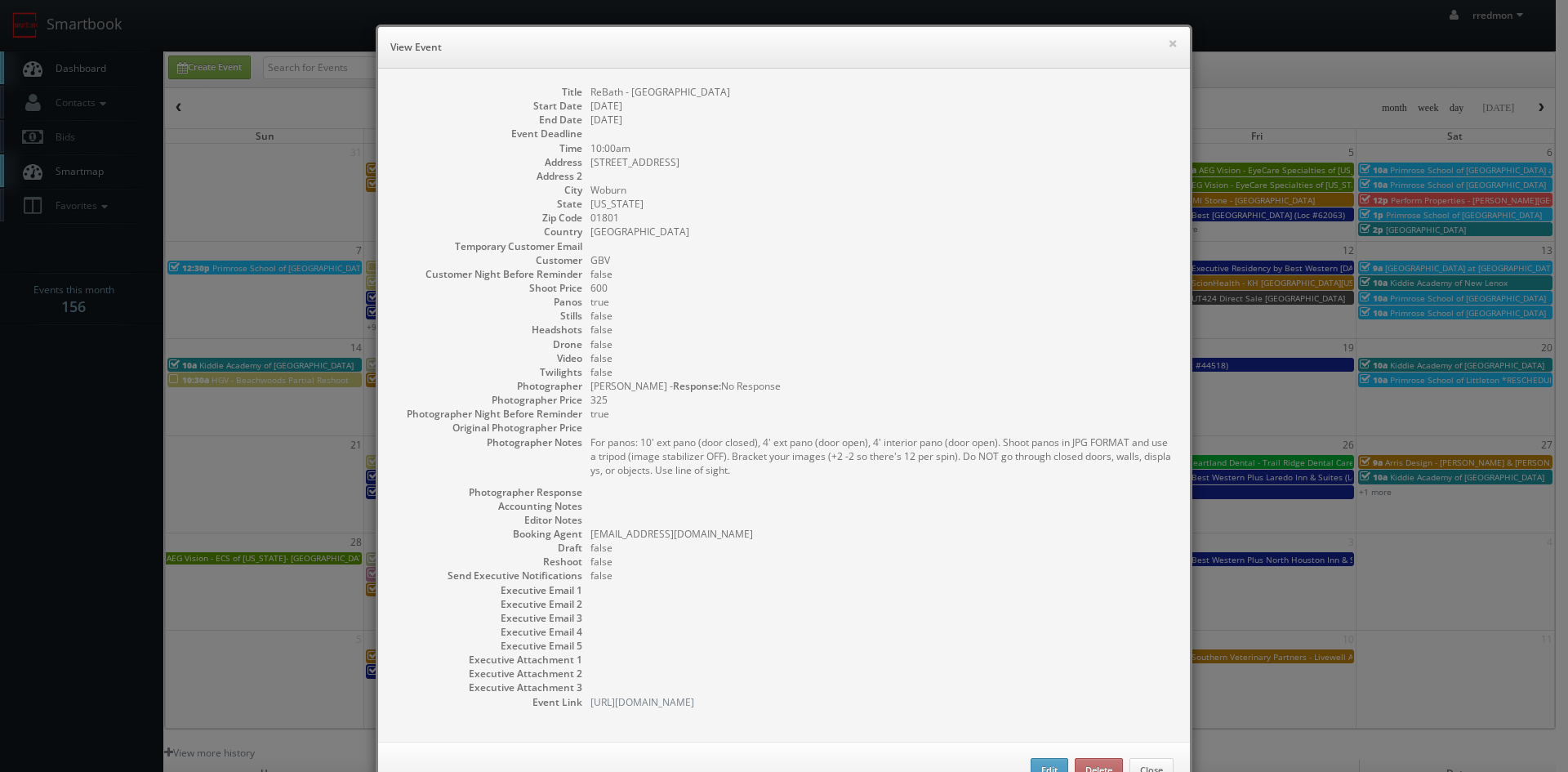
click at [860, 326] on dd "false" at bounding box center [882, 329] width 584 height 14
click at [1168, 47] on button "×" at bounding box center [1173, 43] width 10 height 11
